Goal: Task Accomplishment & Management: Use online tool/utility

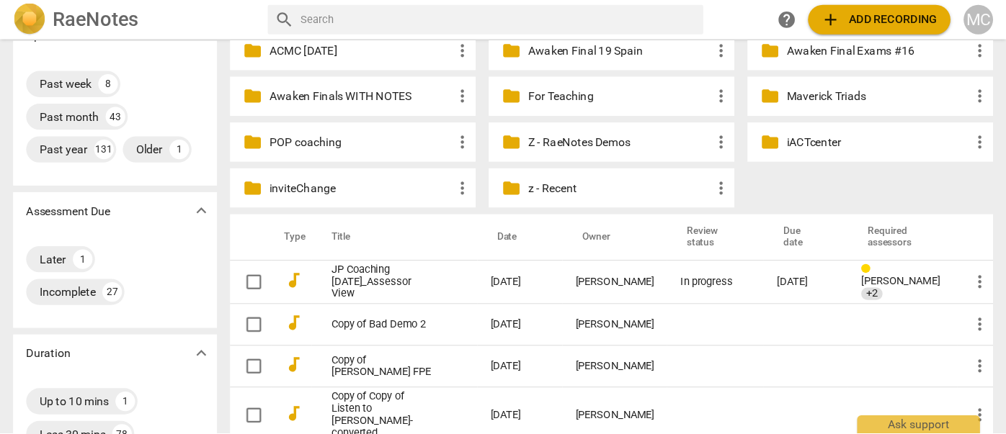
scroll to position [173, 0]
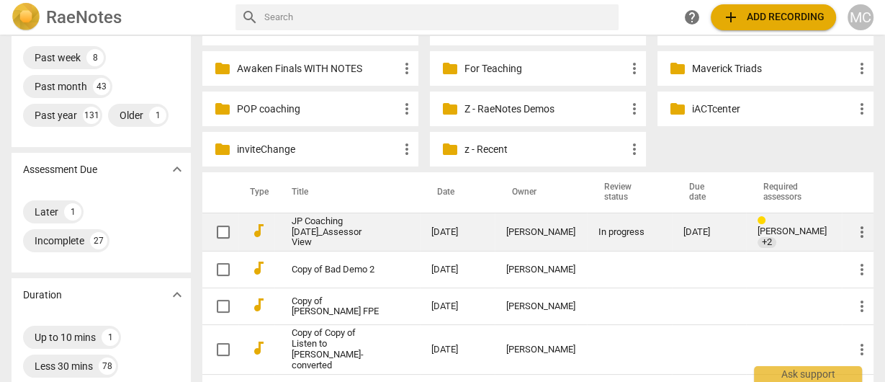
click at [310, 218] on link "JP Coaching [DATE]_Assessor View" at bounding box center [336, 232] width 88 height 32
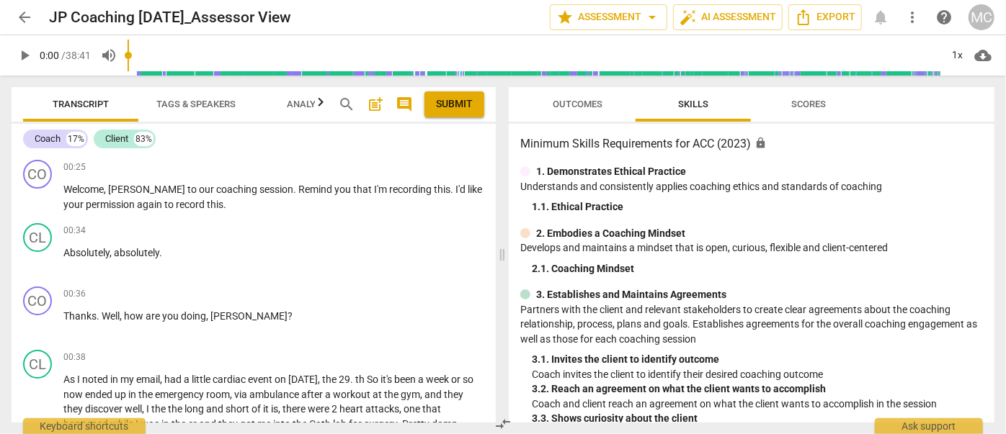
click at [342, 100] on span "search" at bounding box center [346, 104] width 17 height 17
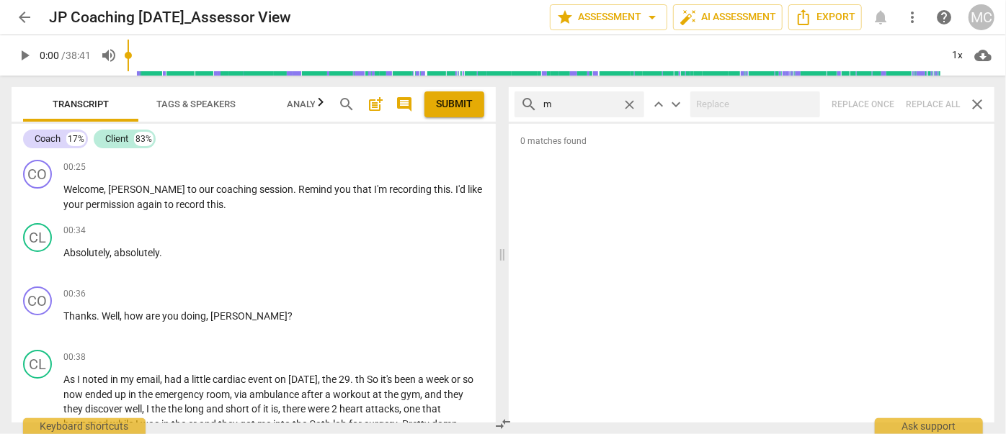
type input "m"
click at [885, 103] on div "search m close keyboard_arrow_up keyboard_arrow_down Replace once Replace all c…" at bounding box center [752, 104] width 486 height 35
click at [634, 102] on span "close" at bounding box center [629, 104] width 15 height 15
click at [577, 104] on input "text" at bounding box center [590, 104] width 95 height 23
type input ","
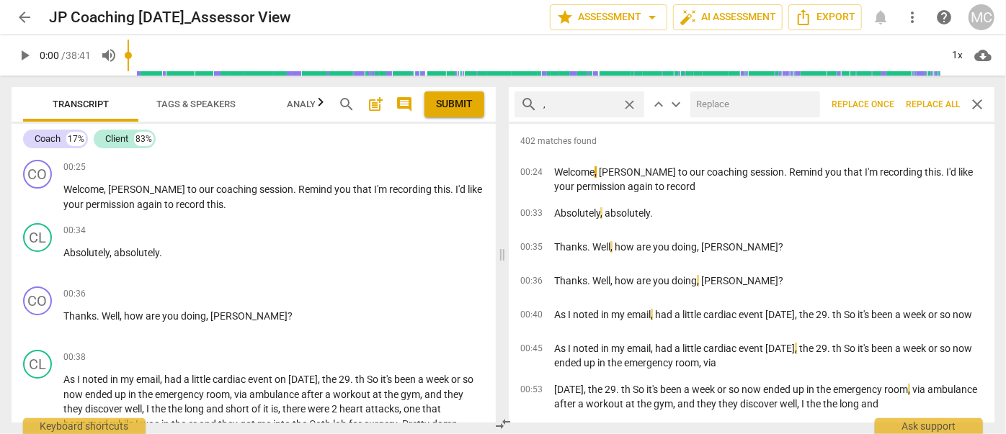
click at [885, 108] on span "Replace all" at bounding box center [933, 105] width 54 height 12
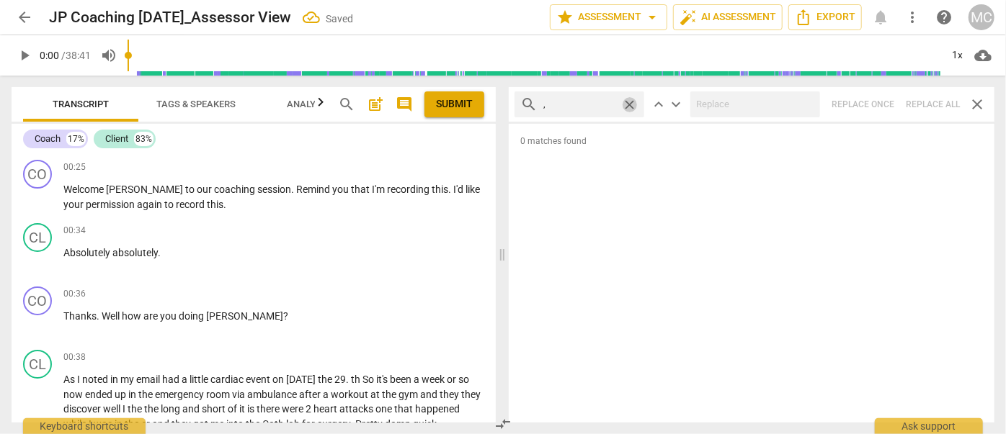
click at [630, 104] on span "close" at bounding box center [629, 104] width 15 height 15
drag, startPoint x: 594, startPoint y: 103, endPoint x: 599, endPoint y: 91, distance: 13.5
click at [594, 103] on input "text" at bounding box center [590, 104] width 95 height 23
type input ". like"
click at [885, 102] on div "search . like close keyboard_arrow_up keyboard_arrow_down Replace once Replace …" at bounding box center [752, 104] width 486 height 35
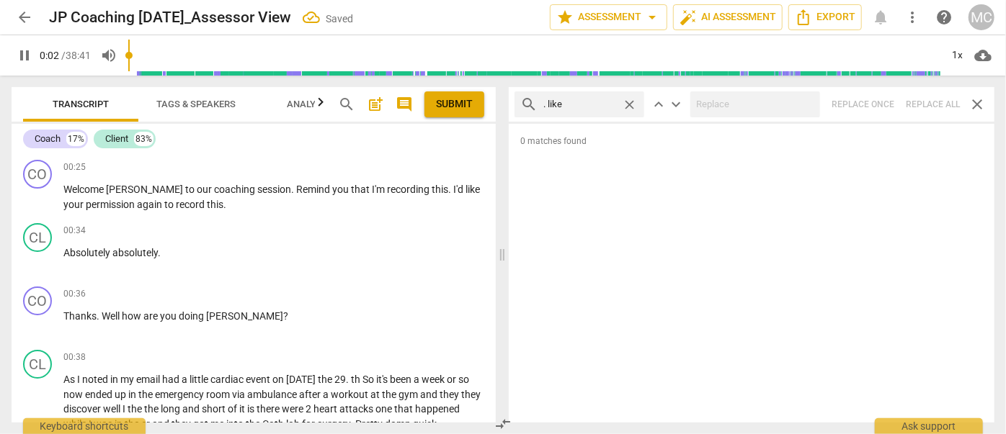
type input "3"
click at [633, 101] on span "close" at bounding box center [629, 104] width 15 height 15
drag, startPoint x: 601, startPoint y: 102, endPoint x: 605, endPoint y: 90, distance: 13.0
click at [601, 102] on input "text" at bounding box center [590, 104] width 95 height 23
type input "4"
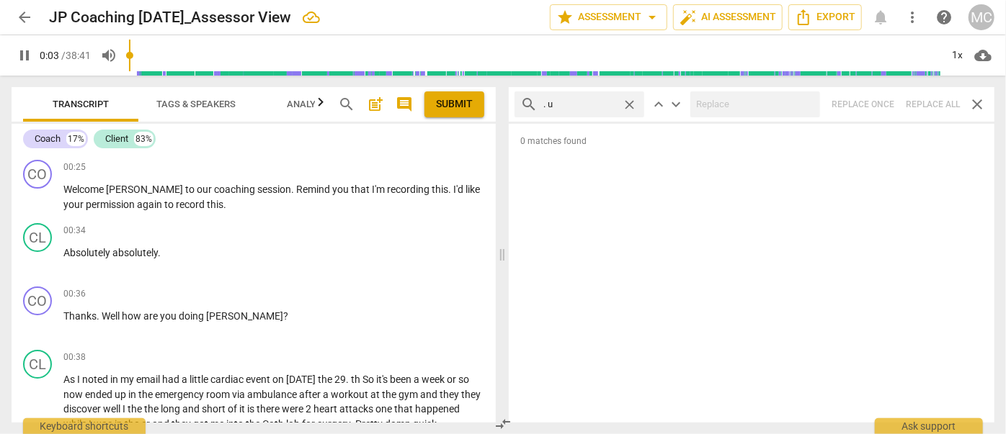
type input ". um"
type input "4"
type input ". um"
type input "5"
click at [885, 107] on div "search . um close keyboard_arrow_up keyboard_arrow_down Replace once Replace al…" at bounding box center [752, 104] width 486 height 35
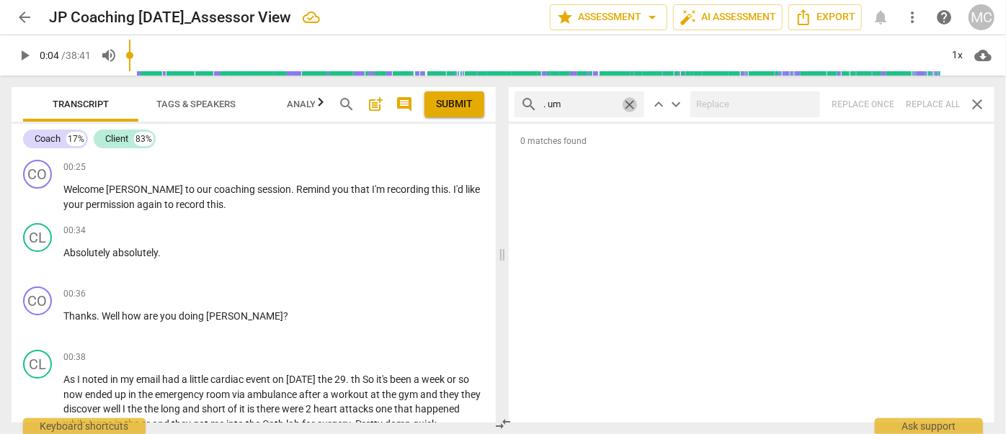
click at [630, 103] on span "close" at bounding box center [629, 104] width 15 height 15
click at [588, 102] on input "text" at bounding box center [579, 104] width 73 height 23
type input ". uh"
type input "5"
click at [885, 103] on div "search . uh close keyboard_arrow_up keyboard_arrow_down Replace once Replace al…" at bounding box center [752, 104] width 486 height 35
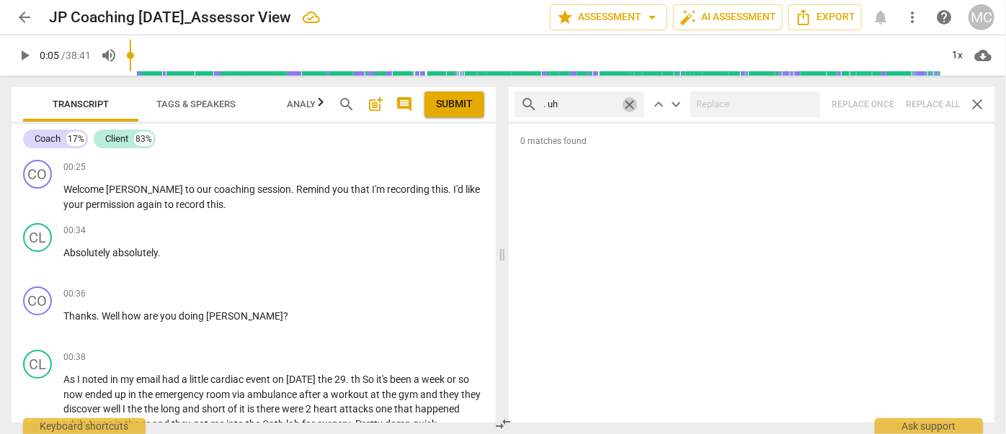
click at [626, 101] on span "close" at bounding box center [629, 104] width 15 height 15
click at [582, 106] on input "text" at bounding box center [590, 104] width 95 height 23
type input "um"
click at [885, 106] on div "search um close keyboard_arrow_up keyboard_arrow_down Replace once Replace all …" at bounding box center [752, 104] width 486 height 35
click at [631, 107] on span "close" at bounding box center [629, 104] width 15 height 15
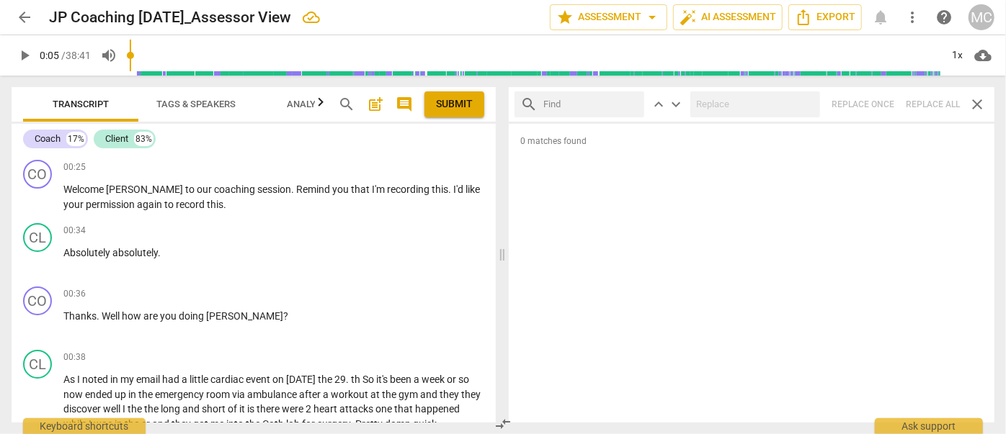
click at [599, 107] on input "text" at bounding box center [590, 104] width 95 height 23
type input "uh"
click at [885, 103] on div "search uh close keyboard_arrow_up keyboard_arrow_down Replace once Replace all …" at bounding box center [752, 104] width 486 height 35
click at [630, 106] on span "close" at bounding box center [629, 104] width 15 height 15
click at [591, 102] on input "text" at bounding box center [590, 104] width 95 height 23
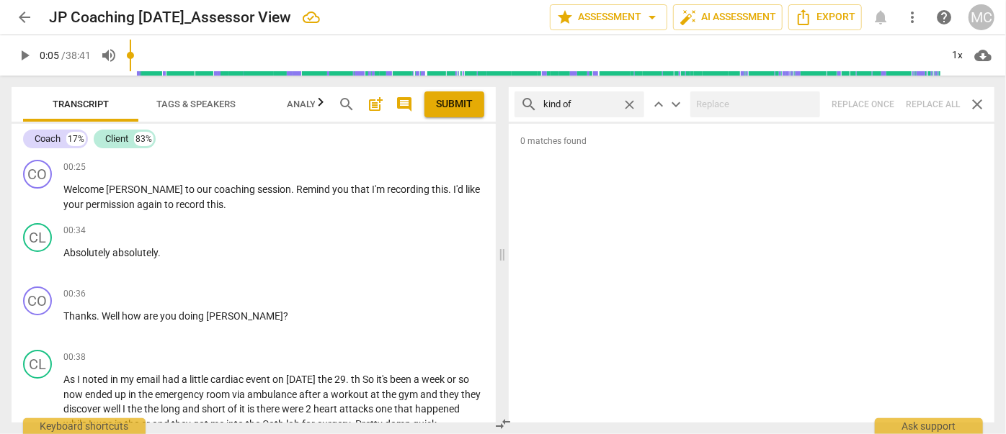
type input "kind of"
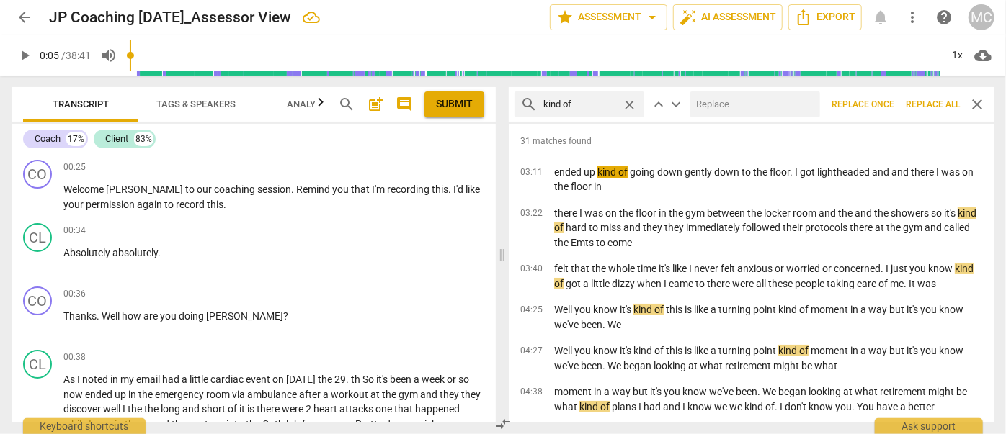
click at [729, 114] on input "text" at bounding box center [752, 104] width 124 height 23
type input "(kind of)"
click at [885, 107] on span "Replace all" at bounding box center [933, 105] width 54 height 12
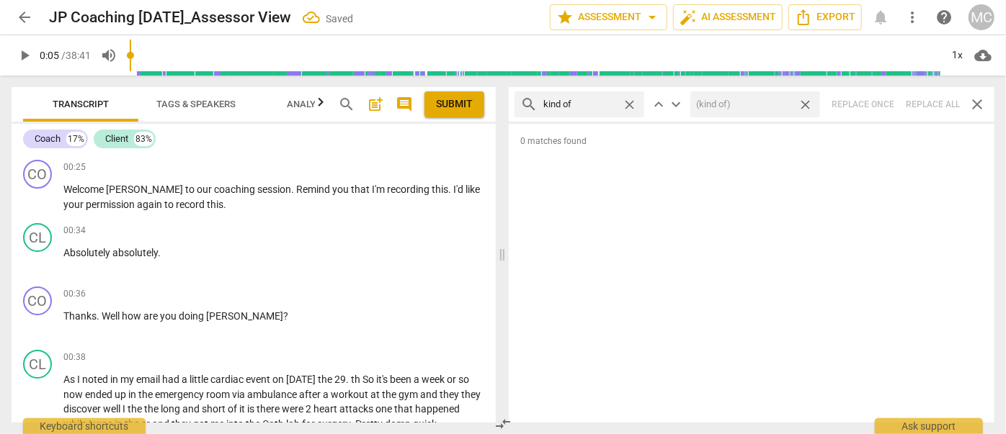
click at [807, 105] on span "close" at bounding box center [805, 104] width 15 height 15
click at [628, 103] on span "close" at bounding box center [629, 104] width 15 height 15
click at [595, 103] on input "text" at bounding box center [590, 104] width 95 height 23
type input "sort of"
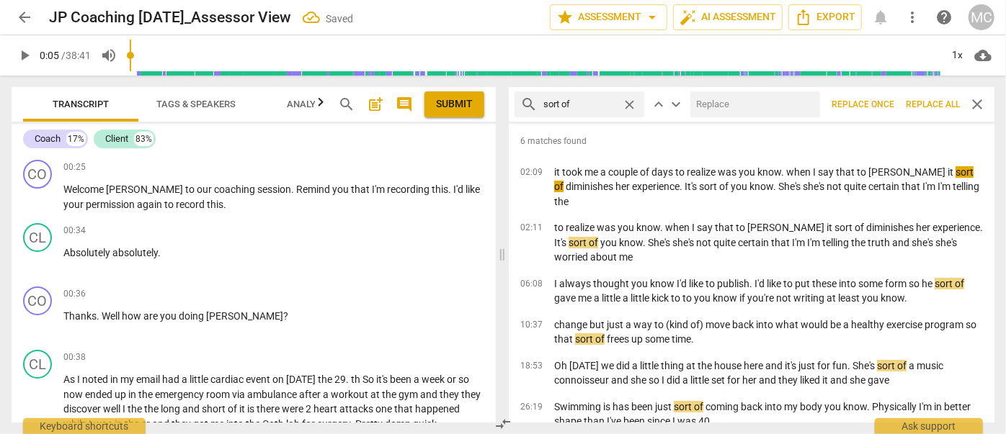
click at [733, 111] on input "text" at bounding box center [752, 104] width 124 height 23
type input "(sort of)"
click at [885, 105] on span "Replace all" at bounding box center [933, 105] width 54 height 12
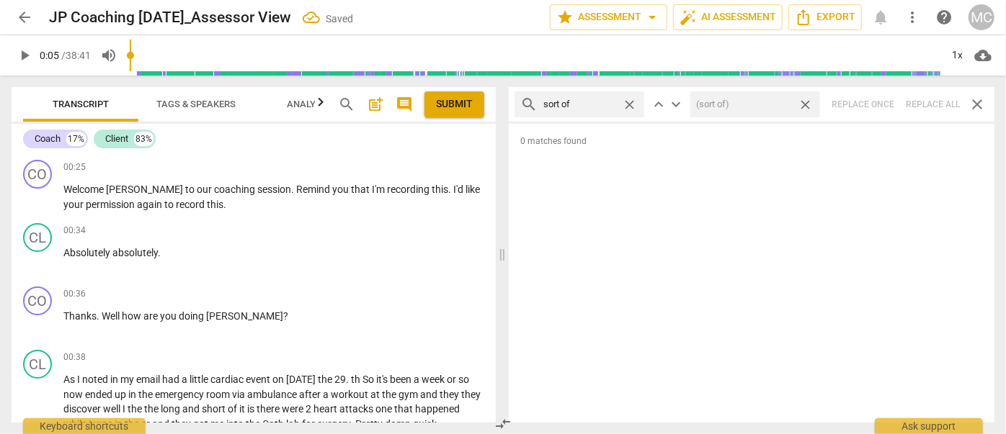
drag, startPoint x: 808, startPoint y: 105, endPoint x: 644, endPoint y: 103, distance: 164.3
click at [808, 105] on span "close" at bounding box center [805, 104] width 15 height 15
click at [633, 105] on span "close" at bounding box center [629, 104] width 15 height 15
click at [599, 105] on input "text" at bounding box center [590, 104] width 95 height 23
type input "and then"
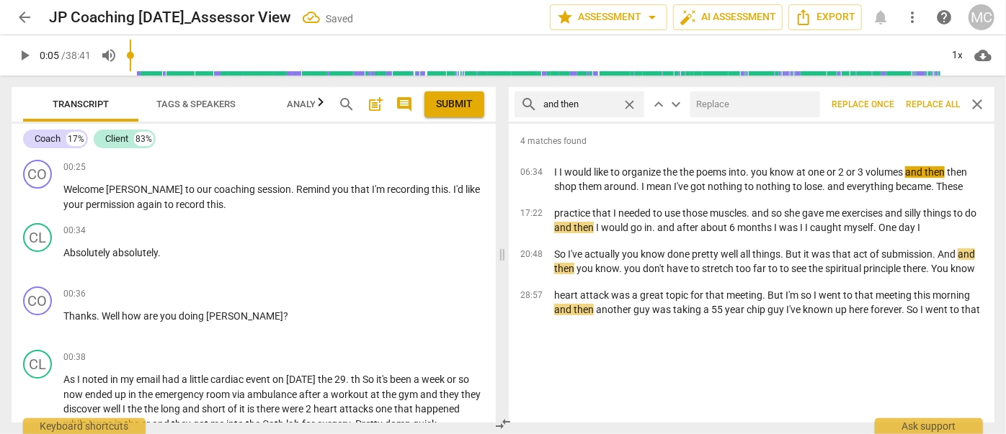
click at [716, 104] on input "text" at bounding box center [752, 104] width 124 height 23
type input "(Then)"
click at [885, 107] on span "Replace all" at bounding box center [933, 105] width 54 height 12
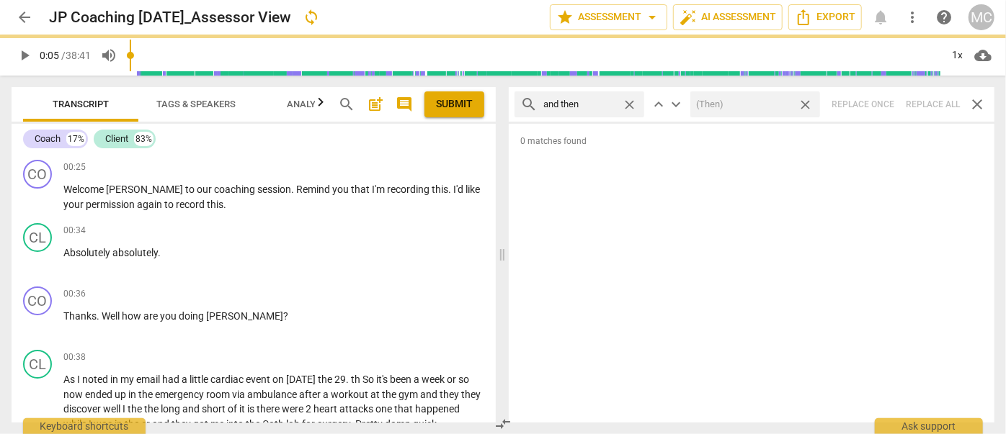
drag, startPoint x: 805, startPoint y: 104, endPoint x: 739, endPoint y: 97, distance: 66.0
click at [805, 104] on span "close" at bounding box center [805, 104] width 15 height 15
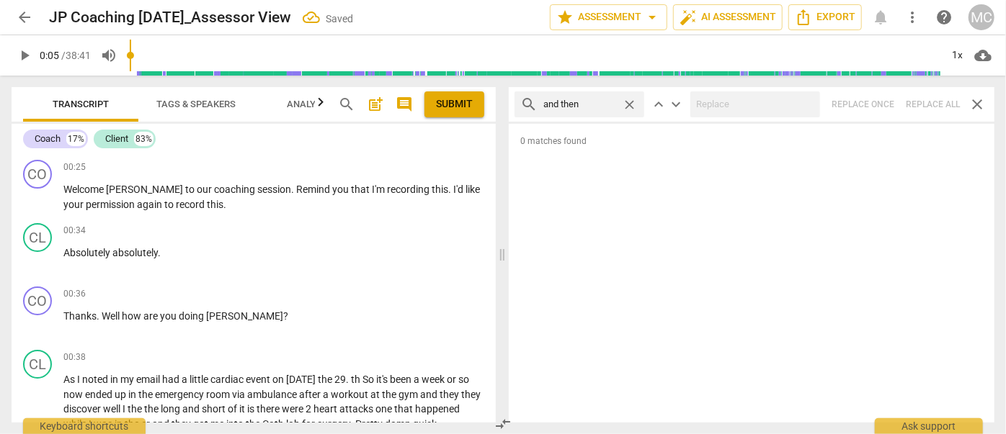
drag, startPoint x: 629, startPoint y: 103, endPoint x: 615, endPoint y: 102, distance: 13.7
click at [628, 103] on span "close" at bounding box center [629, 104] width 15 height 15
click at [615, 102] on input "text" at bounding box center [579, 104] width 73 height 23
type input "like"
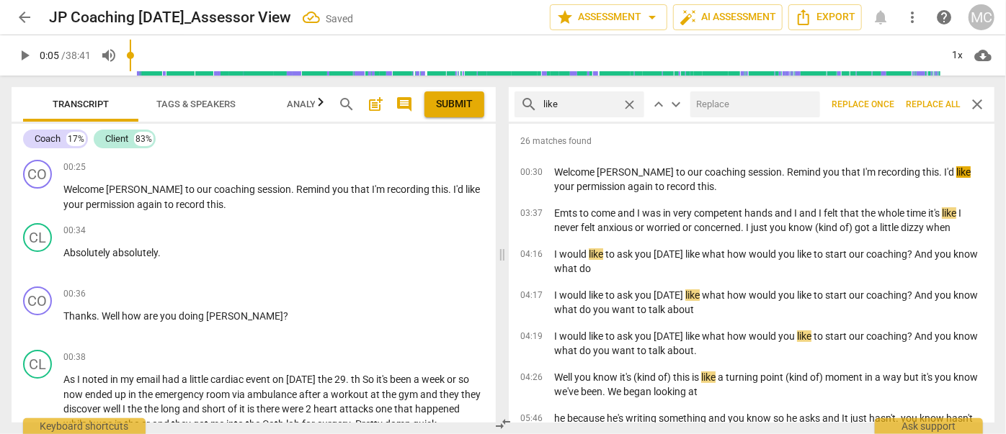
click at [711, 107] on input "text" at bounding box center [752, 104] width 124 height 23
type input "(like)"
drag, startPoint x: 926, startPoint y: 107, endPoint x: 808, endPoint y: 109, distance: 117.4
click at [885, 107] on span "Replace all" at bounding box center [933, 105] width 54 height 12
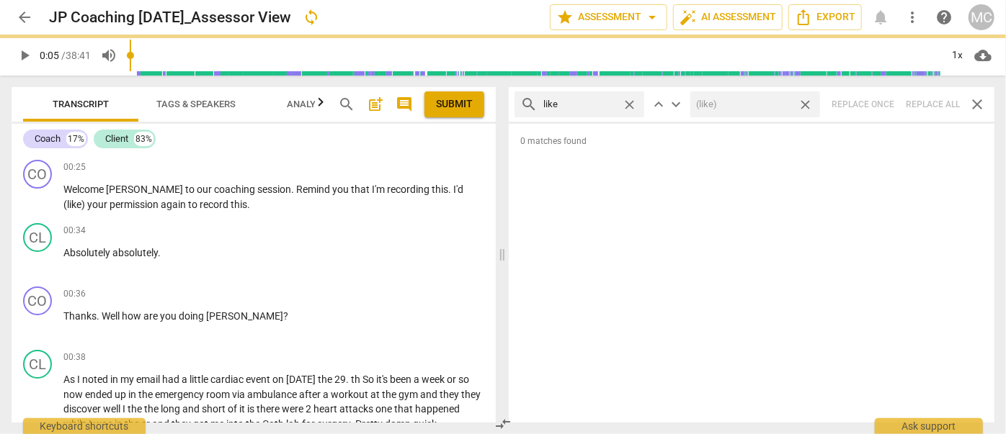
click at [808, 104] on span "close" at bounding box center [805, 104] width 15 height 15
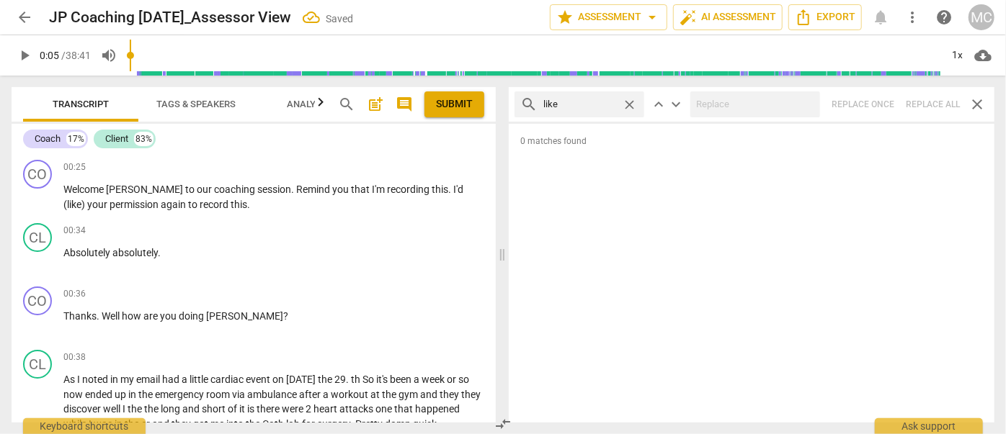
click at [630, 103] on span "close" at bounding box center [629, 104] width 15 height 15
click at [606, 102] on input "text" at bounding box center [590, 104] width 95 height 23
type input "just"
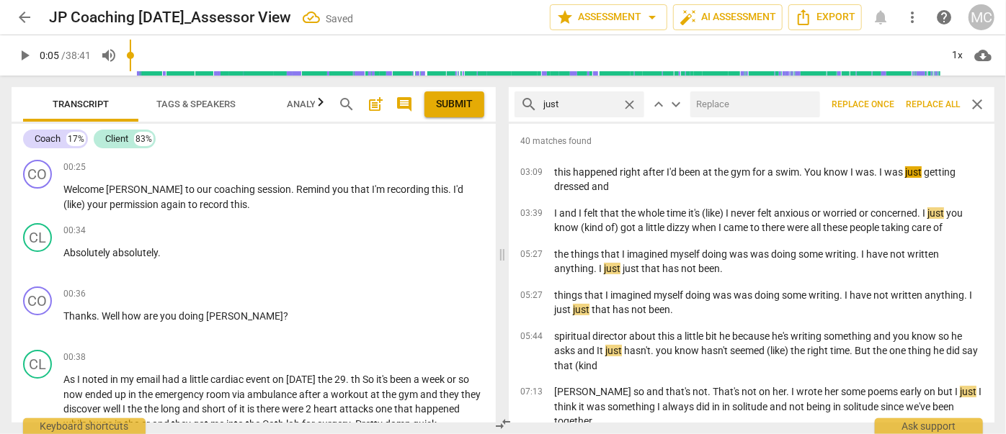
click at [716, 102] on input "text" at bounding box center [752, 104] width 124 height 23
type input "(just)"
click at [885, 107] on span "Replace all" at bounding box center [933, 105] width 54 height 12
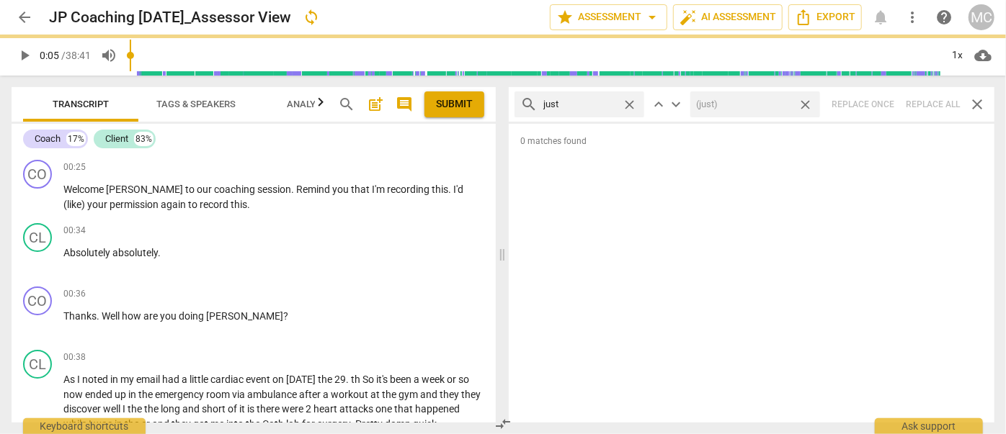
click at [807, 103] on span "close" at bounding box center [805, 104] width 15 height 15
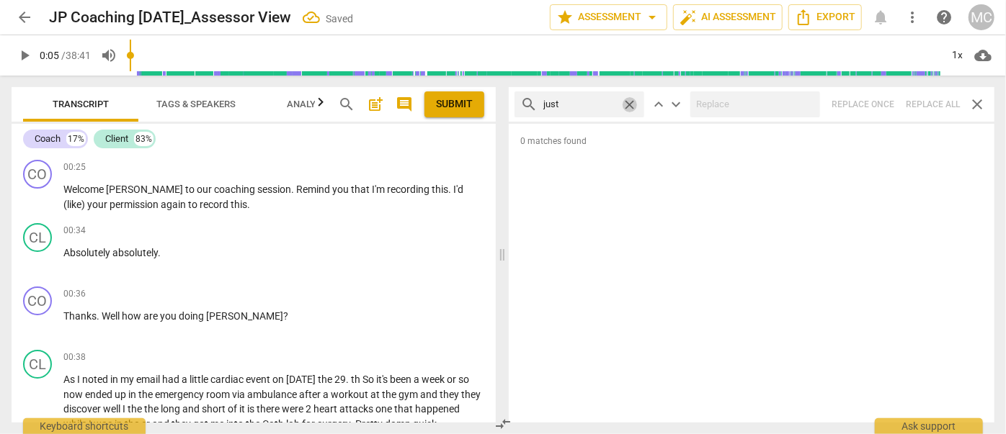
click at [625, 101] on span "close" at bounding box center [629, 104] width 15 height 15
click at [584, 102] on input "text" at bounding box center [590, 104] width 95 height 23
type input "you know"
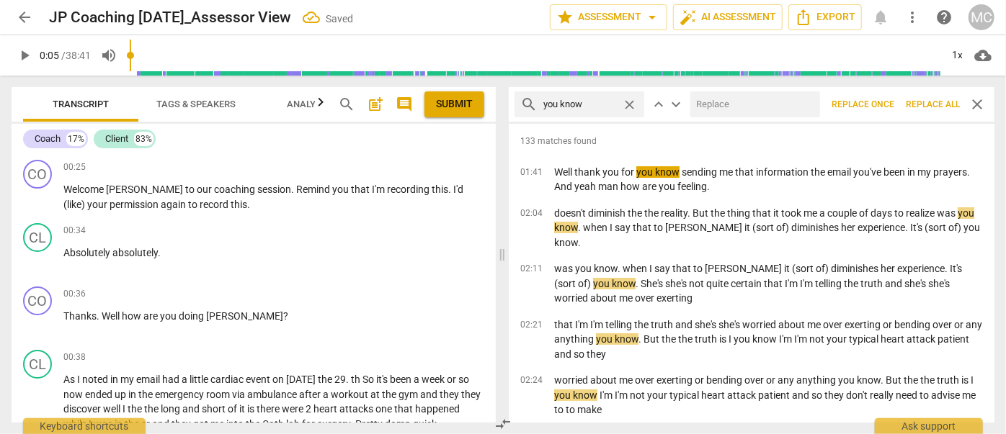
click at [714, 109] on input "text" at bounding box center [752, 104] width 124 height 23
type input "(you know)"
click at [885, 107] on span "Replace all" at bounding box center [933, 105] width 54 height 12
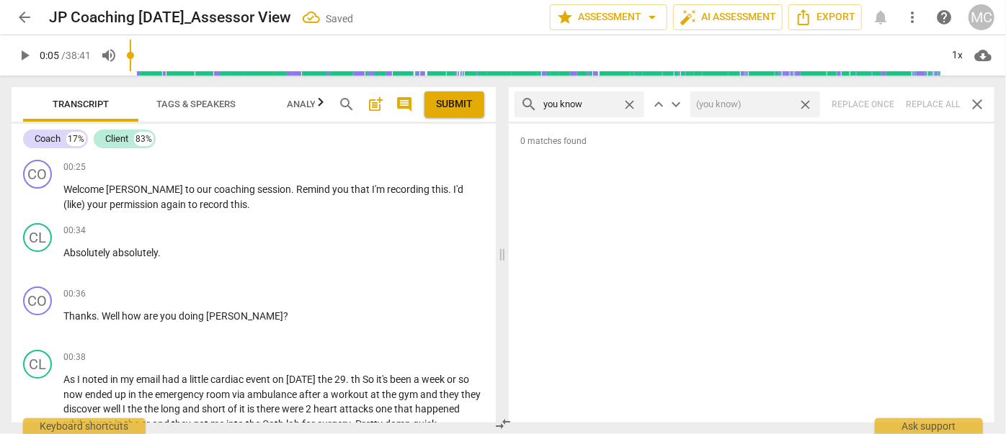
click at [802, 105] on span "close" at bounding box center [805, 104] width 15 height 15
click at [627, 100] on span "close" at bounding box center [629, 104] width 15 height 15
drag, startPoint x: 582, startPoint y: 103, endPoint x: 592, endPoint y: 87, distance: 18.8
click at [582, 103] on input "text" at bounding box center [590, 104] width 95 height 23
type input "I guess"
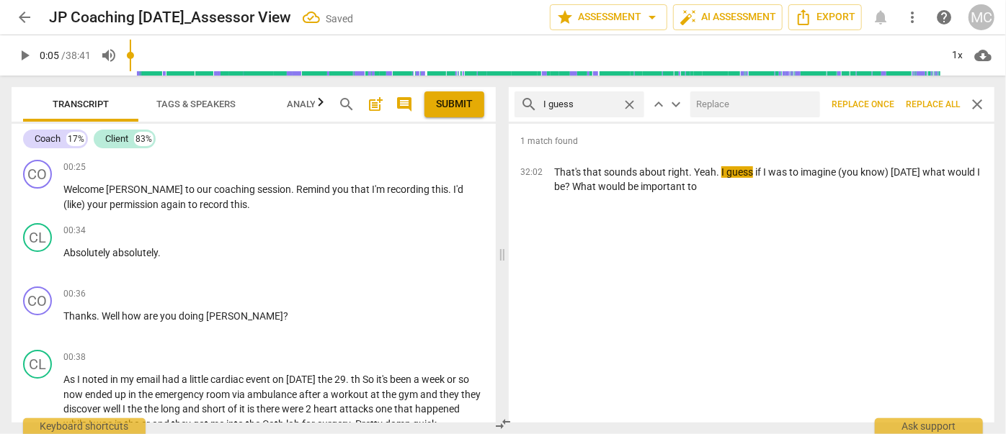
click at [743, 104] on input "text" at bounding box center [752, 104] width 124 height 23
type input "(I guess)"
click at [885, 101] on span "Replace all" at bounding box center [933, 105] width 54 height 12
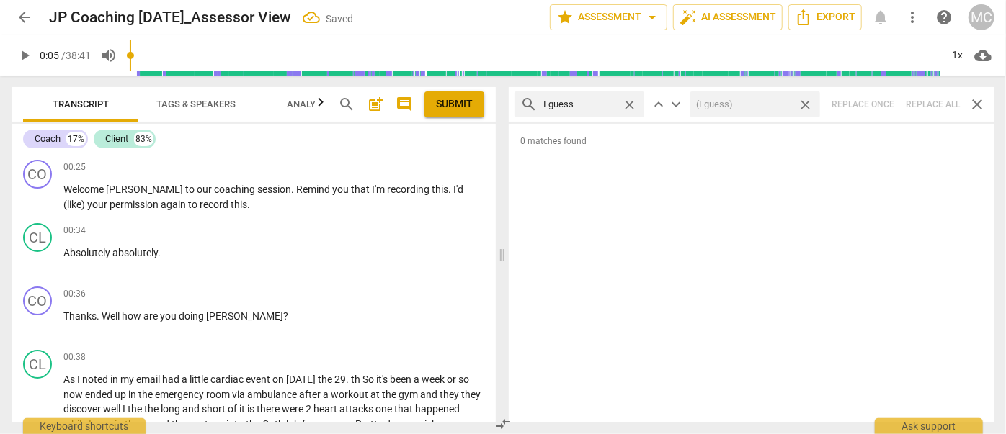
click at [808, 104] on span "close" at bounding box center [805, 104] width 15 height 15
drag, startPoint x: 630, startPoint y: 104, endPoint x: 622, endPoint y: 103, distance: 8.0
click at [630, 104] on span "close" at bounding box center [629, 104] width 15 height 15
click at [582, 101] on input "text" at bounding box center [590, 104] width 95 height 23
type input "I mean"
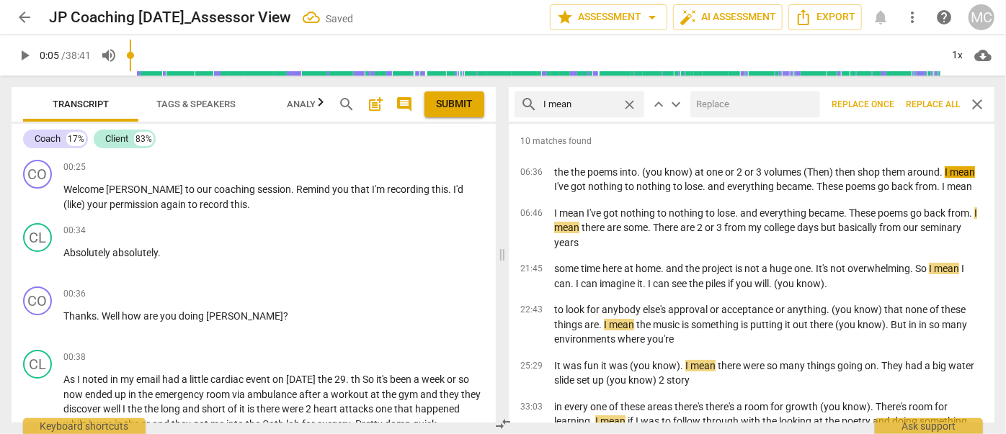
click at [712, 95] on input "text" at bounding box center [752, 104] width 124 height 23
type input "(I mean)"
click at [885, 102] on span "Replace all" at bounding box center [933, 105] width 54 height 12
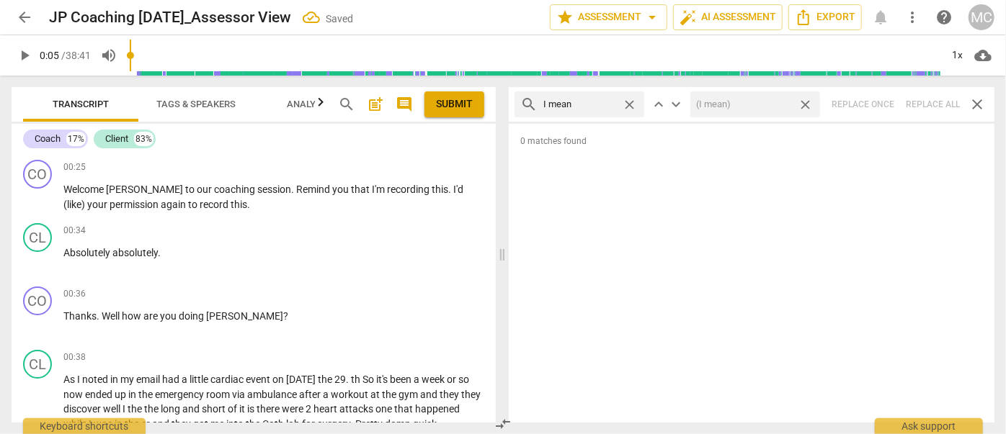
click at [807, 107] on span "close" at bounding box center [805, 104] width 15 height 15
click at [633, 103] on span "close" at bounding box center [629, 104] width 15 height 15
click at [601, 107] on input "text" at bounding box center [590, 104] width 95 height 23
type input "okay"
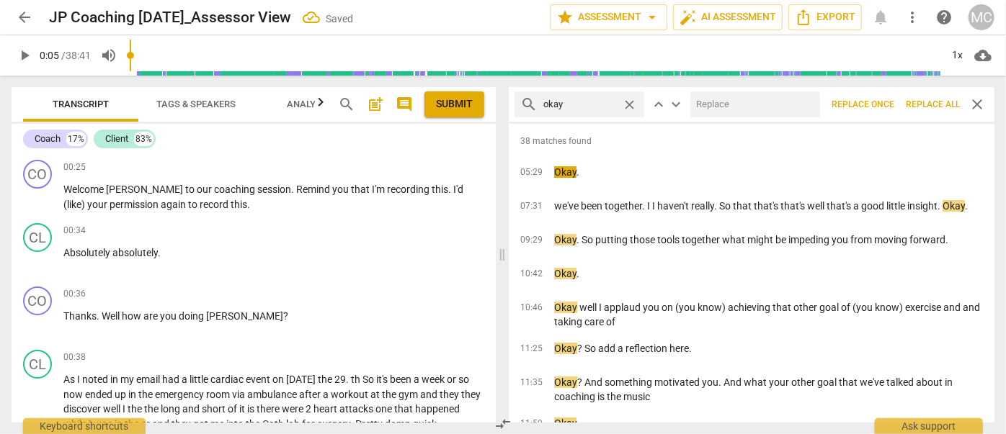
click at [762, 110] on input "text" at bounding box center [752, 104] width 124 height 23
type input "OK"
click at [885, 96] on button "Replace all" at bounding box center [933, 104] width 66 height 26
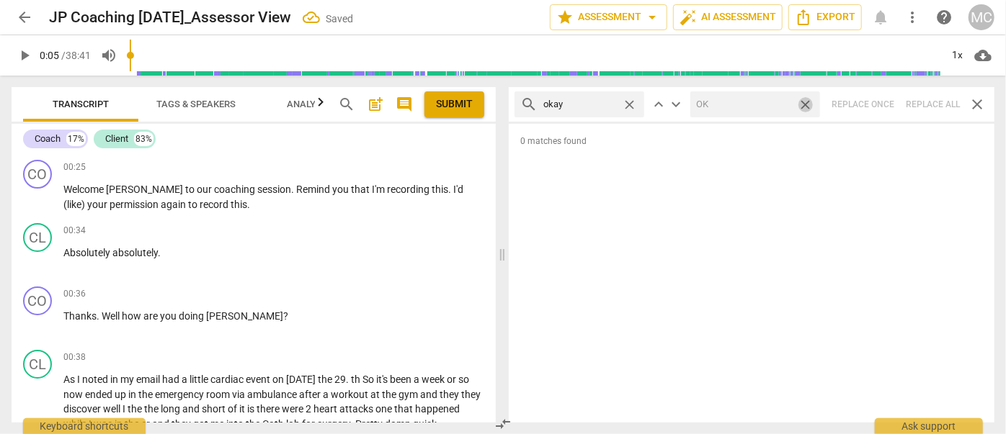
click at [808, 104] on span "close" at bounding box center [805, 104] width 15 height 15
drag, startPoint x: 629, startPoint y: 102, endPoint x: 611, endPoint y: 102, distance: 18.0
click at [629, 102] on span "close" at bounding box center [629, 104] width 15 height 15
click at [611, 102] on input "text" at bounding box center [579, 104] width 73 height 23
type input "maybe"
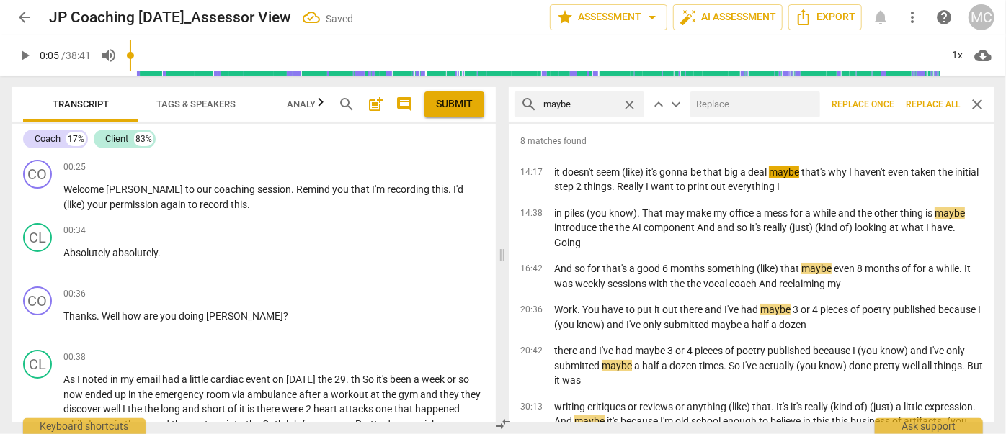
click at [733, 107] on input "text" at bounding box center [752, 104] width 124 height 23
type input "(Maybe)"
click at [885, 100] on span "Replace all" at bounding box center [933, 105] width 54 height 12
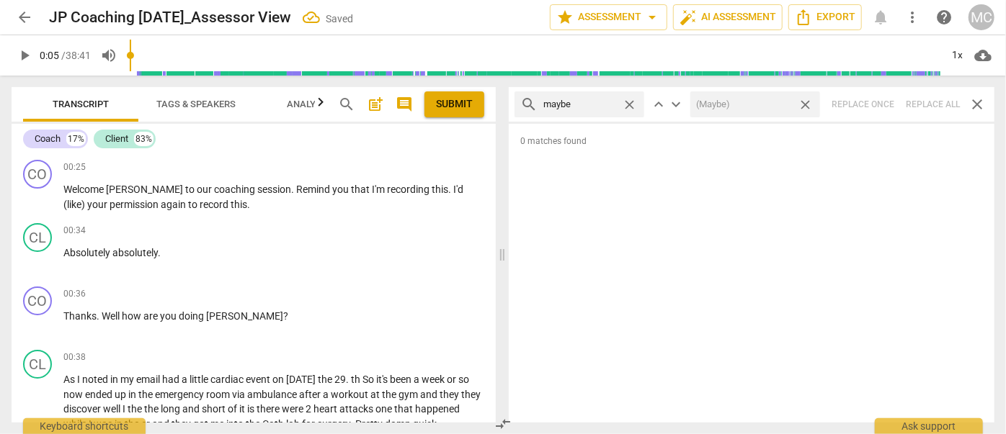
drag, startPoint x: 805, startPoint y: 105, endPoint x: 664, endPoint y: 110, distance: 141.3
click at [805, 105] on span "close" at bounding box center [805, 104] width 15 height 15
click at [638, 104] on div "close" at bounding box center [633, 104] width 22 height 15
click at [634, 103] on span "close" at bounding box center [629, 104] width 15 height 15
click at [603, 103] on input "text" at bounding box center [590, 104] width 95 height 23
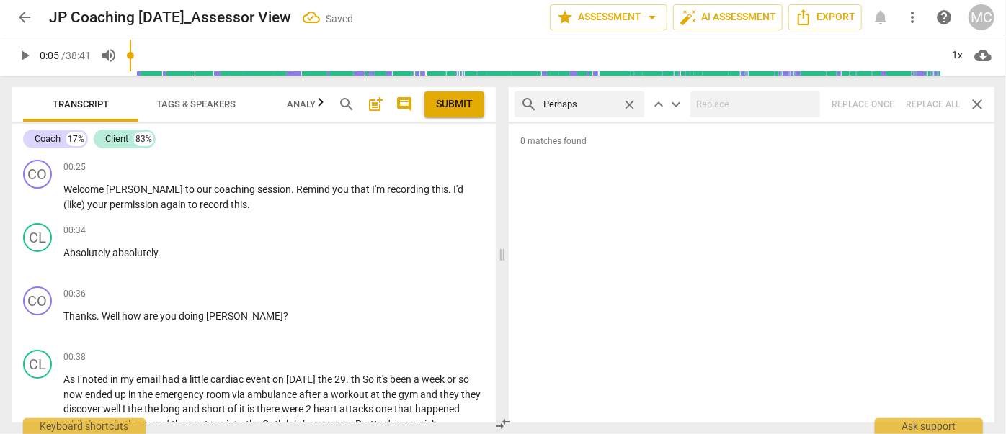
type input "Perhaps"
click at [885, 104] on div "search Perhaps close keyboard_arrow_up keyboard_arrow_down Replace once Replace…" at bounding box center [752, 104] width 486 height 35
click at [632, 106] on span "close" at bounding box center [629, 104] width 15 height 15
click at [594, 106] on input "text" at bounding box center [590, 104] width 95 height 23
type input "almost"
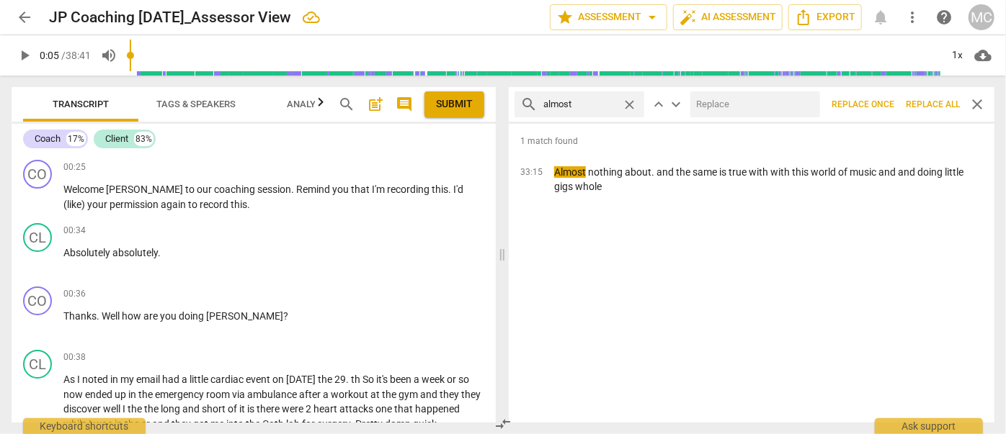
click at [744, 110] on input "text" at bounding box center [752, 104] width 124 height 23
type input "(almost)"
click at [885, 107] on span "Replace all" at bounding box center [933, 105] width 54 height 12
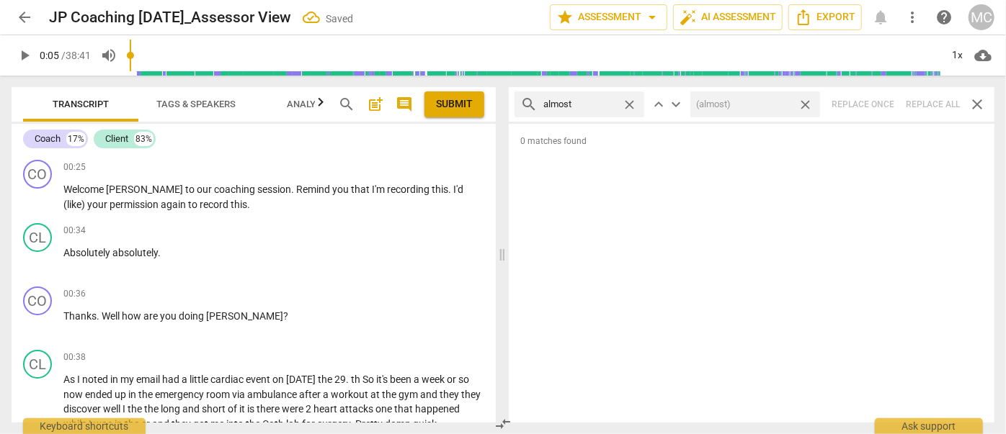
click at [805, 104] on span "close" at bounding box center [805, 104] width 15 height 15
click at [631, 100] on span "close" at bounding box center [629, 104] width 15 height 15
click at [591, 107] on input "text" at bounding box center [590, 104] width 95 height 23
type input "I think"
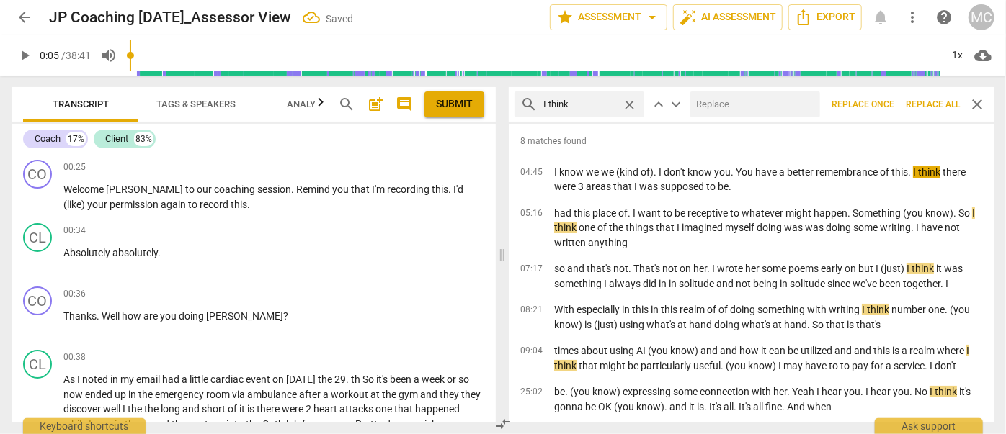
click at [731, 100] on input "text" at bounding box center [752, 104] width 124 height 23
type input "(I think)"
drag, startPoint x: 942, startPoint y: 104, endPoint x: 915, endPoint y: 106, distance: 26.7
click at [885, 104] on span "Replace all" at bounding box center [933, 105] width 54 height 12
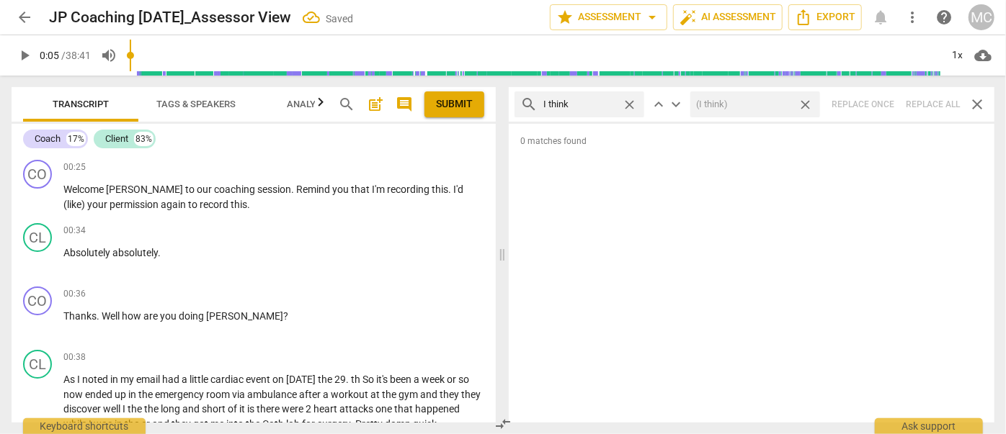
drag, startPoint x: 806, startPoint y: 107, endPoint x: 678, endPoint y: 111, distance: 128.3
click at [806, 107] on span "close" at bounding box center [805, 104] width 15 height 15
click at [628, 103] on span "close" at bounding box center [629, 104] width 15 height 15
click at [597, 104] on input "text" at bounding box center [590, 104] width 95 height 23
type input "basically"
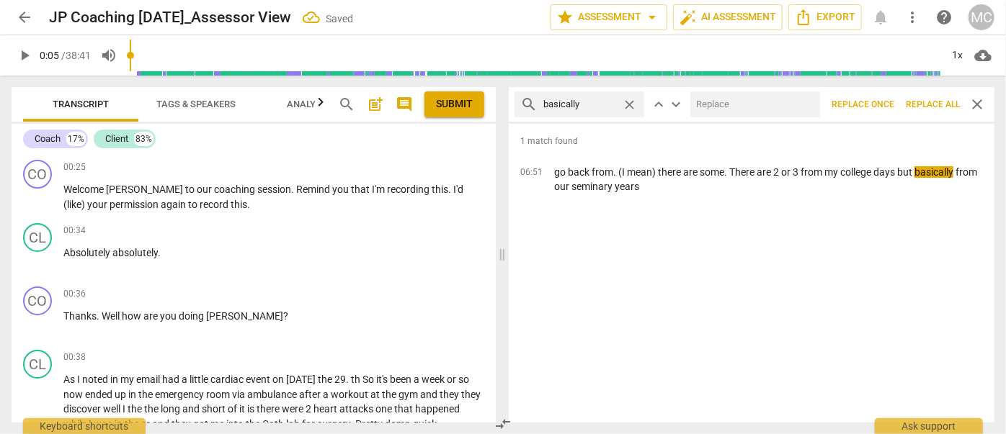
click at [745, 109] on input "text" at bounding box center [752, 104] width 124 height 23
type input "(basically)"
click at [885, 95] on button "Replace all" at bounding box center [933, 104] width 66 height 26
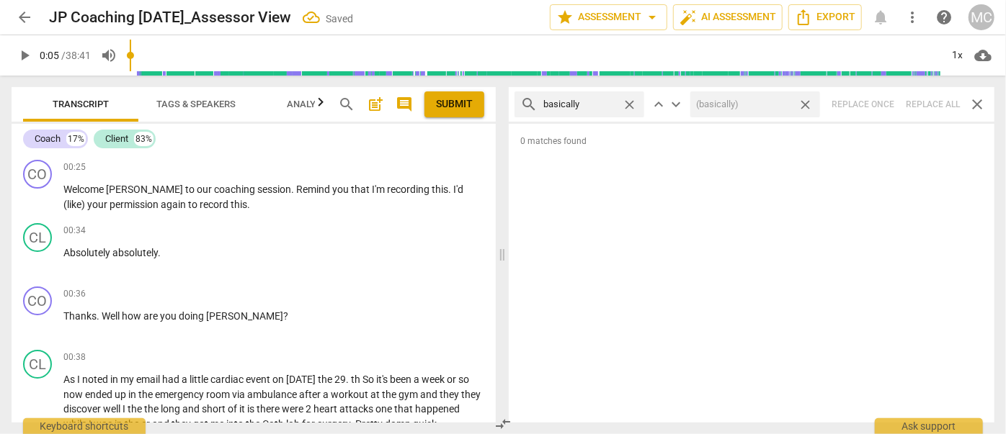
click at [805, 105] on span "close" at bounding box center [805, 104] width 15 height 15
click at [627, 103] on span "close" at bounding box center [629, 104] width 15 height 15
click at [591, 101] on input "text" at bounding box center [590, 104] width 95 height 23
type input "gonna"
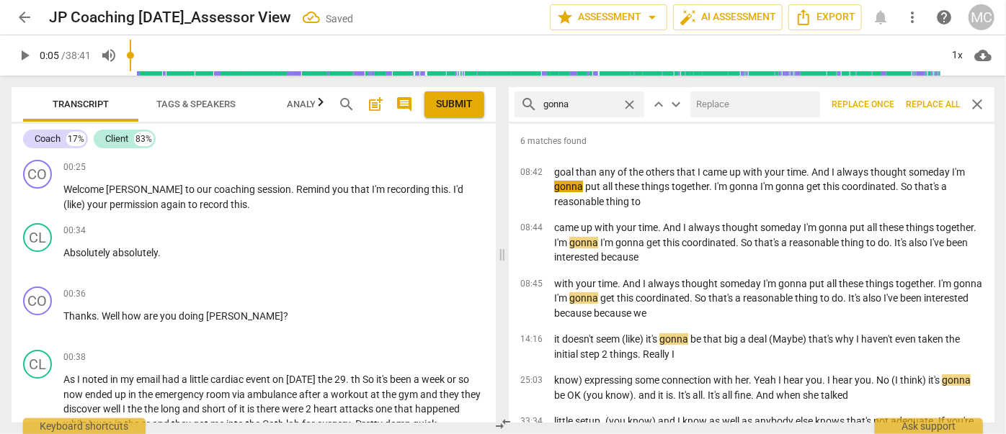
click at [741, 102] on input "text" at bounding box center [752, 104] width 124 height 23
type input "going to"
click at [885, 97] on button "Replace all" at bounding box center [933, 104] width 66 height 26
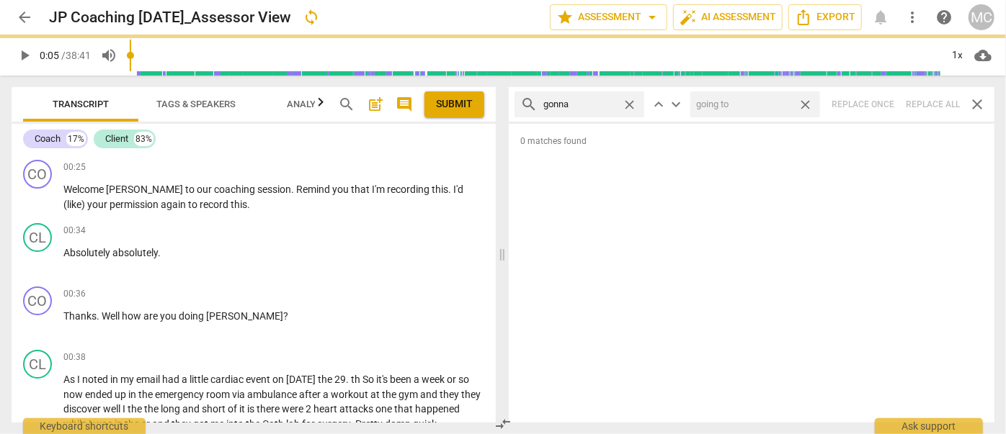
click at [807, 104] on span "close" at bounding box center [805, 104] width 15 height 15
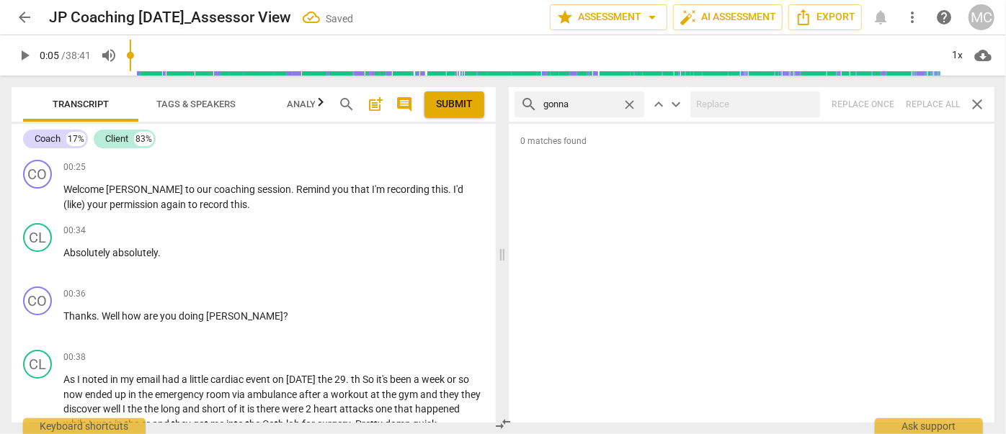
click at [635, 104] on span "close" at bounding box center [629, 104] width 15 height 15
click at [585, 105] on input "text" at bounding box center [590, 104] width 95 height 23
type input "wanna"
click at [885, 100] on div "search wanna close keyboard_arrow_up keyboard_arrow_down Replace once Replace a…" at bounding box center [752, 104] width 486 height 35
type input "7"
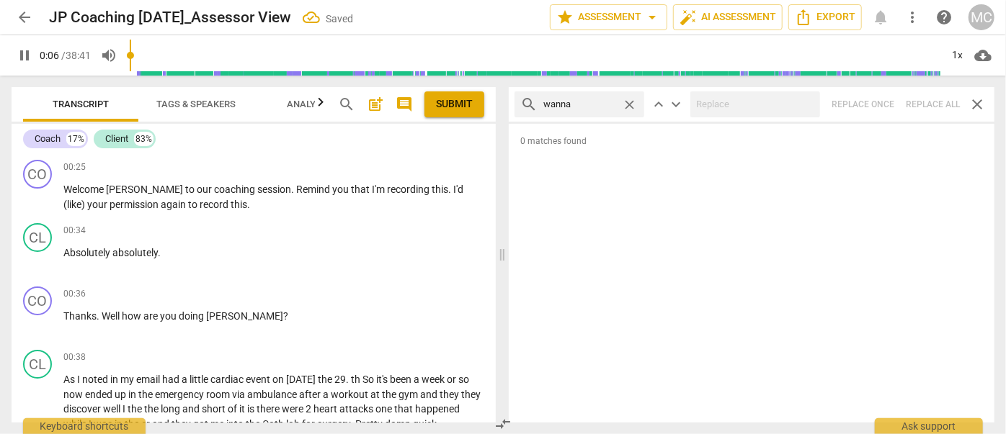
click at [628, 104] on span "close" at bounding box center [629, 104] width 15 height 15
click at [601, 104] on input "text" at bounding box center [590, 104] width 95 height 23
type input "7"
type input "g"
type input "8"
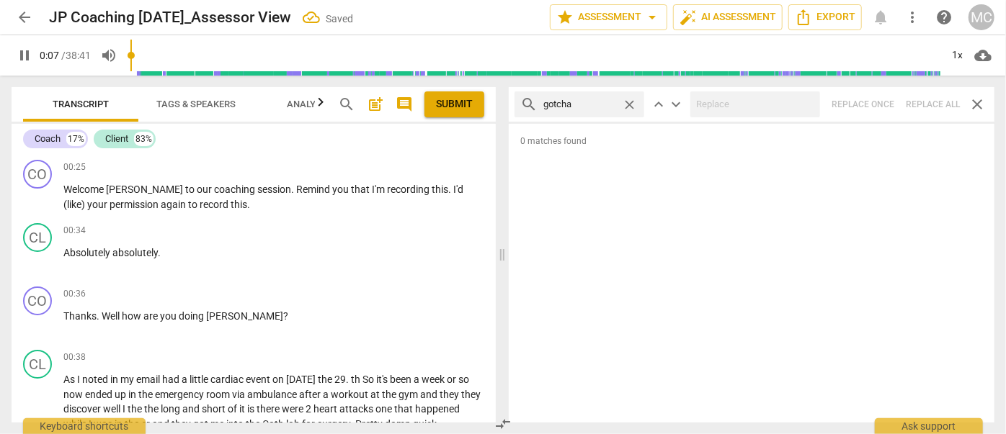
type input "gotcha"
click at [885, 107] on div "search gotcha close keyboard_arrow_up keyboard_arrow_down Replace once Replace …" at bounding box center [752, 104] width 486 height 35
type input "11"
click at [629, 101] on span "close" at bounding box center [629, 104] width 15 height 15
drag, startPoint x: 613, startPoint y: 104, endPoint x: 612, endPoint y: 115, distance: 10.9
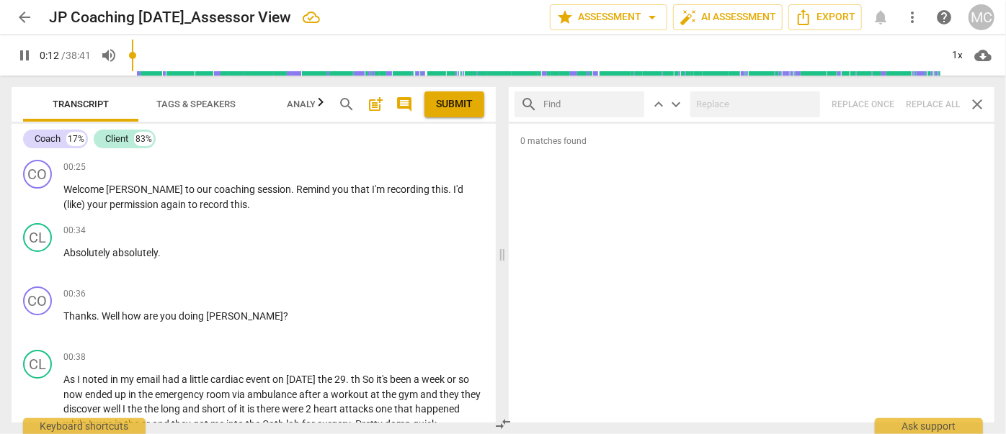
click at [613, 104] on input "text" at bounding box center [590, 104] width 95 height 23
type input "13"
type input "got"
type input "13"
type input "gotta"
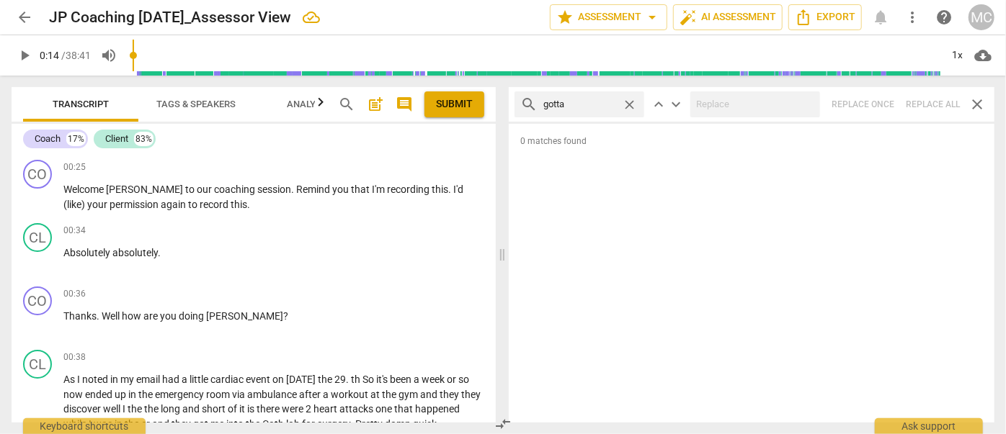
type input "14"
click at [885, 110] on div "search gotta close keyboard_arrow_up keyboard_arrow_down Replace once Replace a…" at bounding box center [752, 104] width 486 height 35
click at [635, 105] on span "close" at bounding box center [629, 104] width 15 height 15
click at [615, 107] on input "text" at bounding box center [590, 104] width 95 height 23
type input ". and"
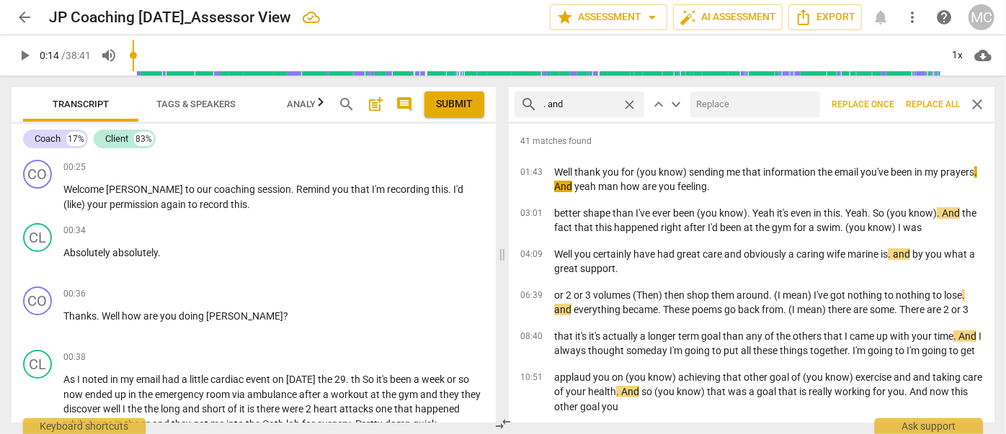
click at [722, 100] on input "text" at bounding box center [752, 104] width 124 height 23
type input ", and"
drag, startPoint x: 931, startPoint y: 105, endPoint x: 797, endPoint y: 103, distance: 134.7
click at [885, 105] on span "Replace all" at bounding box center [933, 105] width 54 height 12
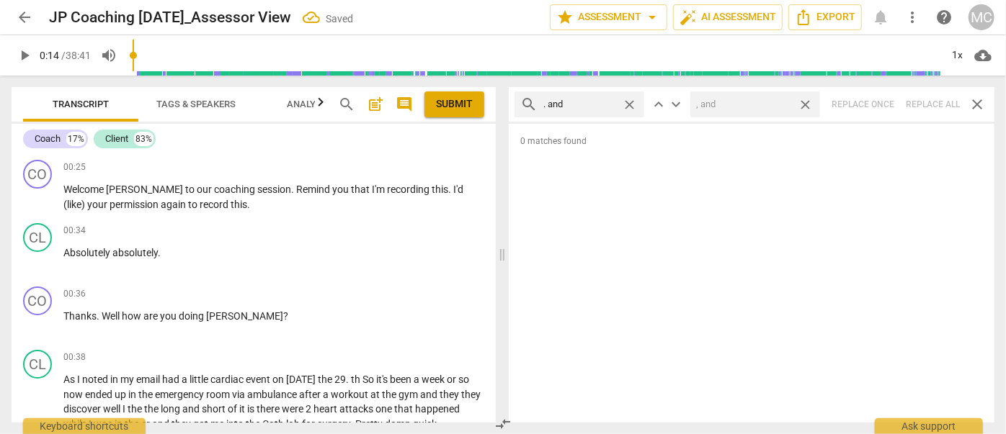
click at [805, 102] on span "close" at bounding box center [805, 104] width 15 height 15
drag, startPoint x: 632, startPoint y: 102, endPoint x: 586, endPoint y: 97, distance: 46.4
click at [632, 102] on span "close" at bounding box center [629, 104] width 15 height 15
click at [584, 97] on input "text" at bounding box center [590, 104] width 95 height 23
type input ". but"
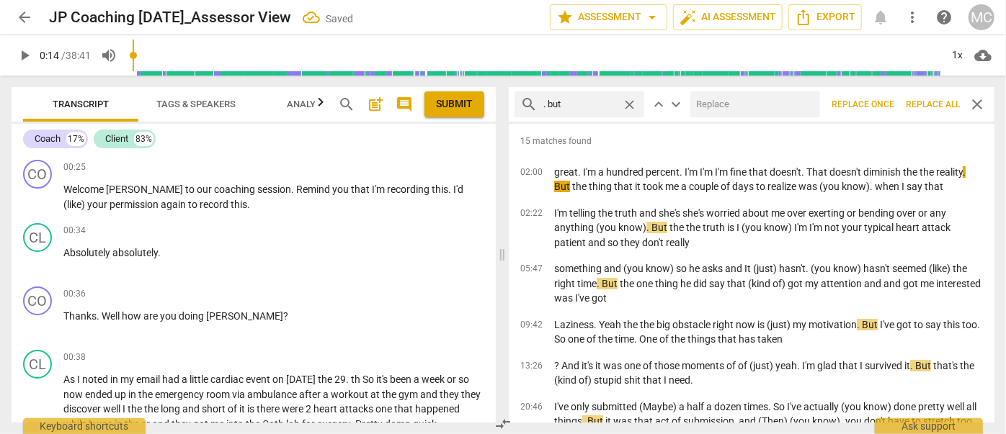
click at [738, 105] on input "text" at bounding box center [752, 104] width 124 height 23
type input ", but"
drag, startPoint x: 924, startPoint y: 103, endPoint x: 804, endPoint y: 103, distance: 120.3
click at [885, 103] on span "Replace all" at bounding box center [933, 105] width 54 height 12
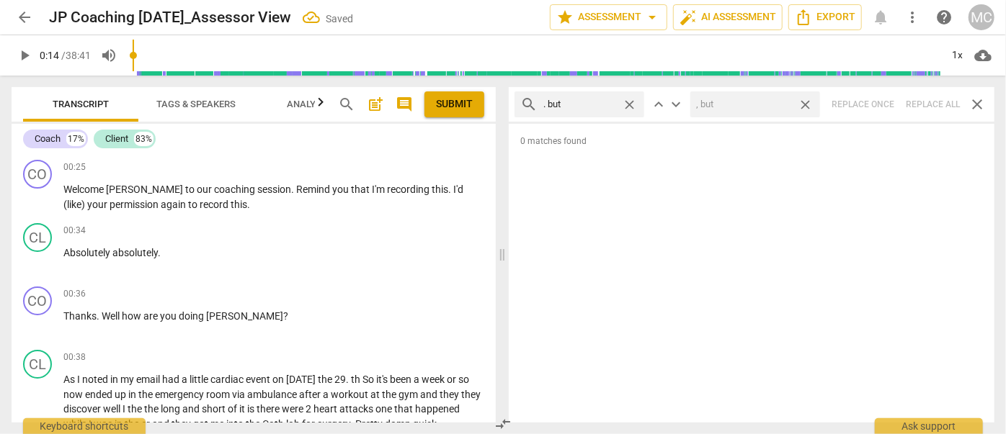
drag, startPoint x: 804, startPoint y: 103, endPoint x: 628, endPoint y: 98, distance: 175.9
click at [804, 104] on span "close" at bounding box center [805, 104] width 15 height 15
click at [628, 99] on span "close" at bounding box center [629, 104] width 15 height 15
click at [584, 101] on input "text" at bounding box center [590, 104] width 95 height 23
type input ". so"
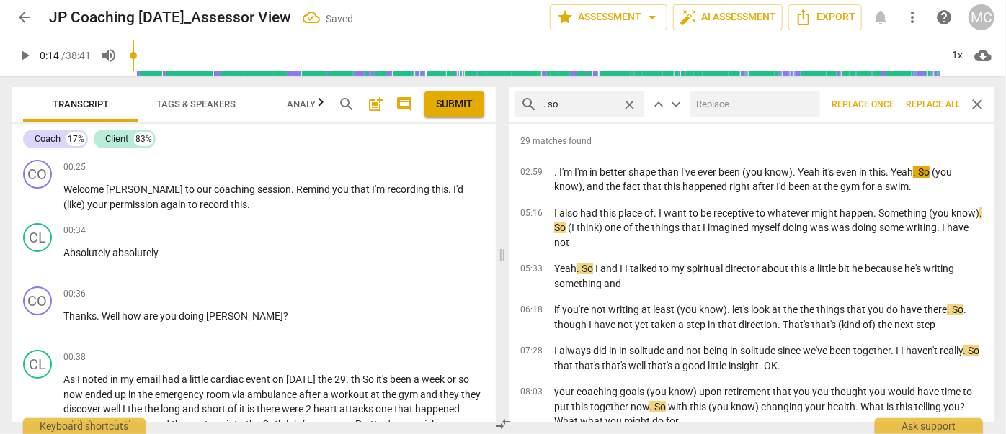
click at [744, 113] on input "text" at bounding box center [752, 104] width 124 height 23
type input ", so"
click at [885, 107] on span "Replace all" at bounding box center [933, 105] width 54 height 12
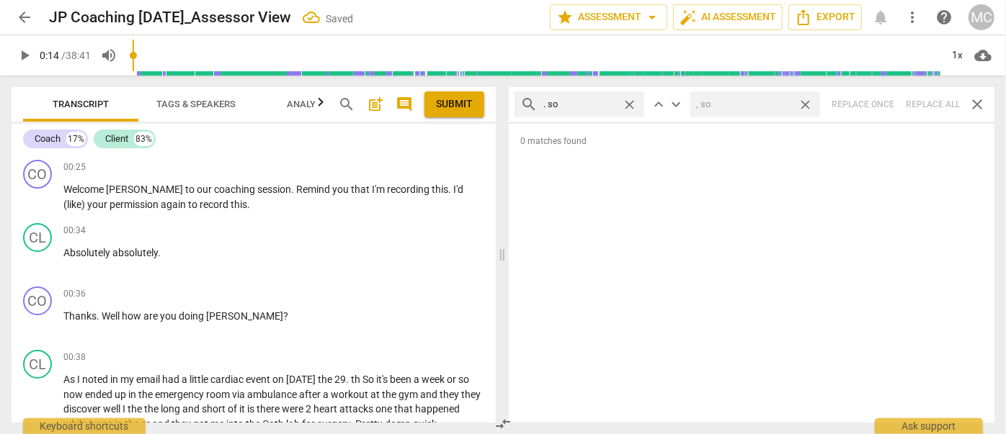
click at [803, 104] on span "close" at bounding box center [805, 104] width 15 height 15
click at [630, 103] on span "close" at bounding box center [629, 104] width 15 height 15
drag, startPoint x: 589, startPoint y: 104, endPoint x: 597, endPoint y: 89, distance: 16.8
click at [589, 105] on input "text" at bounding box center [590, 104] width 95 height 23
type input ". or"
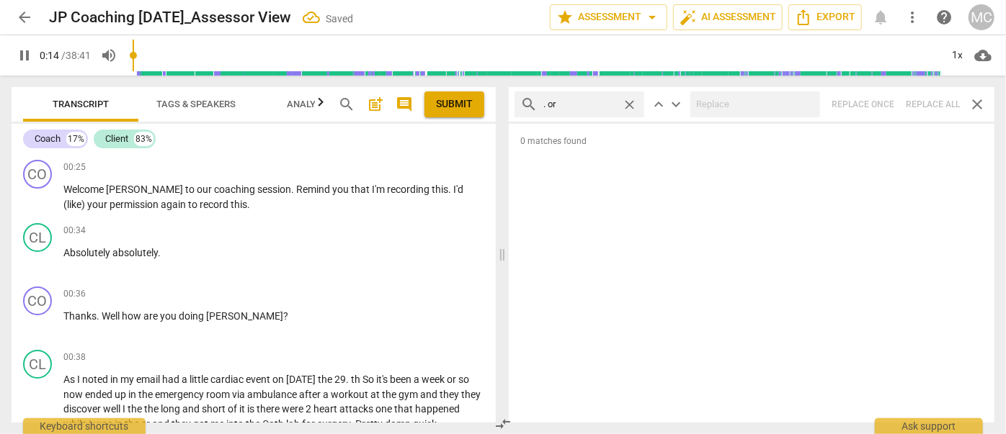
click at [885, 112] on div "search . or close keyboard_arrow_up keyboard_arrow_down Replace once Replace al…" at bounding box center [752, 104] width 486 height 35
click at [634, 101] on span "close" at bounding box center [629, 104] width 15 height 15
type input "16"
click at [597, 102] on input "text" at bounding box center [590, 104] width 95 height 23
type input "16"
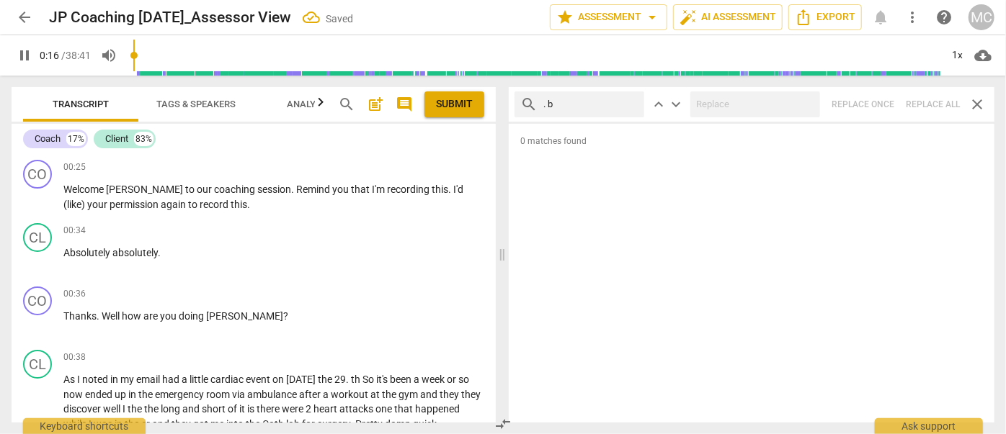
type input ". be"
type input "17"
type input ". becaus"
type input "17"
type input ". because"
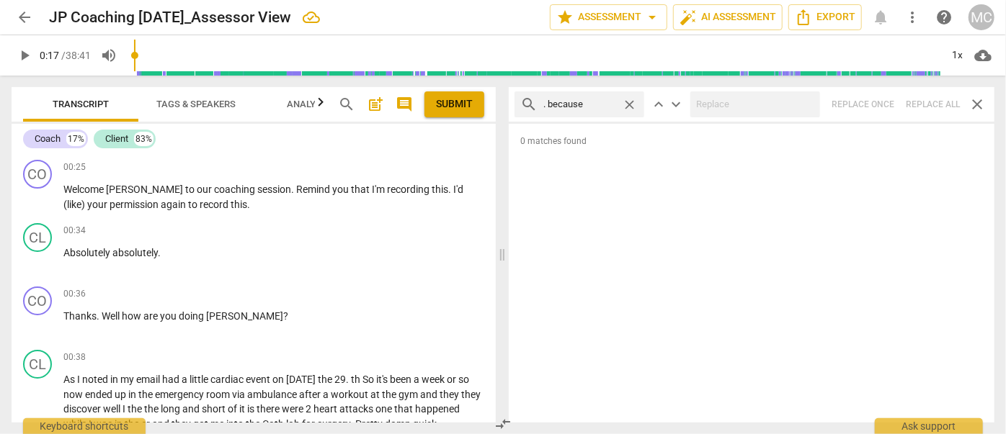
type input "18"
click at [885, 107] on div "search . because close keyboard_arrow_up keyboard_arrow_down Replace once Repla…" at bounding box center [752, 104] width 486 height 35
click at [624, 103] on span "close" at bounding box center [629, 104] width 15 height 15
click at [592, 105] on input "text" at bounding box center [579, 104] width 73 height 23
type input "? and"
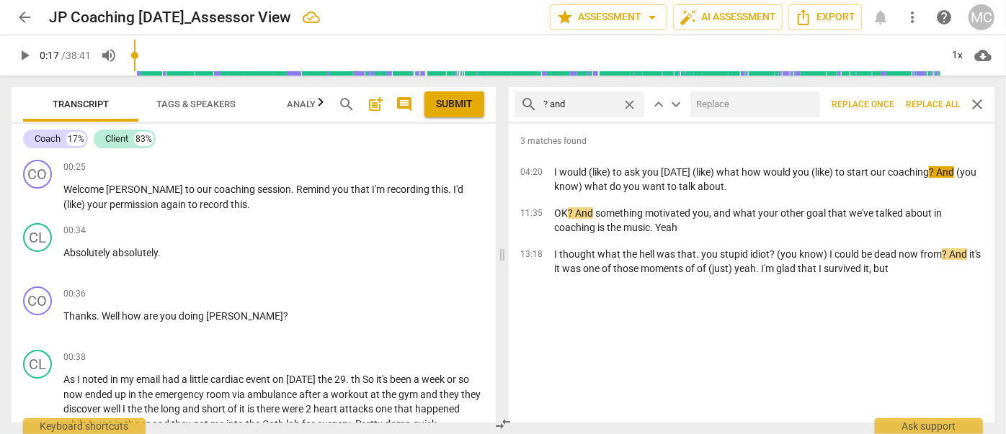
click at [770, 99] on input "text" at bounding box center [752, 104] width 124 height 23
type input "? (and)"
click at [885, 99] on span "Replace all" at bounding box center [933, 105] width 54 height 12
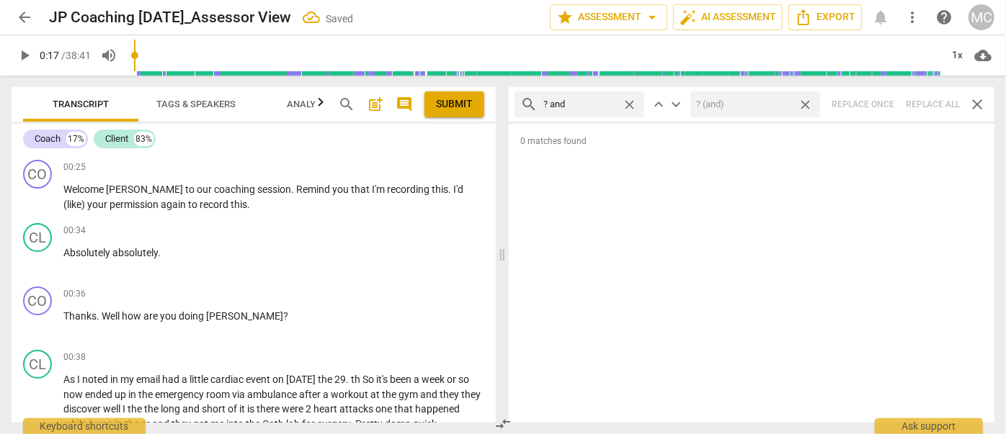
click at [809, 107] on span "close" at bounding box center [805, 104] width 15 height 15
click at [630, 104] on span "close" at bounding box center [629, 104] width 15 height 15
click at [599, 105] on input "text" at bounding box center [590, 104] width 95 height 23
type input "? but"
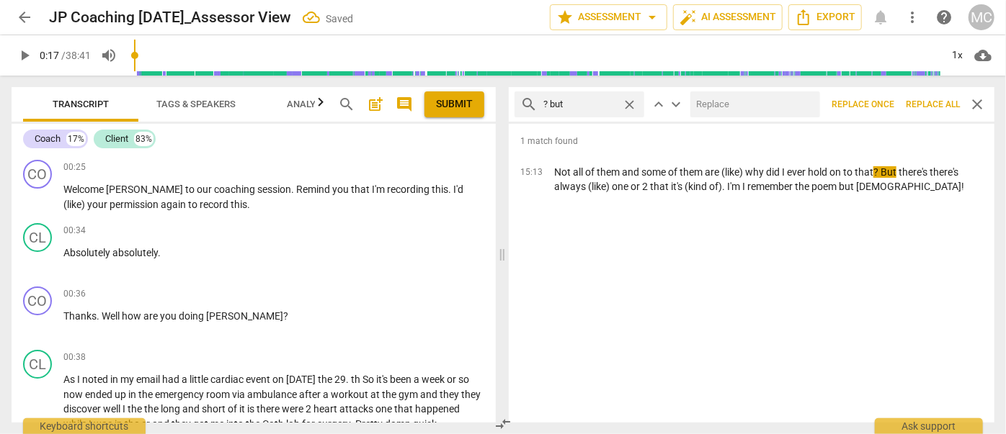
click at [712, 106] on input "text" at bounding box center [752, 104] width 124 height 23
type input "? (but)"
click at [885, 104] on span "Replace all" at bounding box center [933, 105] width 54 height 12
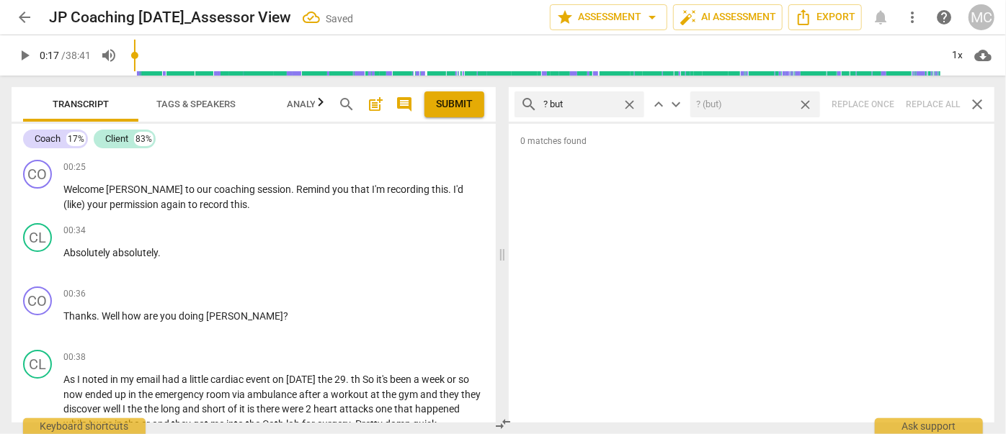
click at [805, 104] on span "close" at bounding box center [805, 104] width 15 height 15
click at [632, 105] on span "close" at bounding box center [629, 104] width 15 height 15
click at [586, 107] on input "text" at bounding box center [590, 104] width 95 height 23
type input "? So"
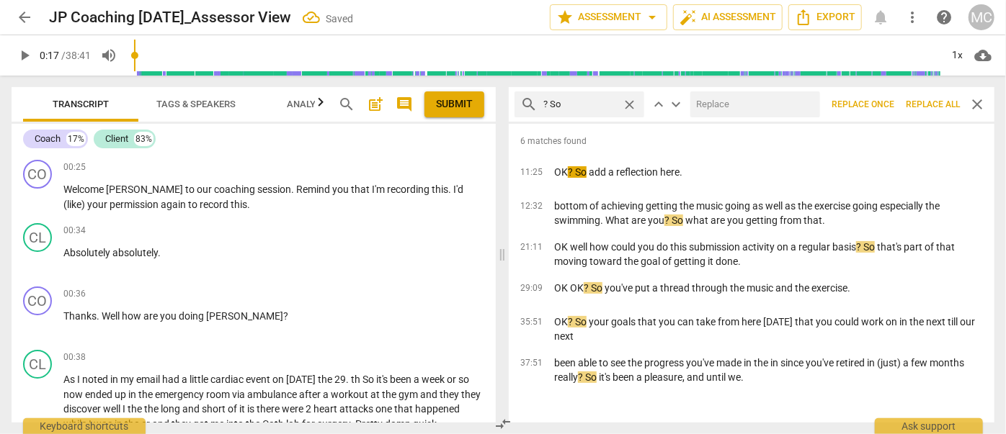
click at [728, 107] on input "text" at bounding box center [752, 104] width 124 height 23
type input "? (so)"
click at [885, 110] on span "Replace all" at bounding box center [933, 105] width 54 height 12
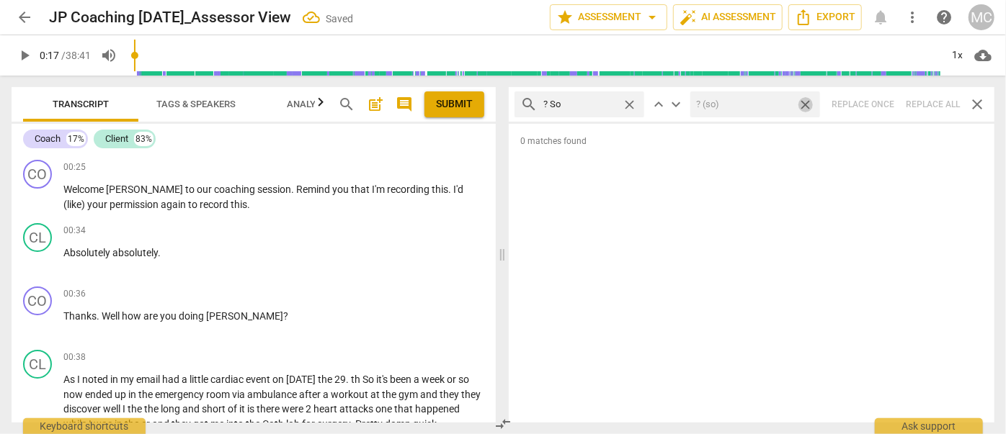
drag, startPoint x: 810, startPoint y: 104, endPoint x: 586, endPoint y: 109, distance: 224.8
click at [810, 104] on span "close" at bounding box center [805, 104] width 15 height 15
click at [630, 104] on span "close" at bounding box center [629, 104] width 15 height 15
click at [589, 107] on input "text" at bounding box center [590, 104] width 95 height 23
type input "? Or"
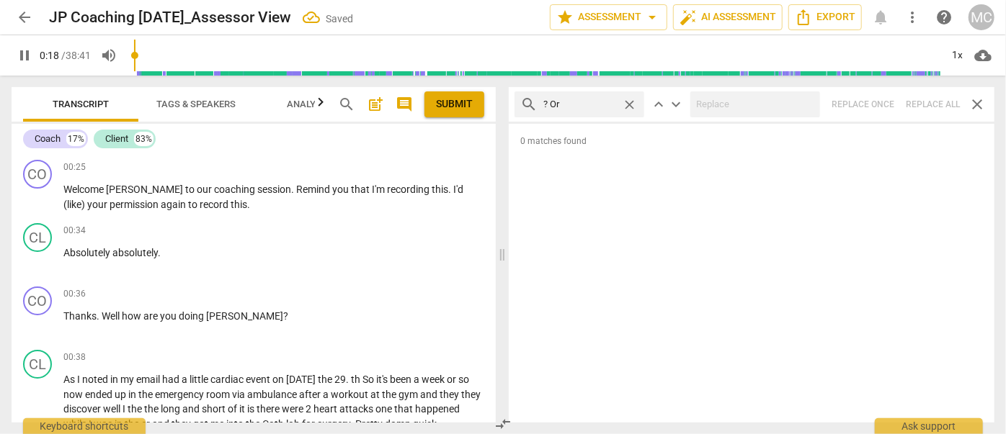
drag, startPoint x: 931, startPoint y: 106, endPoint x: 923, endPoint y: 106, distance: 8.6
click at [885, 106] on div "search ? Or close keyboard_arrow_up keyboard_arrow_down Replace once Replace al…" at bounding box center [752, 104] width 486 height 35
type input "20"
click at [631, 104] on span "close" at bounding box center [629, 104] width 15 height 15
click at [591, 102] on input "text" at bounding box center [590, 104] width 95 height 23
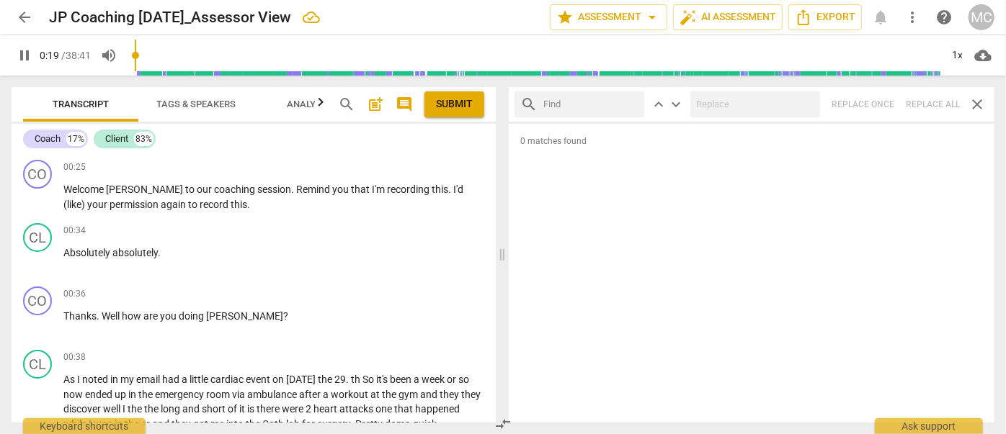
type input "20"
type input "?"
type input "21"
type input "? Bec"
type input "21"
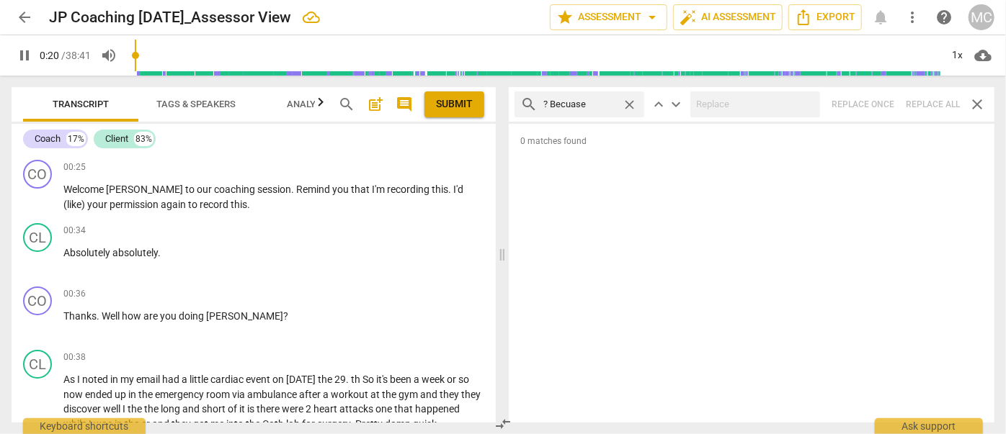
type input "? Becuase"
type input "21"
type input "? Becuas"
type input "21"
type input "? Becaus"
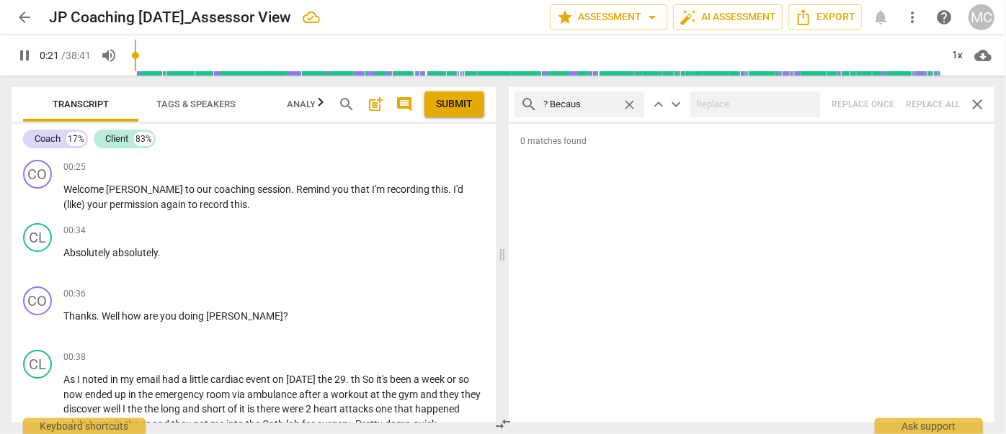
type input "22"
type input "? Because"
type input "23"
click at [885, 99] on div "search ? Because close keyboard_arrow_up keyboard_arrow_down Replace once Repla…" at bounding box center [752, 104] width 486 height 35
click at [629, 105] on span "close" at bounding box center [629, 104] width 15 height 15
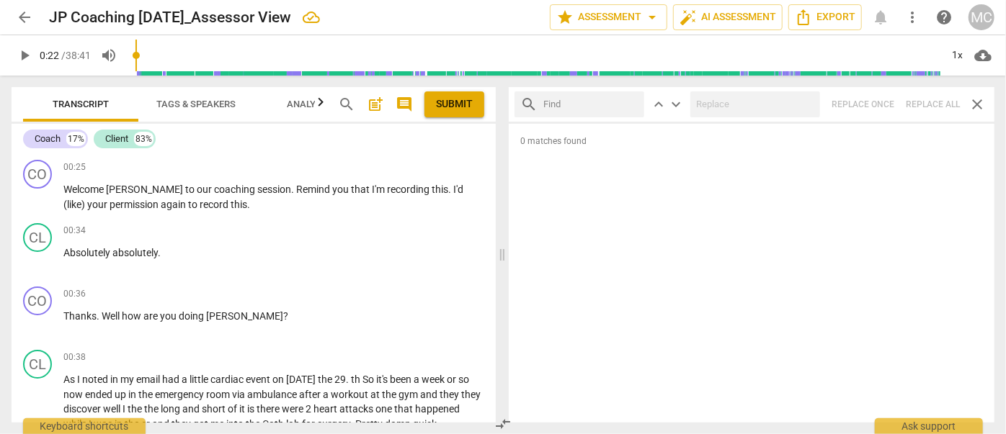
click at [612, 106] on input "text" at bounding box center [590, 104] width 95 height 23
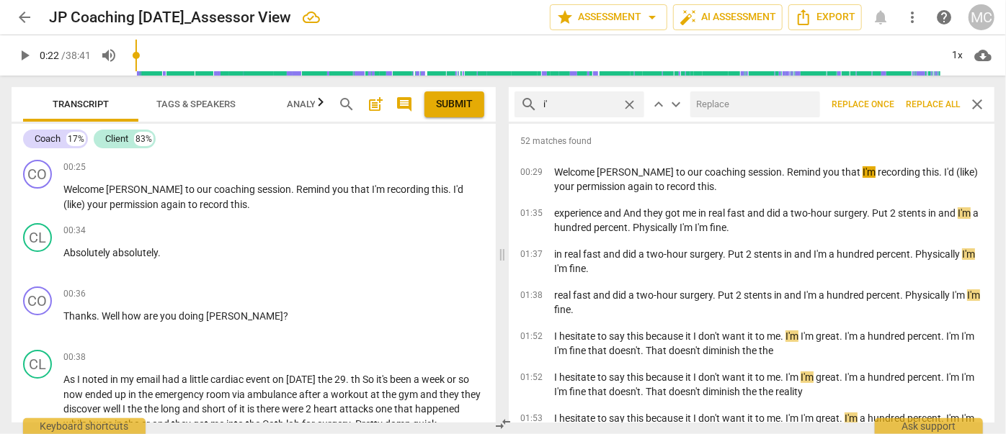
type input "i"
type input "I'm"
click at [726, 109] on input "text" at bounding box center [752, 104] width 124 height 23
type input "I am"
click at [885, 103] on span "Replace all" at bounding box center [933, 105] width 54 height 12
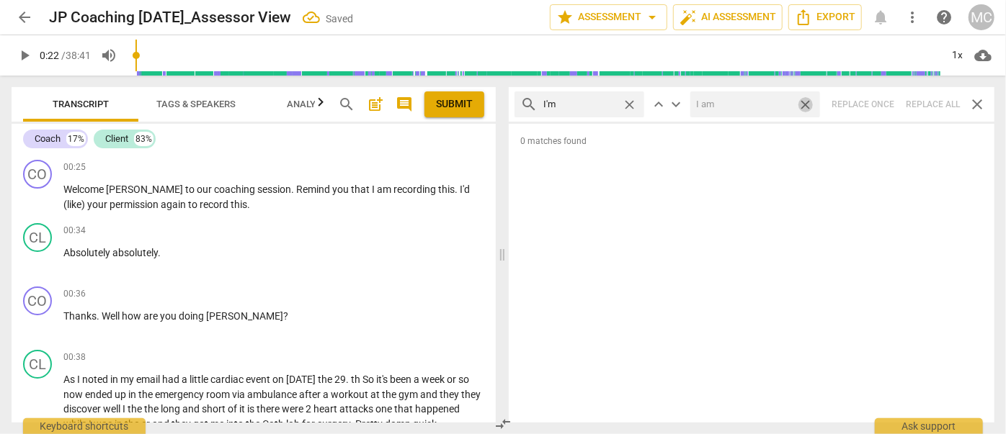
click at [810, 105] on span "close" at bounding box center [805, 104] width 15 height 15
click at [632, 104] on span "close" at bounding box center [629, 104] width 15 height 15
click at [597, 102] on input "text" at bounding box center [590, 104] width 95 height 23
type input "I'll"
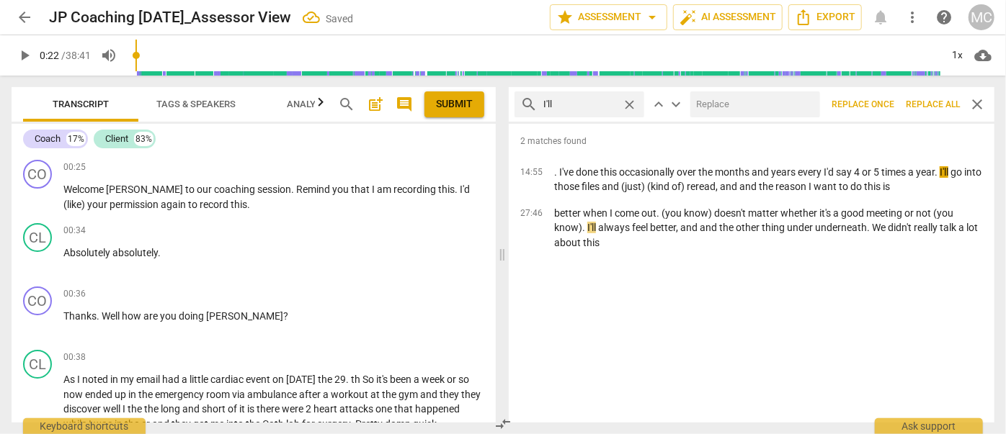
click at [742, 109] on input "text" at bounding box center [752, 104] width 124 height 23
type input "I will"
click at [885, 109] on span "Replace all" at bounding box center [933, 105] width 54 height 12
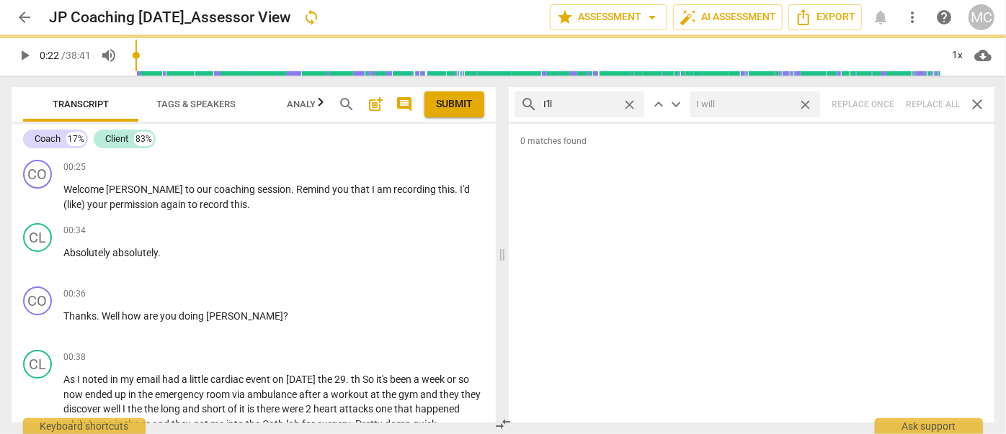
drag, startPoint x: 808, startPoint y: 105, endPoint x: 678, endPoint y: 116, distance: 130.1
click at [808, 105] on span "close" at bounding box center [805, 104] width 15 height 15
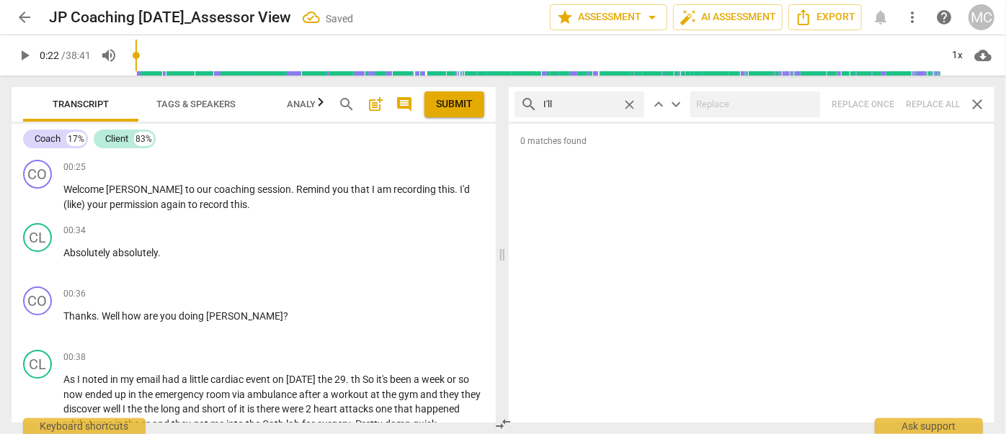
click at [633, 105] on span "close" at bounding box center [629, 104] width 15 height 15
click at [599, 105] on input "text" at bounding box center [579, 104] width 73 height 23
type input "you'll"
click at [733, 107] on input "text" at bounding box center [752, 104] width 124 height 23
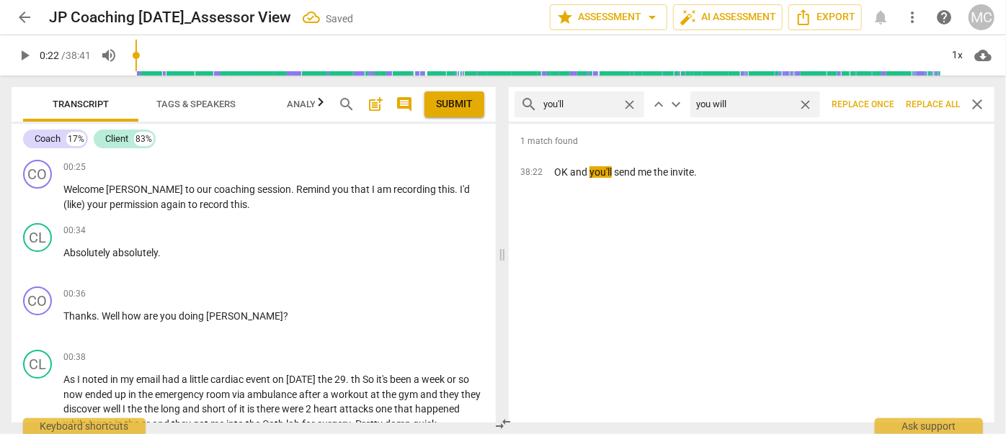
type input "you will"
click at [885, 102] on span "Replace all" at bounding box center [933, 105] width 54 height 12
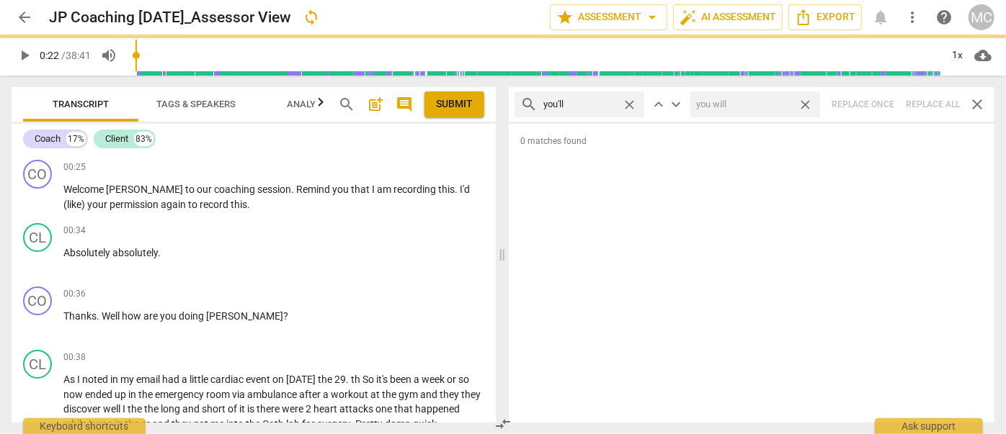
click at [804, 103] on span "close" at bounding box center [805, 104] width 15 height 15
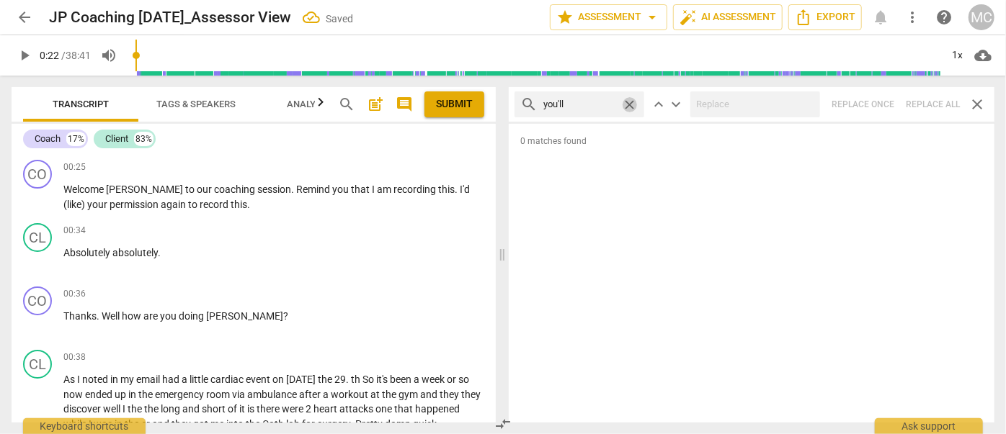
click at [626, 104] on span "close" at bounding box center [629, 104] width 15 height 15
click at [586, 104] on input "text" at bounding box center [590, 104] width 95 height 23
type input "he'll"
click at [885, 104] on div "search he'll close keyboard_arrow_up keyboard_arrow_down Replace once Replace a…" at bounding box center [752, 104] width 486 height 35
type input "25"
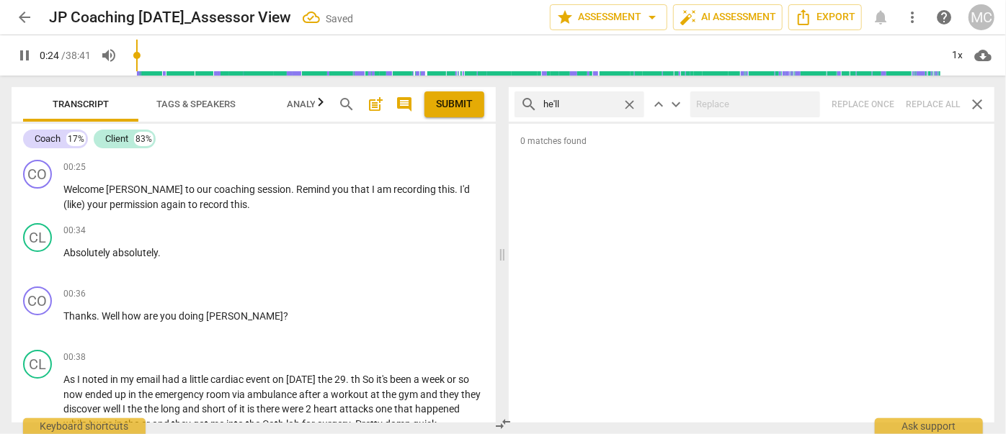
click at [626, 104] on span "close" at bounding box center [629, 104] width 15 height 15
click at [594, 105] on input "text" at bounding box center [590, 104] width 95 height 23
type input "26"
type input "she"
type input "26"
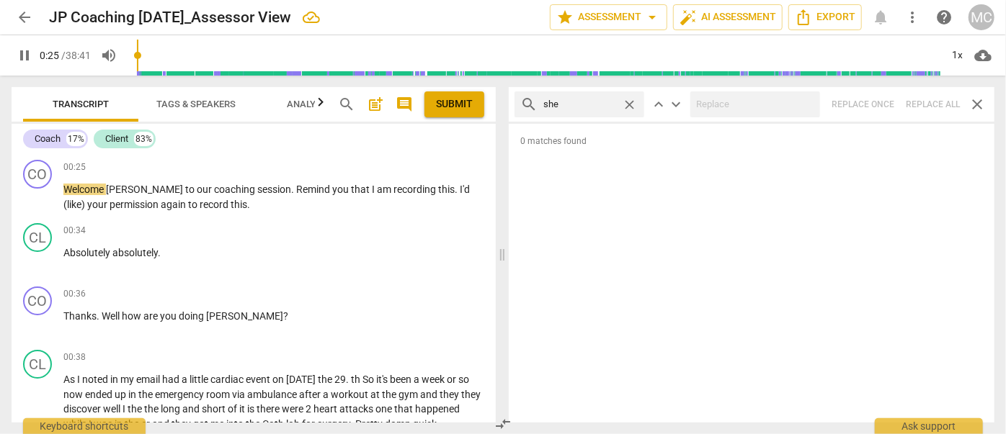
type input "she"
type input "26"
type input "she'll"
type input "27"
click at [885, 99] on div "search she'll close keyboard_arrow_up keyboard_arrow_down Replace once Replace …" at bounding box center [752, 104] width 486 height 35
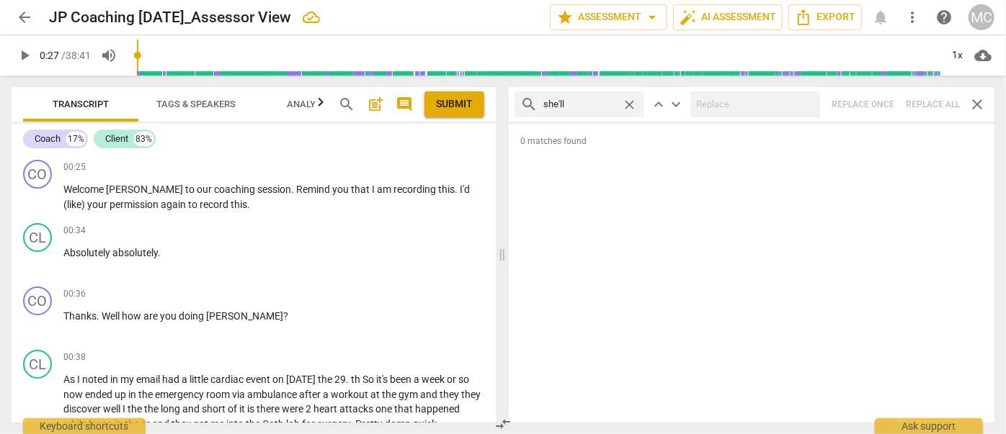
click at [629, 102] on span "close" at bounding box center [629, 104] width 15 height 15
click at [599, 102] on input "text" at bounding box center [590, 104] width 95 height 23
type input "it'll"
click at [885, 103] on div "search it'll close keyboard_arrow_up keyboard_arrow_down Replace once Replace a…" at bounding box center [752, 104] width 486 height 35
type input "29"
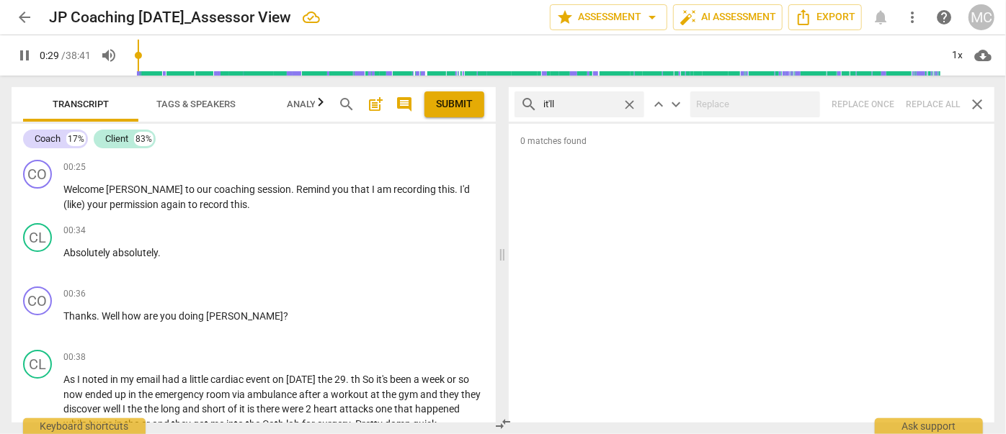
click at [630, 102] on span "close" at bounding box center [629, 104] width 15 height 15
click at [599, 102] on input "text" at bounding box center [590, 104] width 95 height 23
type input "30"
type input "we'l"
type input "30"
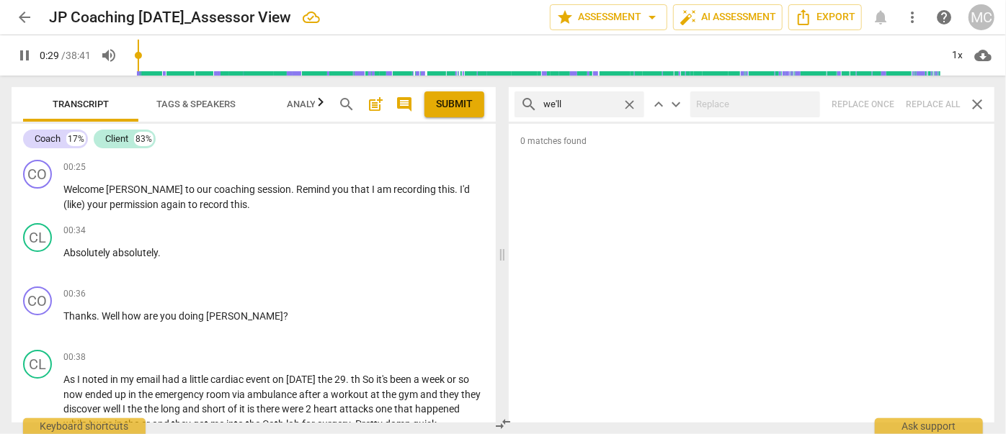
type input "we'll"
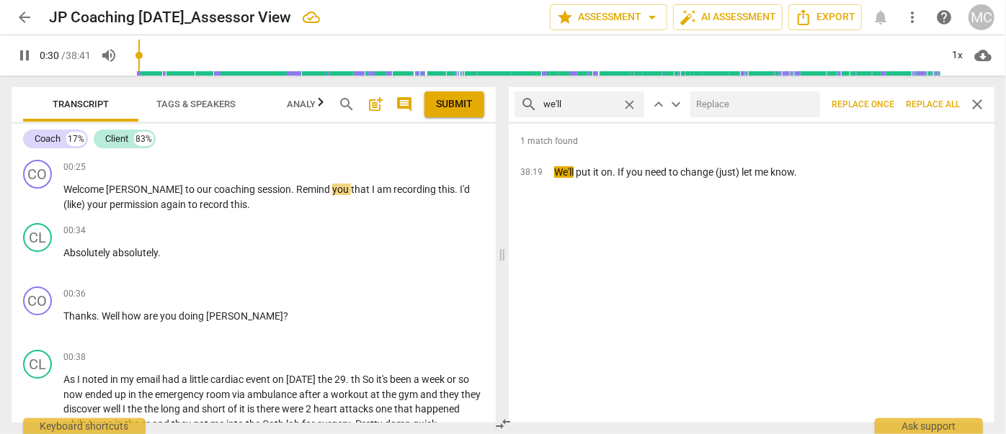
type input "30"
click at [710, 101] on input "text" at bounding box center [752, 104] width 124 height 23
type input "w"
type input "31"
type input "we wil"
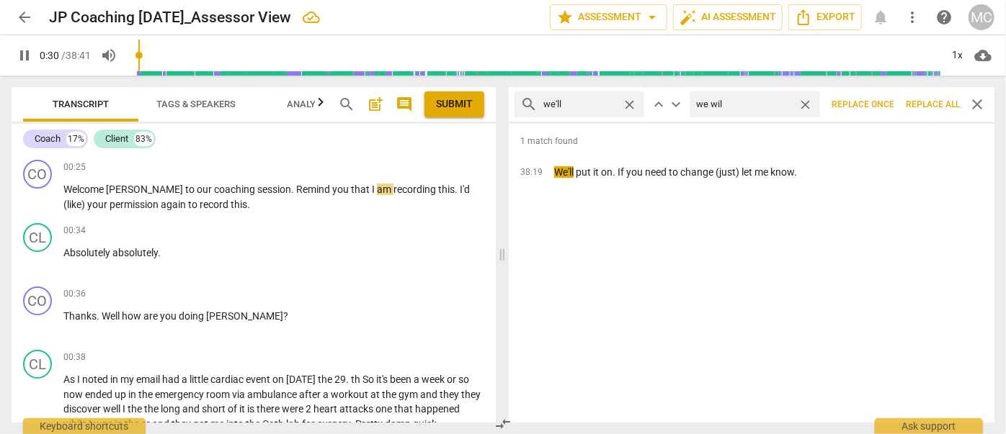
type input "31"
type input "we will"
type input "31"
type input "we will"
drag, startPoint x: 931, startPoint y: 103, endPoint x: 846, endPoint y: 104, distance: 85.0
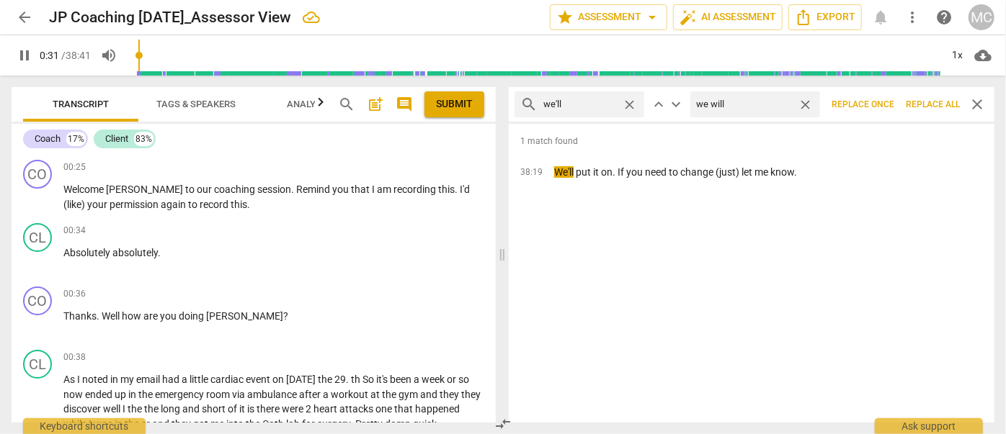
click at [885, 103] on span "Replace all" at bounding box center [933, 105] width 54 height 12
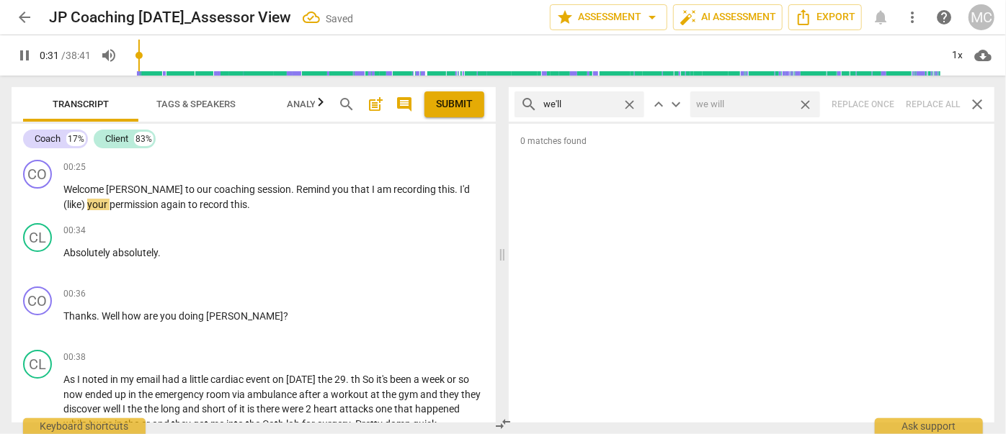
type input "32"
drag, startPoint x: 810, startPoint y: 104, endPoint x: 643, endPoint y: 119, distance: 167.8
click at [810, 104] on span "close" at bounding box center [805, 104] width 15 height 15
type input "33"
click at [633, 105] on span "close" at bounding box center [629, 104] width 15 height 15
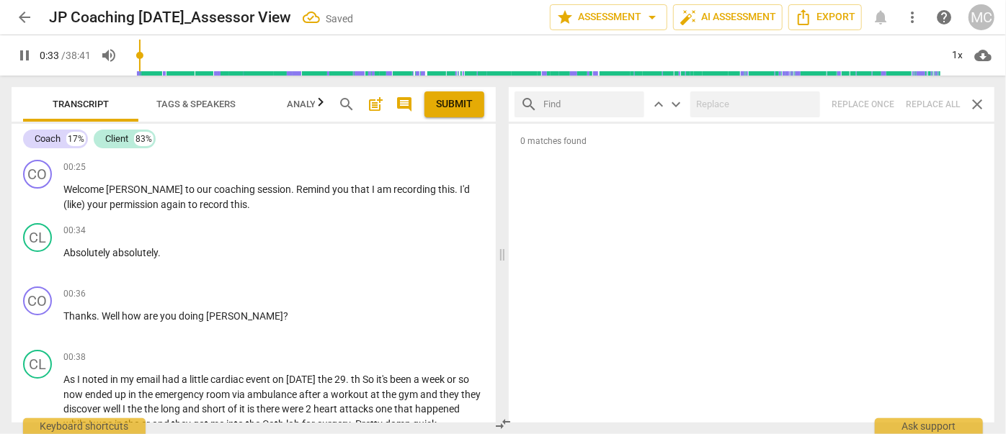
click at [594, 106] on input "text" at bounding box center [590, 104] width 95 height 23
type input "34"
type input "they"
type input "34"
type input "they'll"
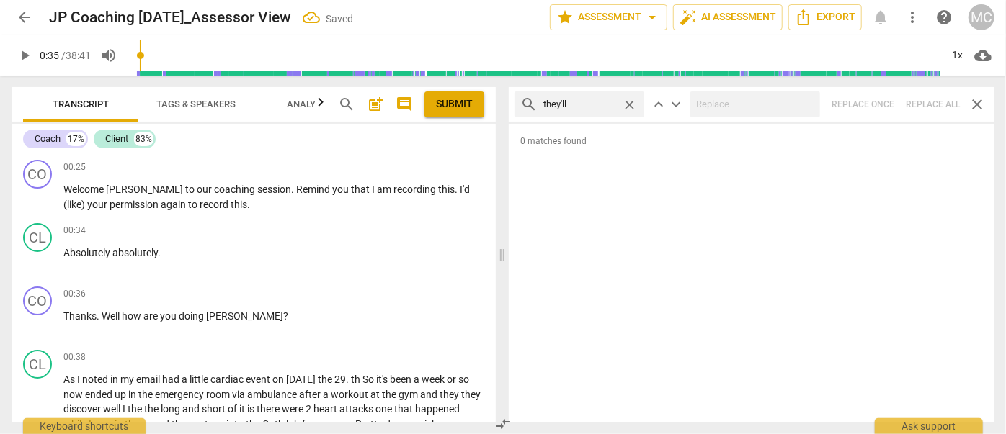
type input "35"
click at [885, 105] on div "search they'll close keyboard_arrow_up keyboard_arrow_down Replace once Replace…" at bounding box center [752, 104] width 486 height 35
click at [628, 104] on span "close" at bounding box center [629, 104] width 15 height 15
click at [609, 105] on input "text" at bounding box center [590, 104] width 95 height 23
type input "that'll"
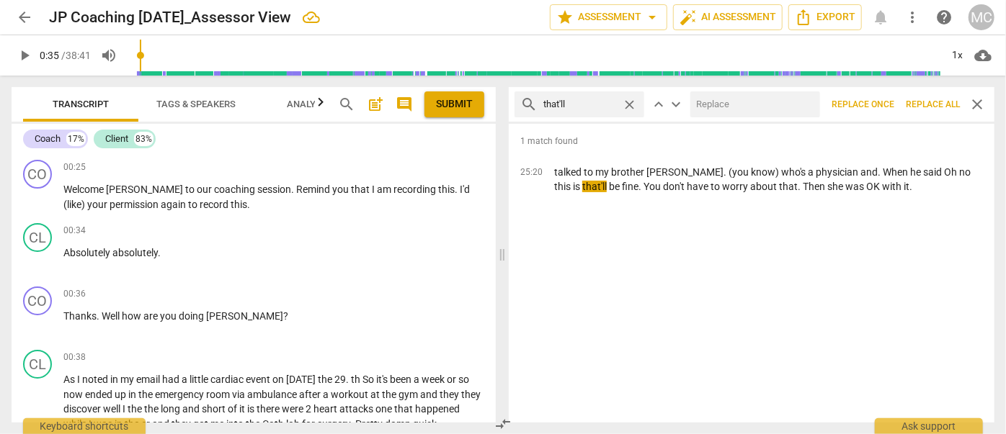
click at [758, 109] on input "text" at bounding box center [752, 104] width 124 height 23
type input "that will"
click at [885, 103] on span "Replace all" at bounding box center [933, 105] width 54 height 12
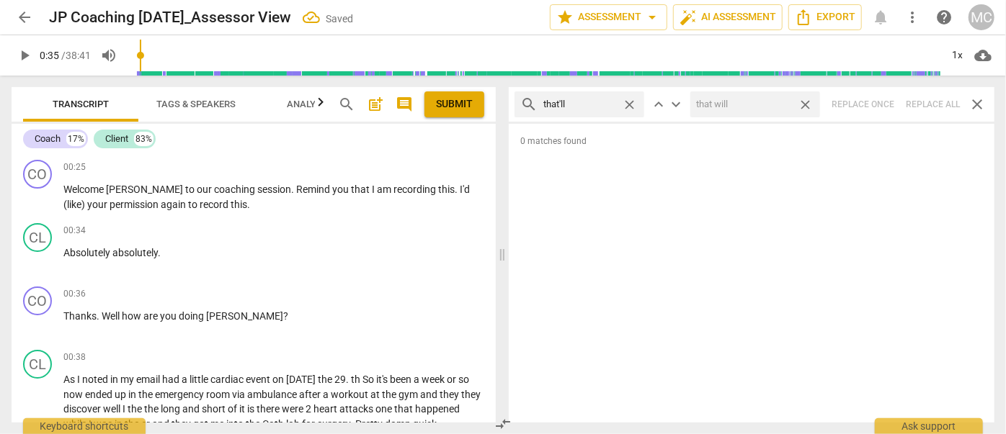
drag, startPoint x: 803, startPoint y: 100, endPoint x: 701, endPoint y: 107, distance: 102.5
click at [803, 100] on span "close" at bounding box center [805, 104] width 15 height 15
click at [636, 104] on span "close" at bounding box center [629, 104] width 15 height 15
click at [604, 104] on input "text" at bounding box center [590, 104] width 95 height 23
type input "you're"
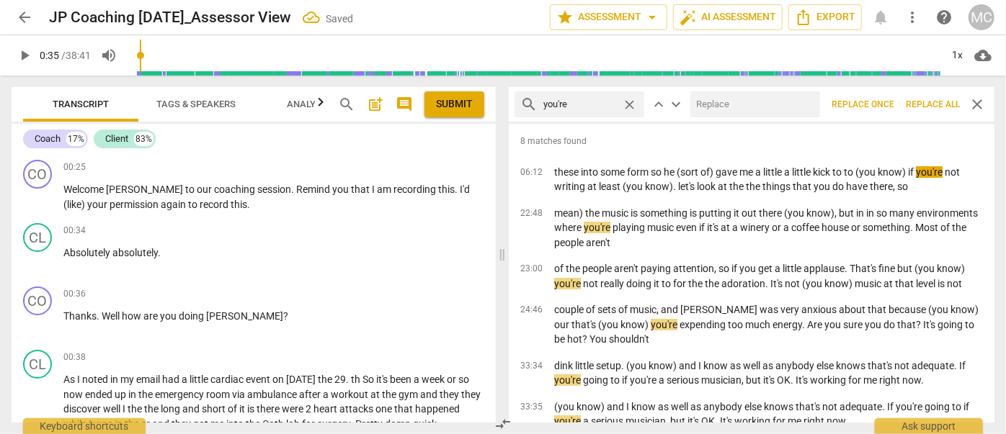
click at [745, 112] on input "text" at bounding box center [752, 104] width 124 height 23
type input "you are"
click at [885, 107] on span "Replace all" at bounding box center [933, 105] width 54 height 12
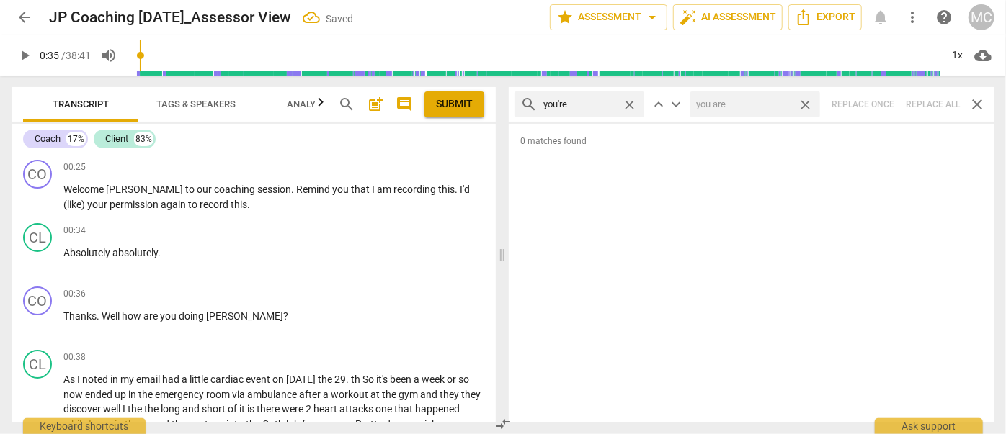
click at [805, 105] on span "close" at bounding box center [805, 104] width 15 height 15
click at [630, 103] on span "close" at bounding box center [629, 104] width 15 height 15
click at [584, 104] on input "text" at bounding box center [590, 104] width 95 height 23
type input "we're"
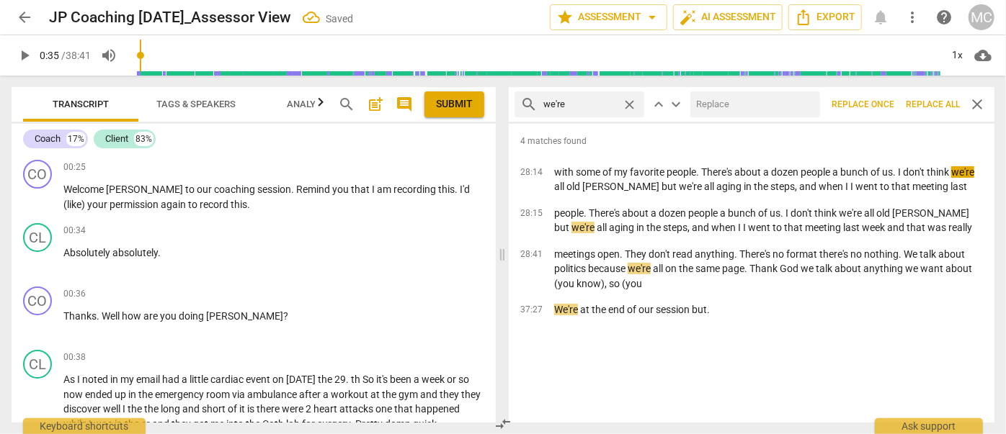
click at [747, 102] on input "text" at bounding box center [752, 104] width 124 height 23
type input "we are"
click at [885, 107] on span "Replace all" at bounding box center [933, 105] width 54 height 12
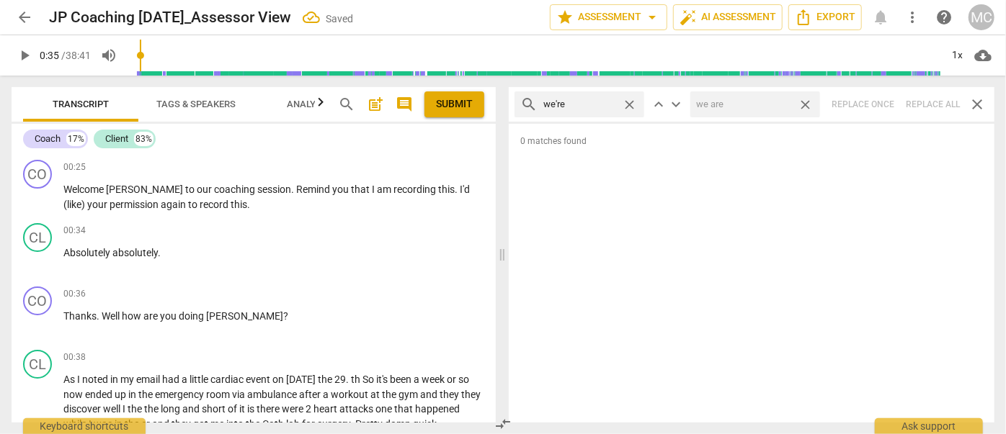
click at [808, 106] on span "close" at bounding box center [805, 104] width 15 height 15
click at [633, 103] on span "close" at bounding box center [629, 104] width 15 height 15
click at [593, 102] on input "text" at bounding box center [590, 104] width 95 height 23
type input "they're"
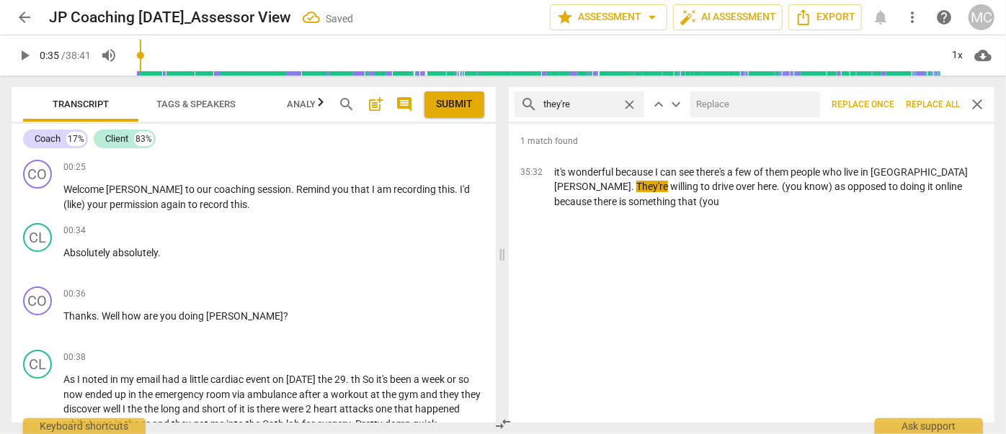
click at [712, 108] on input "text" at bounding box center [752, 104] width 124 height 23
type input "they are"
click at [885, 106] on span "Replace all" at bounding box center [933, 105] width 54 height 12
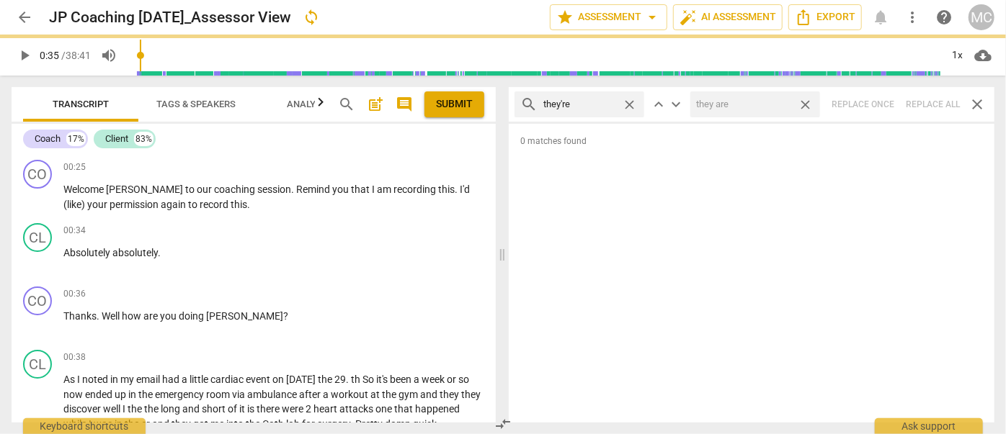
drag, startPoint x: 808, startPoint y: 104, endPoint x: 697, endPoint y: 122, distance: 112.4
click at [808, 105] on span "close" at bounding box center [805, 104] width 15 height 15
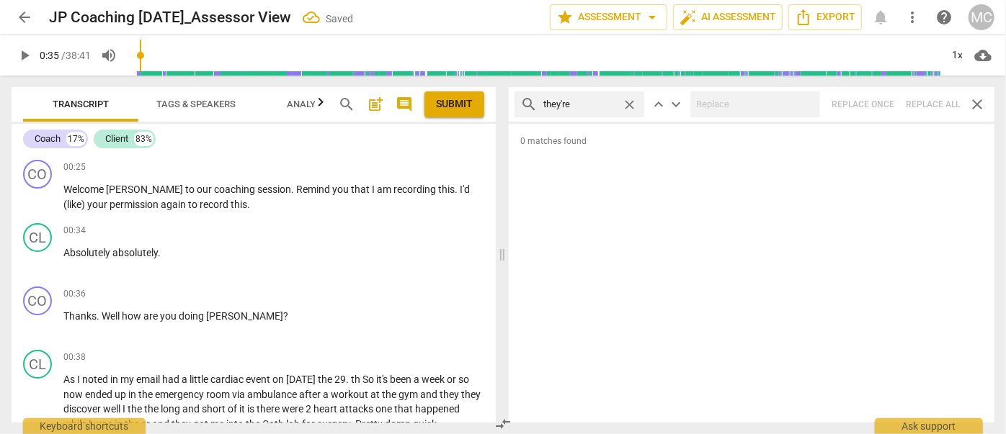
click at [630, 104] on span "close" at bounding box center [629, 104] width 15 height 15
click at [591, 106] on input "text" at bounding box center [590, 104] width 95 height 23
type input "aren't"
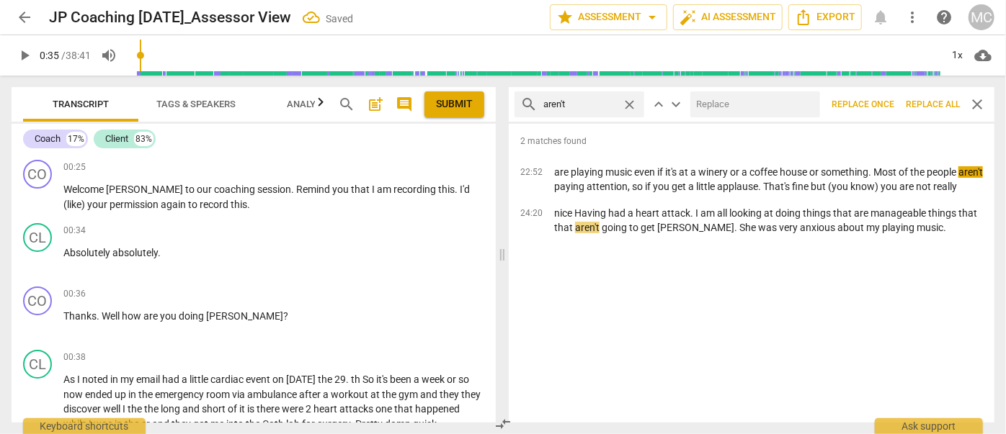
click at [731, 105] on input "text" at bounding box center [752, 104] width 124 height 23
type input "are not"
click at [885, 105] on span "Replace all" at bounding box center [933, 105] width 54 height 12
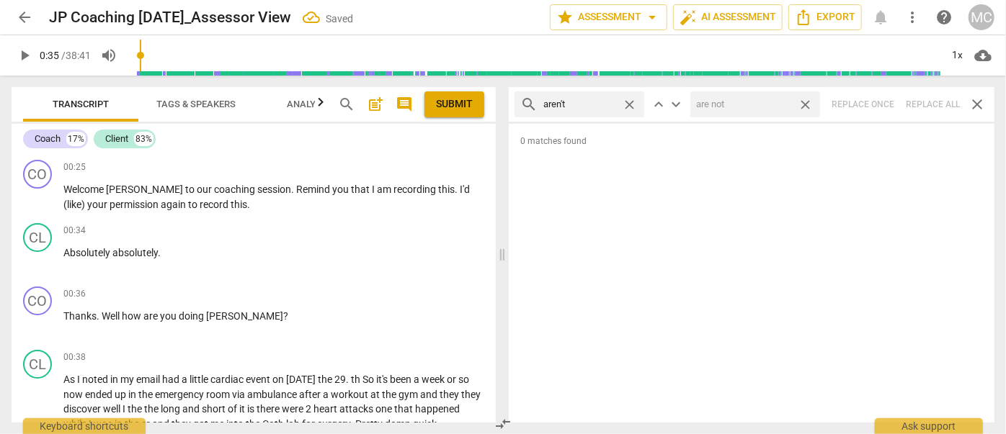
drag, startPoint x: 811, startPoint y: 105, endPoint x: 790, endPoint y: 105, distance: 21.6
click at [811, 105] on span "close" at bounding box center [805, 104] width 15 height 15
click at [634, 103] on span "close" at bounding box center [629, 104] width 15 height 15
click at [607, 102] on input "text" at bounding box center [590, 104] width 95 height 23
type input "isn't"
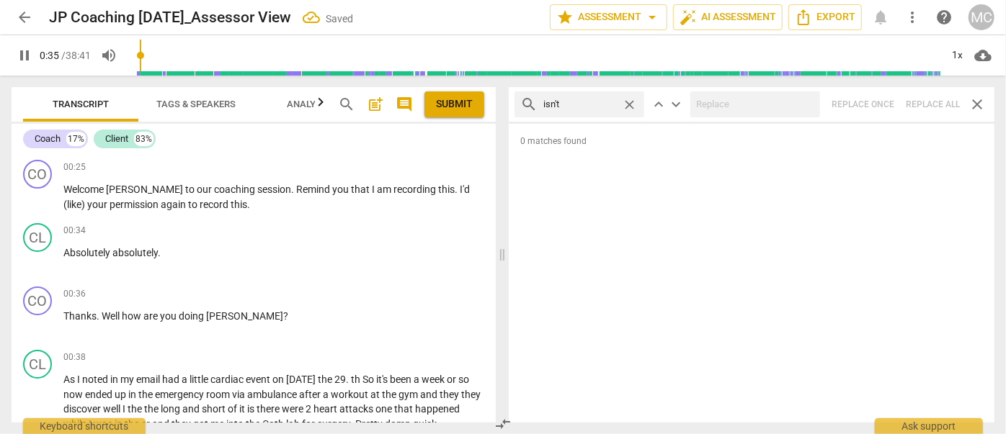
click at [885, 103] on div "search isn't close keyboard_arrow_up keyboard_arrow_down Replace once Replace a…" at bounding box center [752, 104] width 486 height 35
drag, startPoint x: 628, startPoint y: 104, endPoint x: 597, endPoint y: 104, distance: 31.0
click at [628, 104] on span "close" at bounding box center [629, 104] width 15 height 15
type input "37"
click at [597, 104] on input "text" at bounding box center [579, 104] width 73 height 23
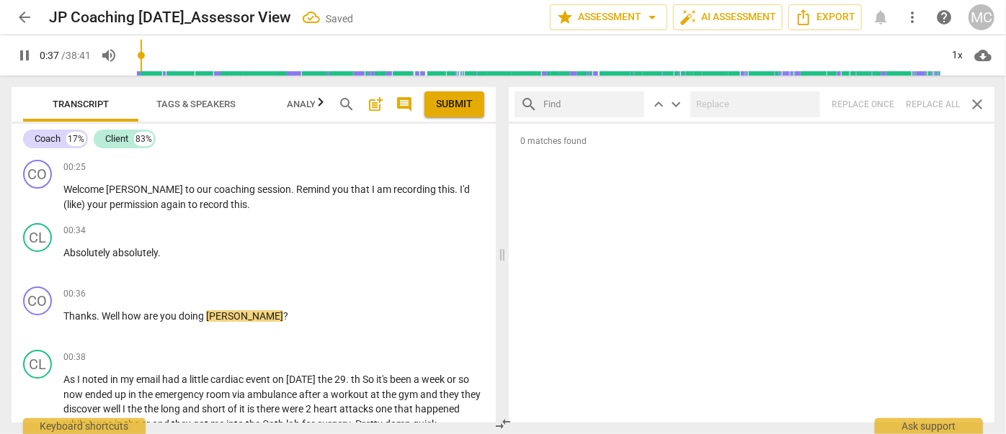
type input "38"
type input "wasn"
type input "38"
type input "wasn't"
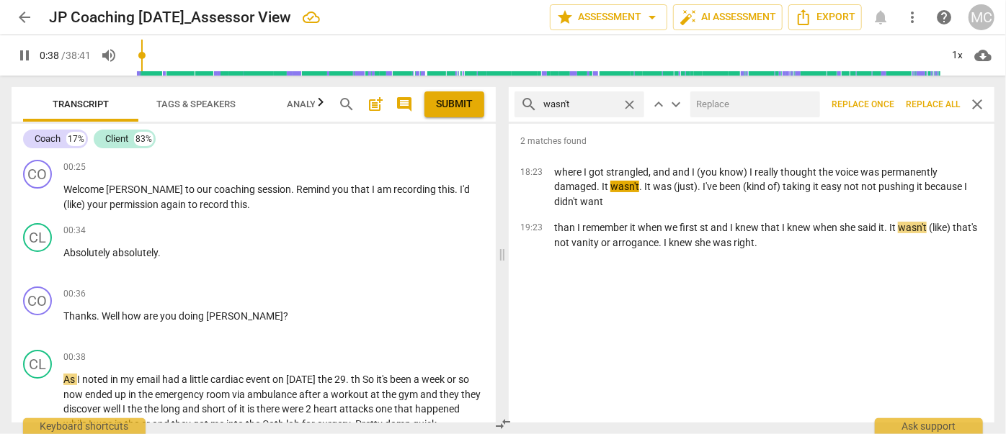
type input "39"
click at [758, 107] on input "text" at bounding box center [752, 104] width 124 height 23
type input "w"
type input "39"
type input "was n"
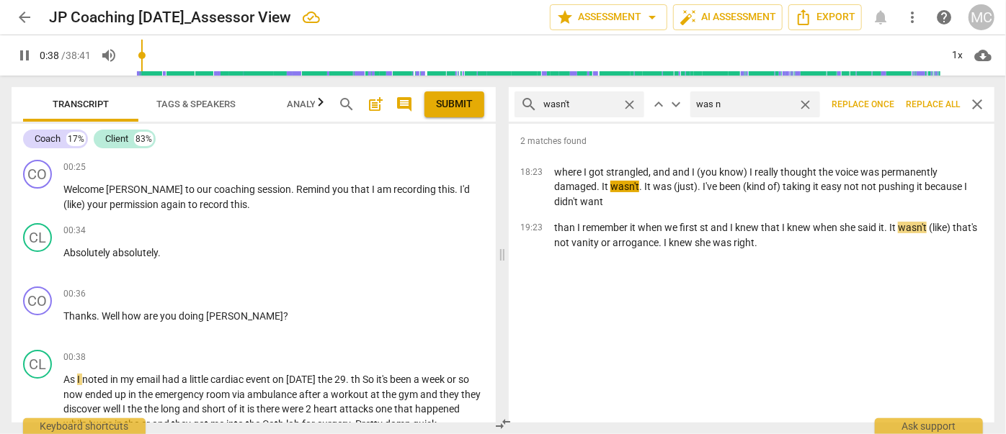
type input "39"
type input "was not"
type input "40"
type input "was not"
click at [885, 102] on span "Replace all" at bounding box center [933, 105] width 54 height 12
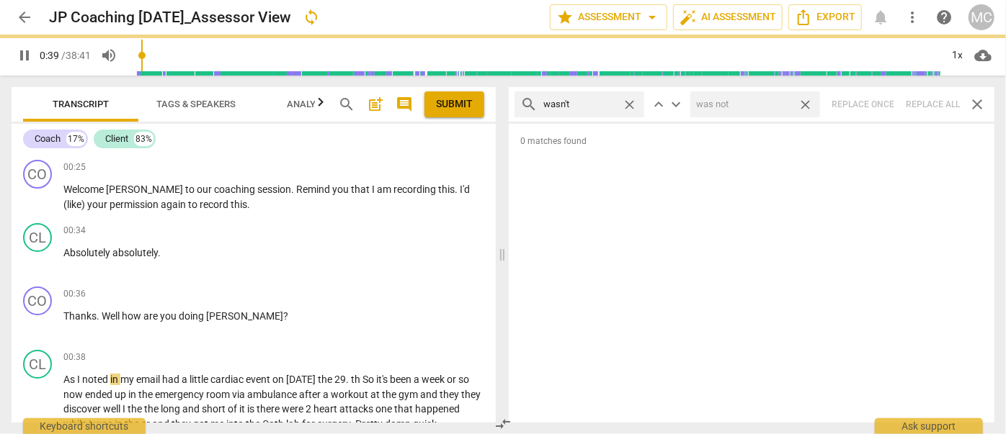
type input "40"
drag, startPoint x: 810, startPoint y: 105, endPoint x: 751, endPoint y: 104, distance: 59.8
click at [810, 105] on span "close" at bounding box center [805, 104] width 15 height 15
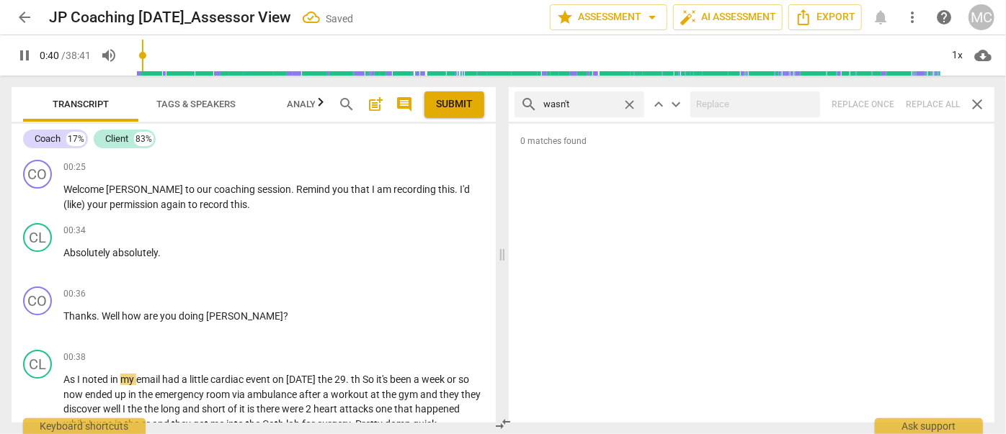
type input "41"
click at [630, 101] on span "close" at bounding box center [629, 104] width 15 height 15
click at [573, 103] on input "text" at bounding box center [590, 104] width 95 height 23
type input "42"
type input "weren"
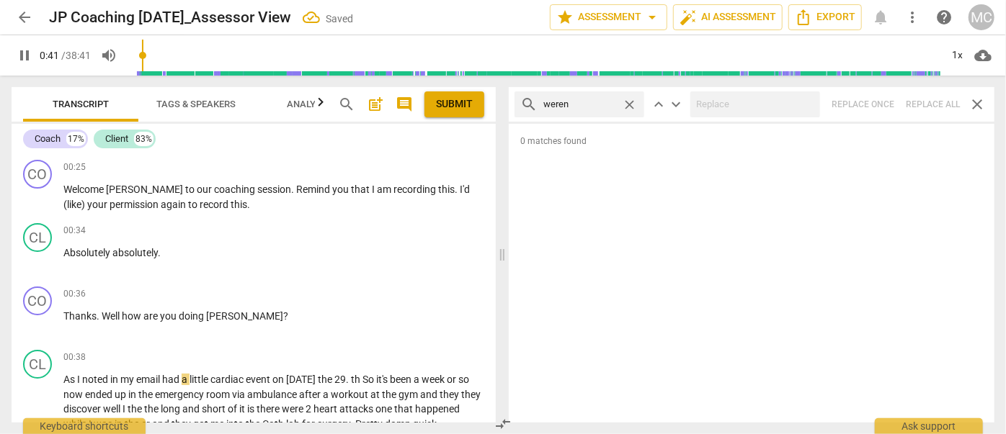
type input "42"
type input "weren't"
type input "43"
click at [885, 104] on div "search weren't close keyboard_arrow_up keyboard_arrow_down Replace once Replace…" at bounding box center [752, 104] width 486 height 35
click at [626, 98] on span "close" at bounding box center [629, 104] width 15 height 15
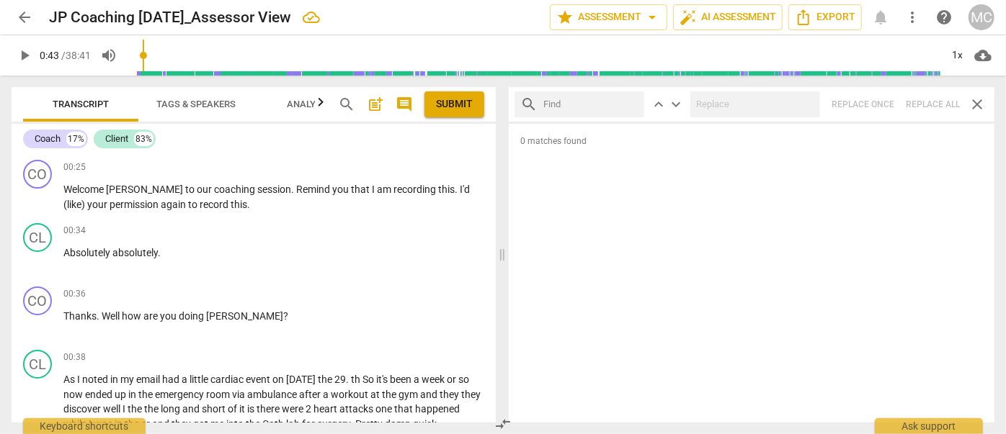
click at [603, 104] on input "text" at bounding box center [590, 104] width 95 height 23
type input "haven't"
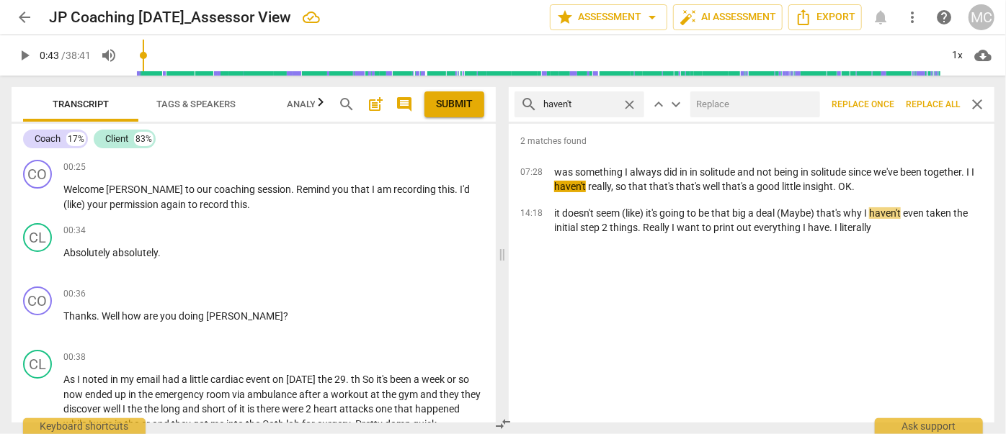
click at [747, 98] on input "text" at bounding box center [752, 104] width 124 height 23
type input "have not"
drag, startPoint x: 939, startPoint y: 101, endPoint x: 885, endPoint y: 118, distance: 56.0
click at [885, 101] on span "Replace all" at bounding box center [933, 105] width 54 height 12
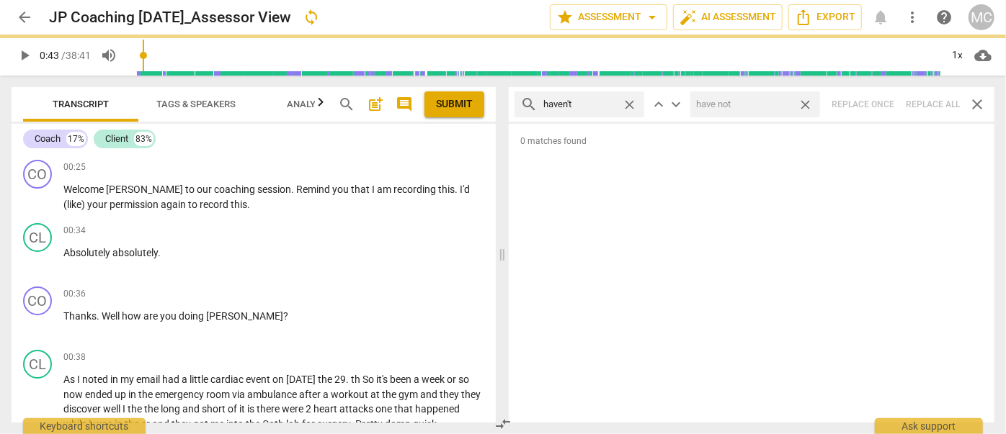
click at [803, 104] on span "close" at bounding box center [805, 104] width 15 height 15
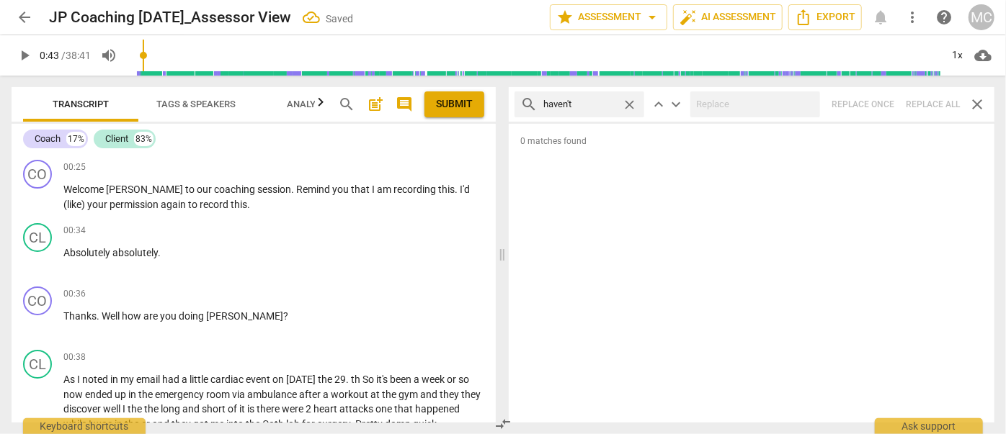
click at [627, 101] on span "close" at bounding box center [629, 104] width 15 height 15
click at [591, 104] on input "text" at bounding box center [590, 104] width 95 height 23
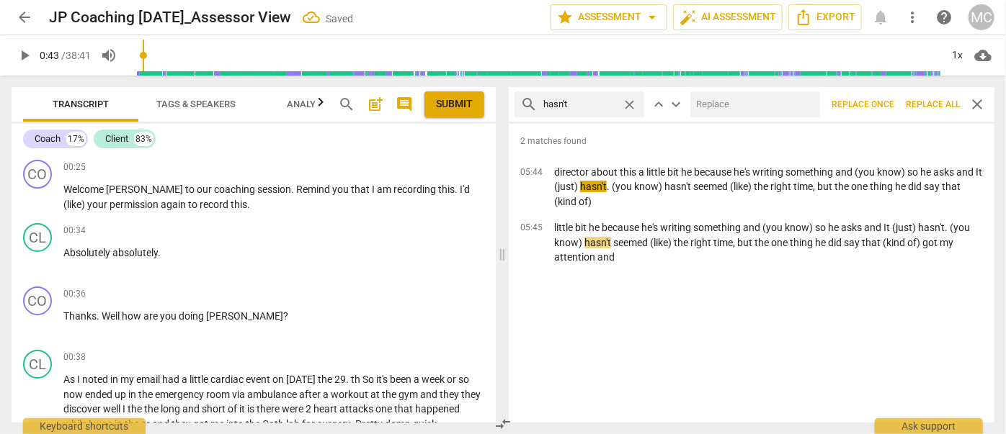
click at [743, 117] on div at bounding box center [755, 104] width 130 height 26
click at [734, 109] on input "text" at bounding box center [752, 104] width 124 height 23
click at [885, 102] on span "Replace all" at bounding box center [933, 105] width 54 height 12
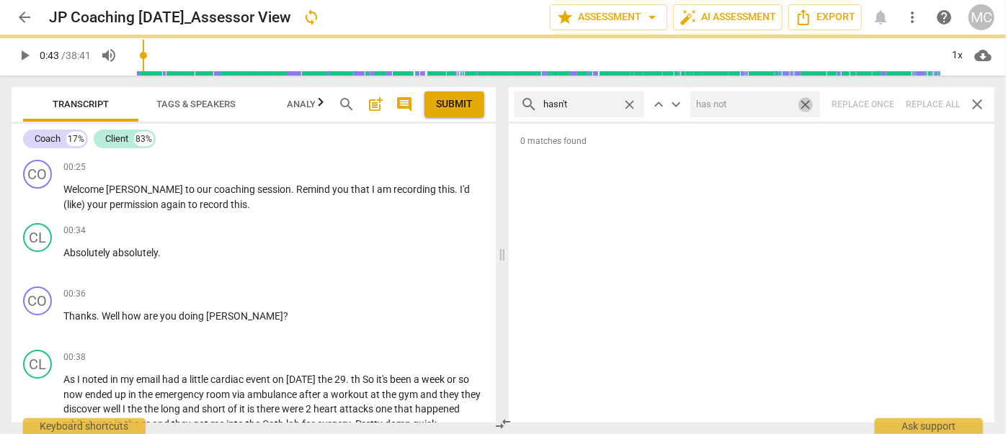
drag, startPoint x: 803, startPoint y: 105, endPoint x: 644, endPoint y: 107, distance: 159.2
click at [804, 105] on span "close" at bounding box center [805, 104] width 15 height 15
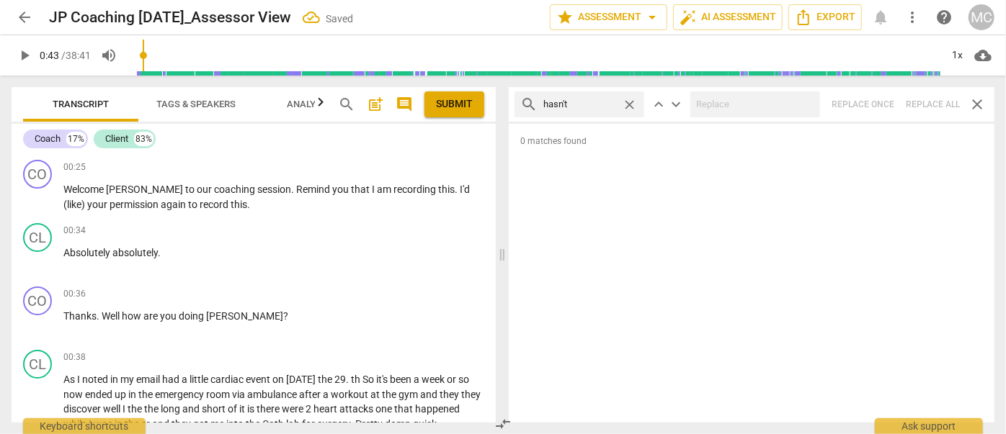
click at [630, 104] on span "close" at bounding box center [629, 104] width 15 height 15
click at [611, 104] on input "text" at bounding box center [590, 104] width 95 height 23
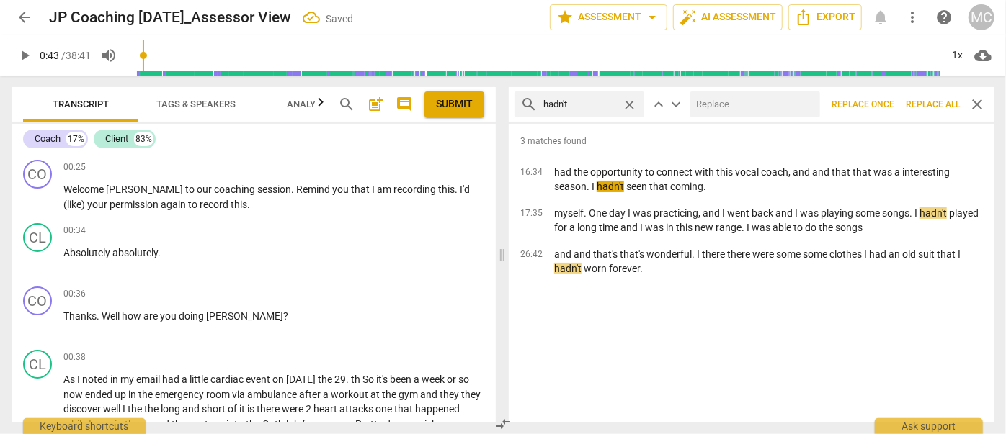
click at [782, 97] on input "text" at bounding box center [752, 104] width 124 height 23
click at [885, 96] on button "Replace all" at bounding box center [933, 104] width 66 height 26
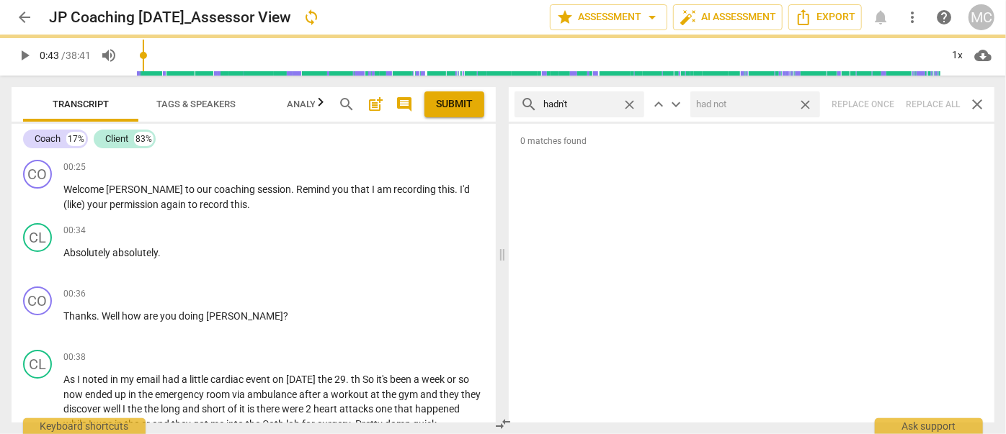
click at [804, 103] on span "close" at bounding box center [805, 104] width 15 height 15
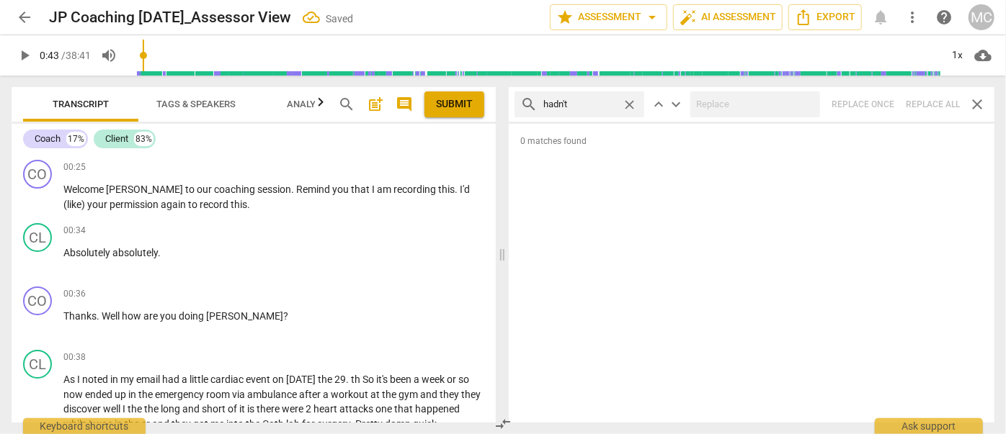
click at [633, 105] on span "close" at bounding box center [629, 104] width 15 height 15
click at [588, 104] on input "text" at bounding box center [590, 104] width 95 height 23
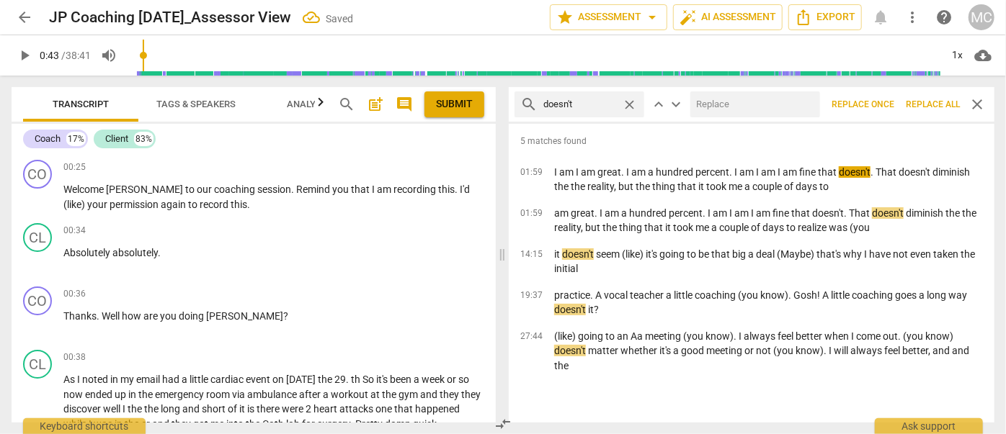
click at [735, 104] on input "text" at bounding box center [752, 104] width 124 height 23
drag, startPoint x: 936, startPoint y: 104, endPoint x: 885, endPoint y: 112, distance: 51.0
click at [885, 104] on span "Replace all" at bounding box center [933, 105] width 54 height 12
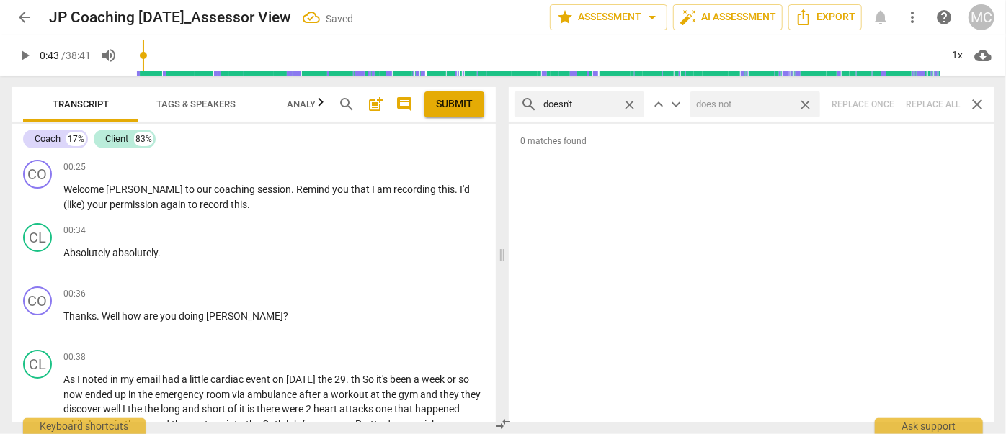
click at [810, 106] on span "close" at bounding box center [805, 104] width 15 height 15
click at [630, 99] on span "close" at bounding box center [629, 104] width 15 height 15
click at [591, 107] on input "text" at bounding box center [590, 104] width 95 height 23
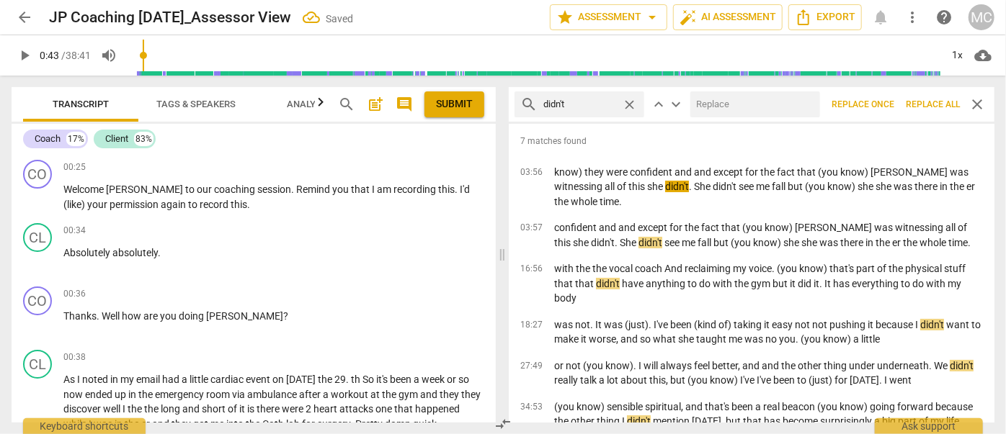
click at [761, 107] on input "text" at bounding box center [752, 104] width 124 height 23
drag, startPoint x: 941, startPoint y: 104, endPoint x: 799, endPoint y: 124, distance: 143.2
click at [885, 104] on span "Replace all" at bounding box center [933, 105] width 54 height 12
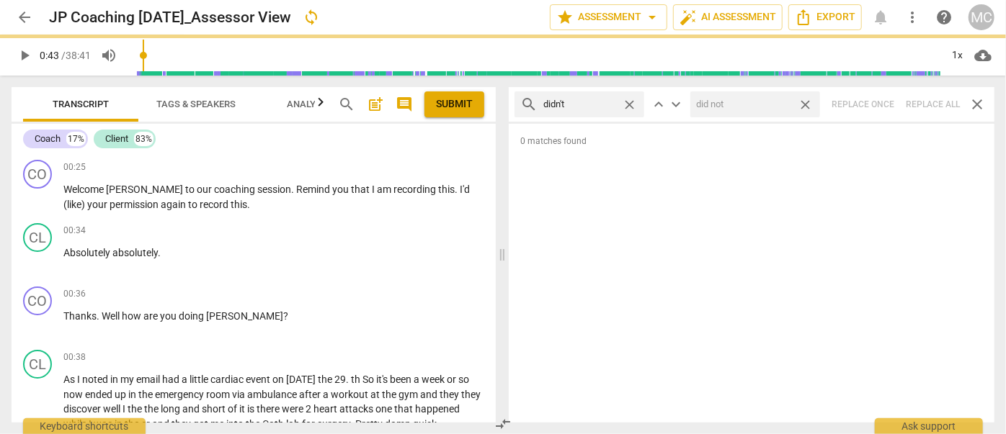
click at [803, 104] on span "close" at bounding box center [805, 104] width 15 height 15
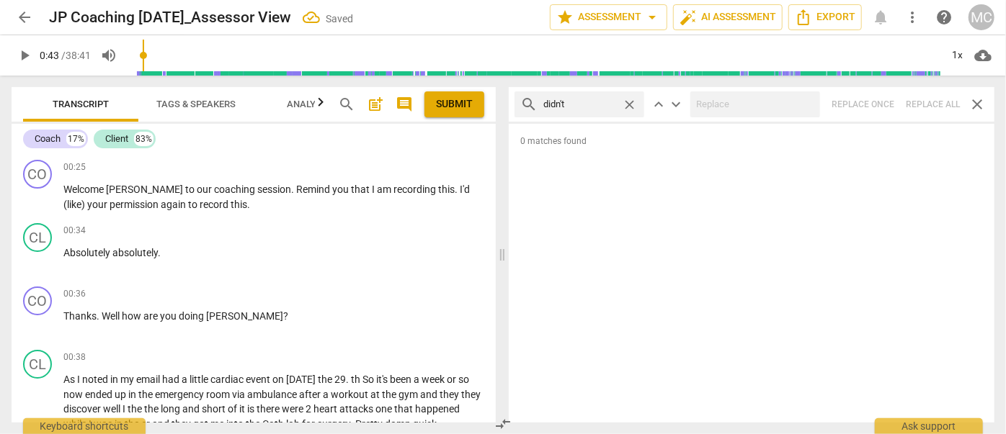
click at [630, 100] on span "close" at bounding box center [629, 104] width 15 height 15
click at [612, 103] on input "text" at bounding box center [590, 104] width 95 height 23
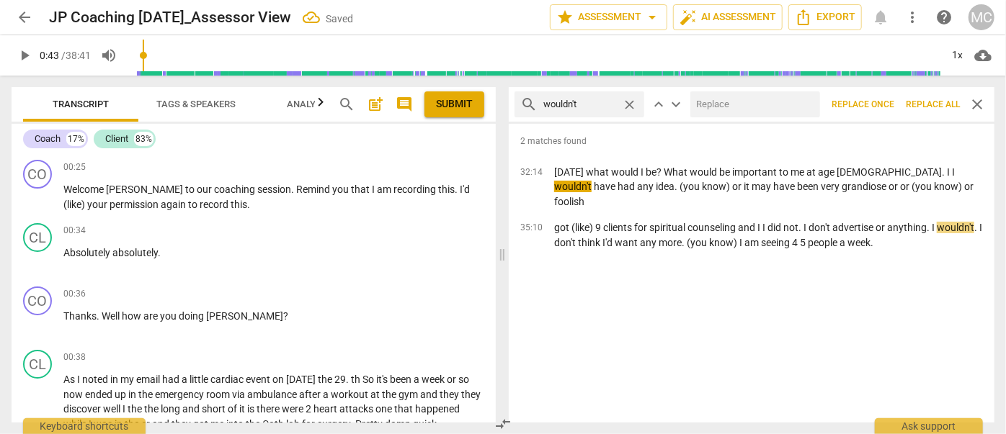
click at [738, 100] on input "text" at bounding box center [752, 104] width 124 height 23
click at [885, 111] on button "Replace all" at bounding box center [933, 104] width 66 height 26
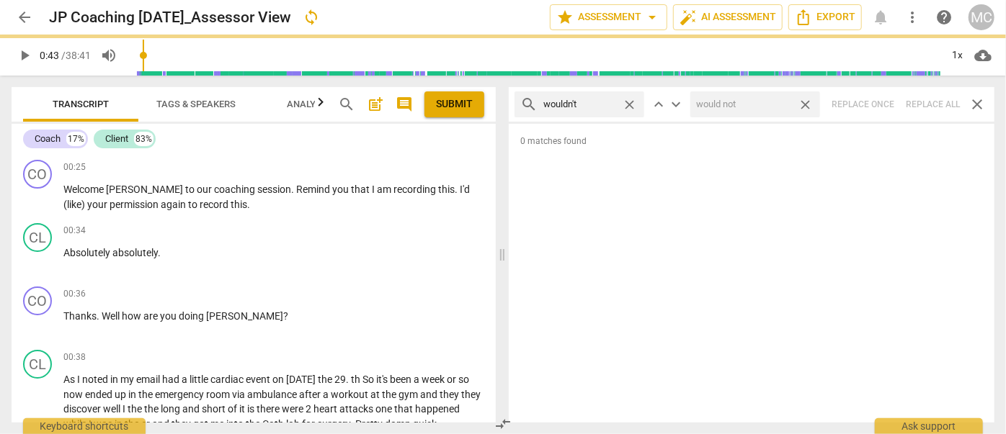
click at [809, 106] on span "close" at bounding box center [805, 104] width 15 height 15
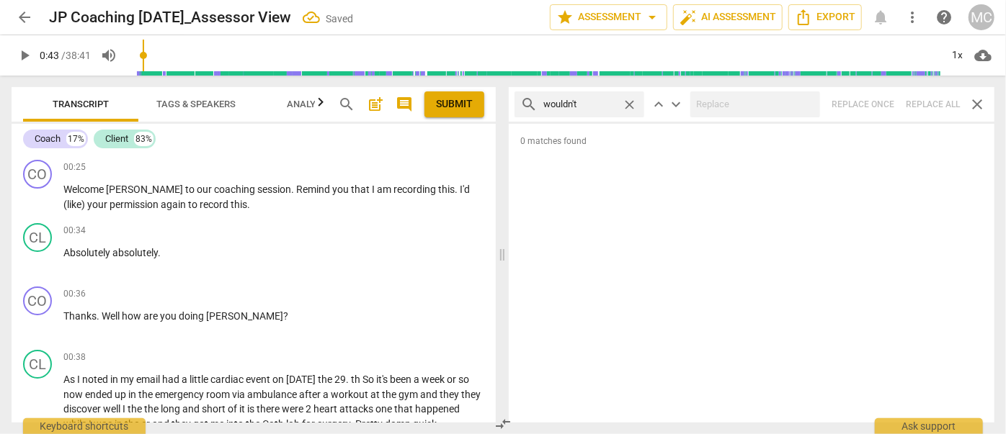
click at [633, 103] on span "close" at bounding box center [629, 104] width 15 height 15
click at [622, 102] on input "text" at bounding box center [590, 104] width 95 height 23
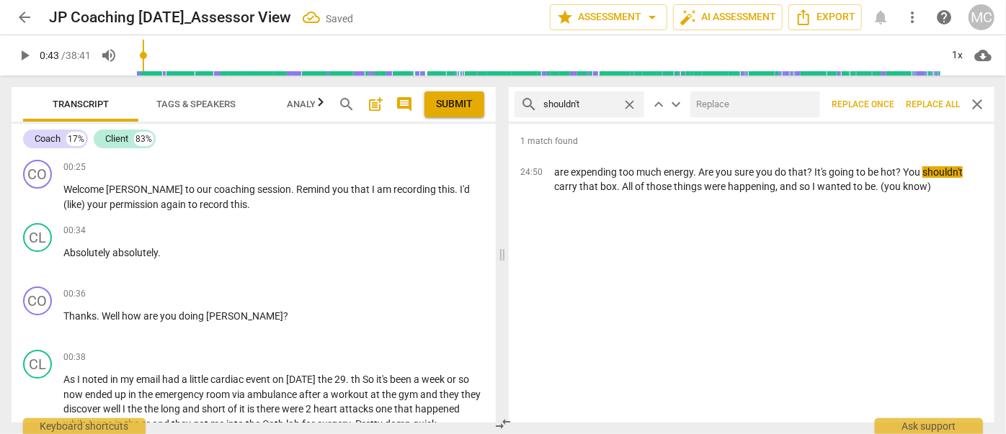
click at [731, 107] on input "text" at bounding box center [752, 104] width 124 height 23
click at [885, 105] on span "Replace all" at bounding box center [933, 105] width 54 height 12
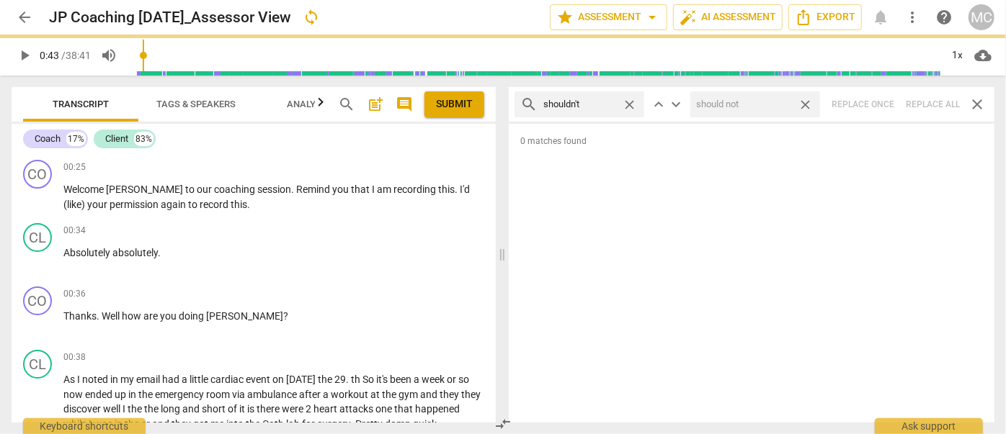
click at [805, 105] on span "close" at bounding box center [805, 104] width 15 height 15
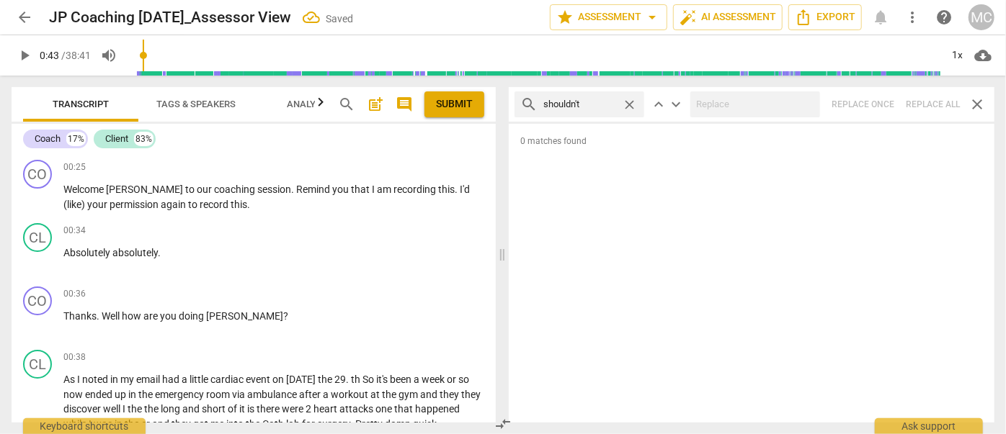
drag, startPoint x: 632, startPoint y: 103, endPoint x: 608, endPoint y: 103, distance: 23.8
click at [632, 103] on span "close" at bounding box center [629, 104] width 15 height 15
click at [589, 101] on input "text" at bounding box center [590, 104] width 95 height 23
click at [885, 102] on div "search couldn't close keyboard_arrow_up keyboard_arrow_down Replace once Replac…" at bounding box center [752, 104] width 486 height 35
click at [634, 107] on span "close" at bounding box center [629, 104] width 15 height 15
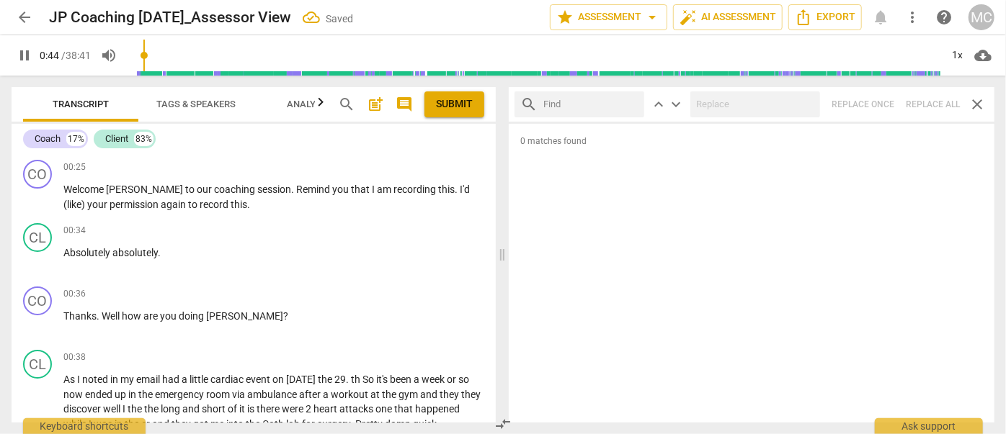
drag, startPoint x: 604, startPoint y: 105, endPoint x: 588, endPoint y: 106, distance: 16.6
click at [604, 105] on input "text" at bounding box center [590, 104] width 95 height 23
click at [885, 110] on div "search won't close keyboard_arrow_up keyboard_arrow_down Replace once Replace a…" at bounding box center [752, 104] width 486 height 35
click at [635, 101] on span "close" at bounding box center [629, 104] width 15 height 15
click at [586, 112] on input "text" at bounding box center [590, 104] width 95 height 23
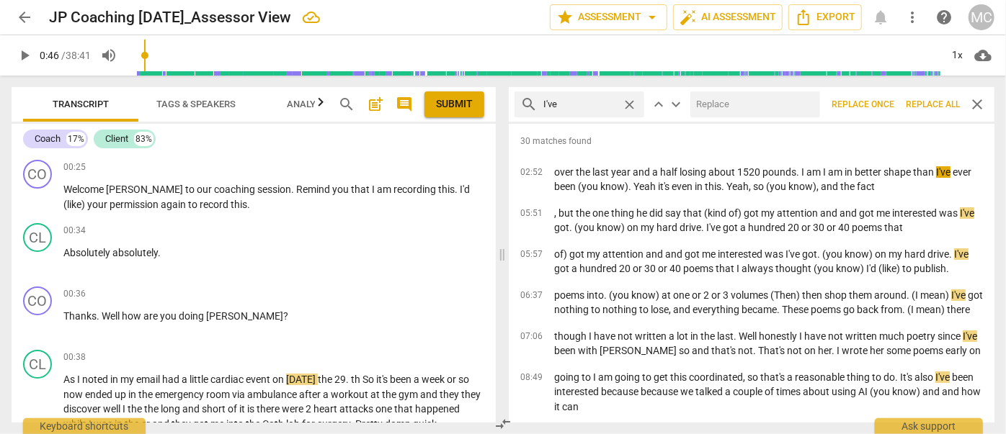
click at [713, 111] on input "text" at bounding box center [752, 104] width 124 height 23
click at [885, 100] on span "Replace all" at bounding box center [933, 105] width 54 height 12
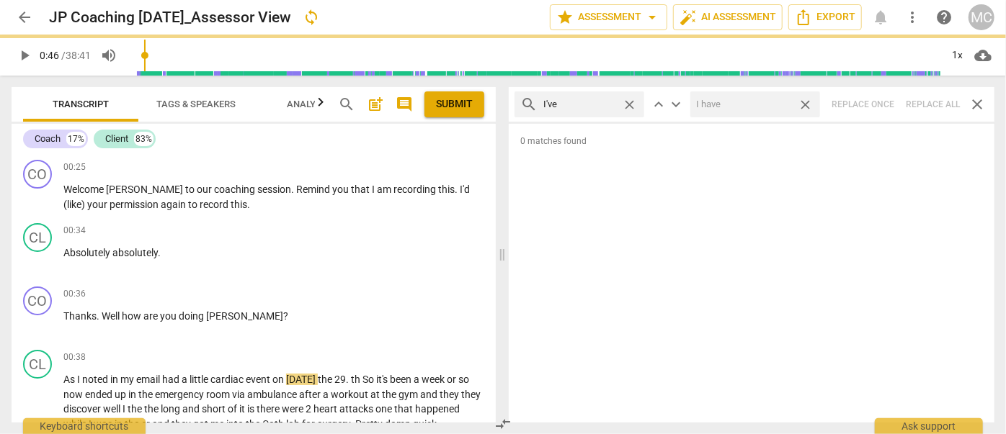
click at [808, 105] on span "close" at bounding box center [805, 104] width 15 height 15
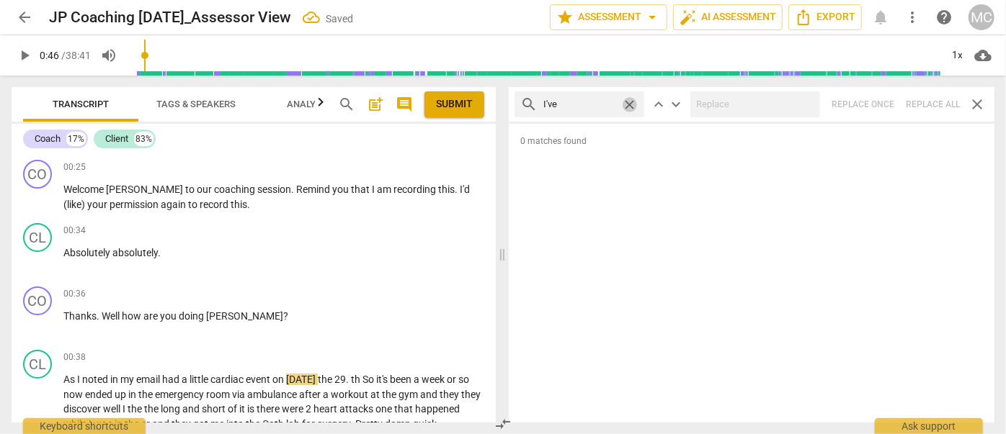
click at [630, 103] on span "close" at bounding box center [629, 104] width 15 height 15
click at [576, 104] on input "text" at bounding box center [579, 104] width 73 height 23
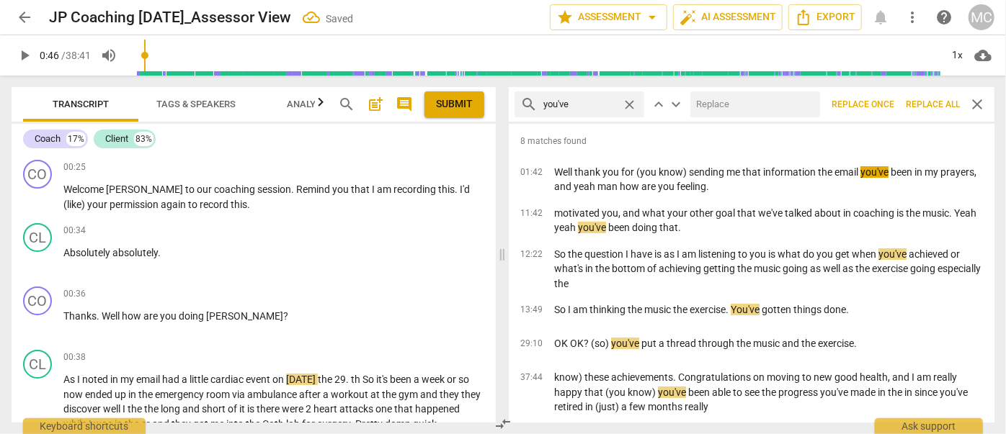
click at [732, 103] on input "text" at bounding box center [752, 104] width 124 height 23
click at [885, 109] on span "Replace all" at bounding box center [933, 105] width 54 height 12
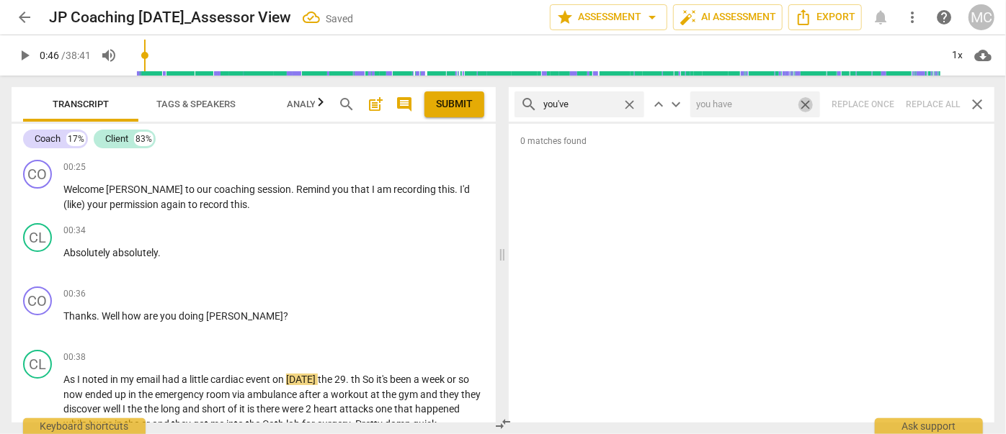
click at [805, 103] on span "close" at bounding box center [805, 104] width 15 height 15
click at [632, 104] on span "close" at bounding box center [629, 104] width 15 height 15
click at [593, 107] on input "text" at bounding box center [590, 104] width 95 height 23
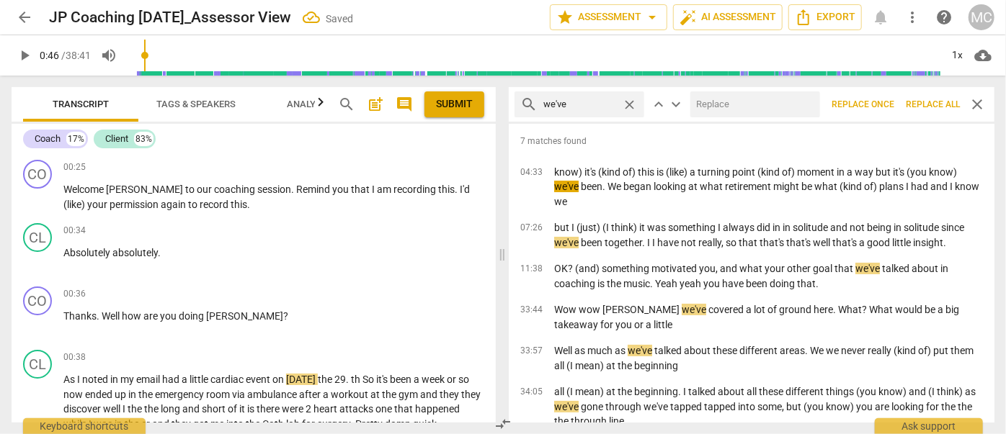
click at [703, 107] on input "text" at bounding box center [752, 104] width 124 height 23
click at [885, 94] on button "Replace all" at bounding box center [933, 104] width 66 height 26
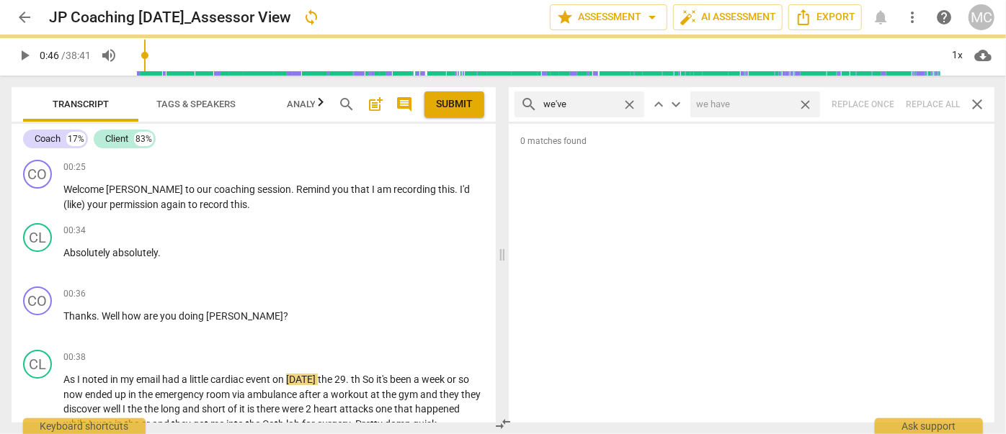
click at [808, 103] on span "close" at bounding box center [805, 104] width 15 height 15
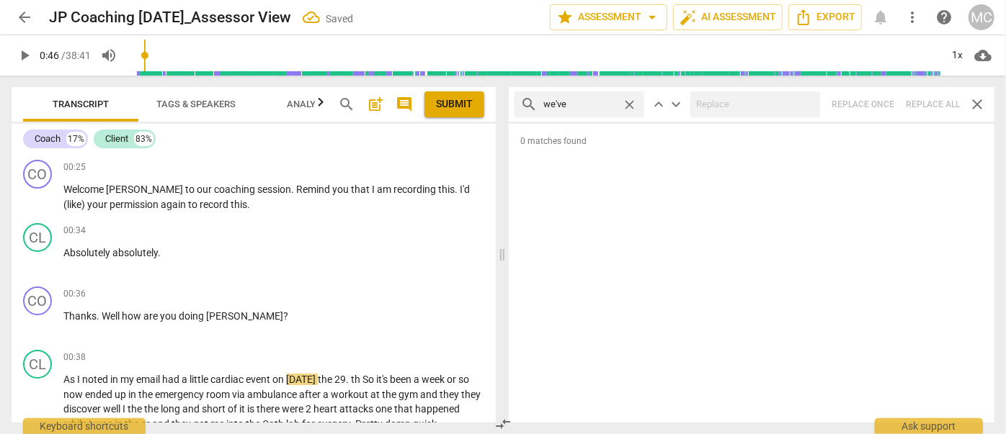
drag, startPoint x: 632, startPoint y: 103, endPoint x: 625, endPoint y: 105, distance: 7.5
click at [632, 103] on span "close" at bounding box center [629, 104] width 15 height 15
click at [615, 105] on input "text" at bounding box center [579, 104] width 73 height 23
click at [885, 102] on div "search they've close keyboard_arrow_up keyboard_arrow_down Replace once Replace…" at bounding box center [752, 104] width 486 height 35
click at [630, 104] on span "close" at bounding box center [629, 104] width 15 height 15
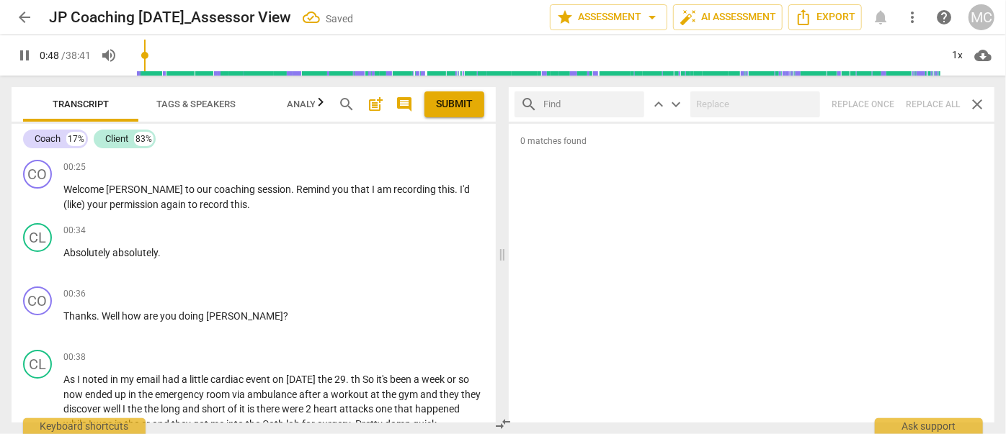
click at [623, 105] on input "text" at bounding box center [590, 104] width 95 height 23
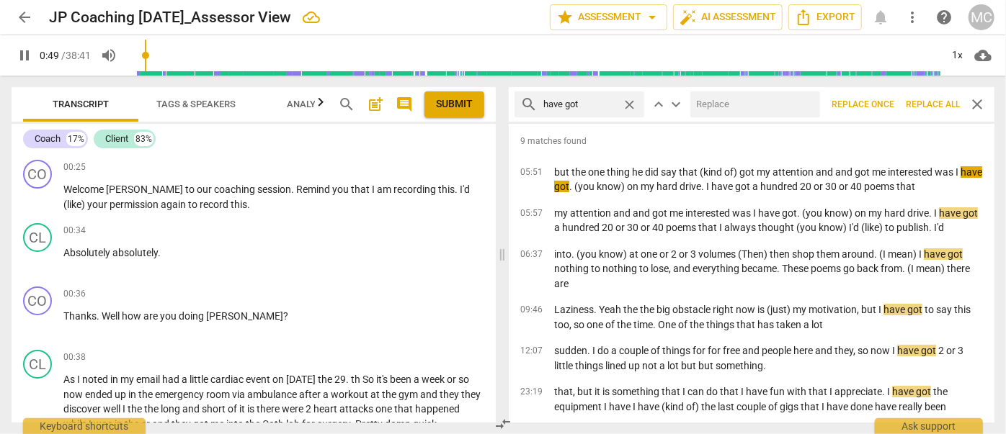
click at [743, 110] on input "text" at bounding box center [752, 104] width 124 height 23
click at [885, 103] on span "Replace all" at bounding box center [933, 105] width 54 height 12
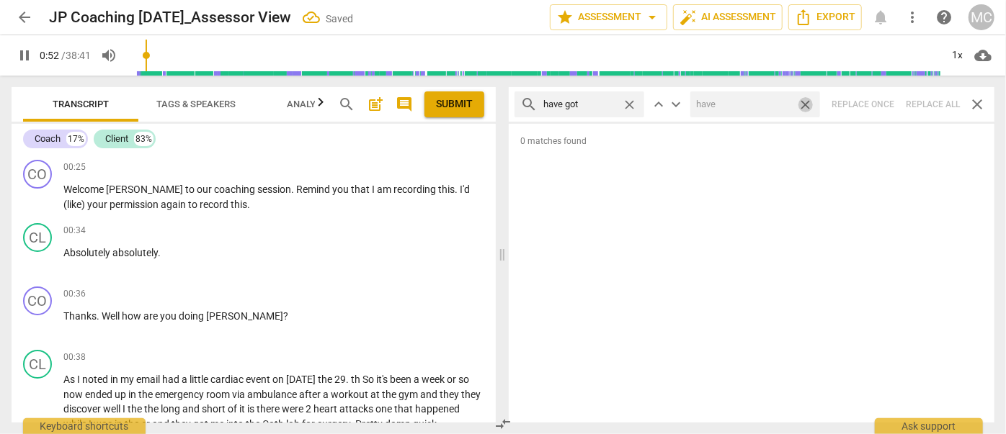
click at [805, 107] on span "close" at bounding box center [805, 104] width 15 height 15
click at [631, 103] on span "close" at bounding box center [629, 104] width 15 height 15
click at [596, 107] on input "text" at bounding box center [590, 104] width 95 height 23
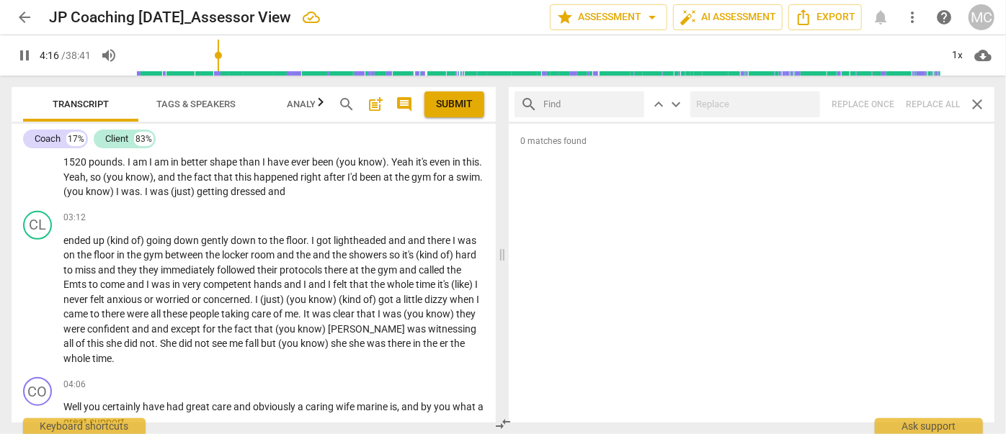
scroll to position [859, 0]
